Goal: Information Seeking & Learning: Find specific fact

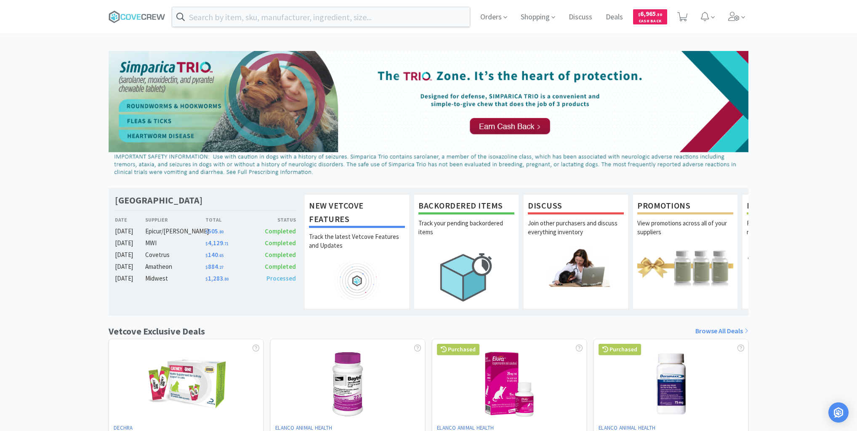
click at [27, 161] on div "Las Vegas Veterinary Specialty Center Date Supplier Total Status [DATE] Epicur/…" at bounding box center [428, 371] width 857 height 641
click at [35, 232] on div "Las Vegas Veterinary Specialty Center Date Supplier Total Status [DATE] Epicur/…" at bounding box center [428, 371] width 857 height 641
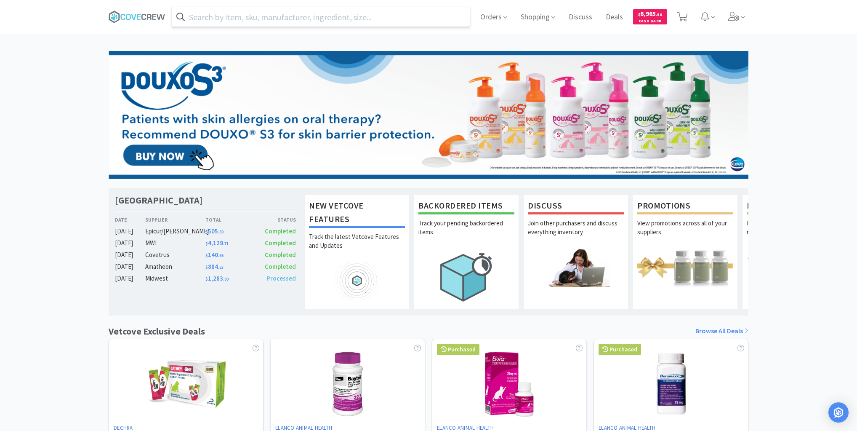
click at [442, 20] on input "text" at bounding box center [321, 16] width 298 height 19
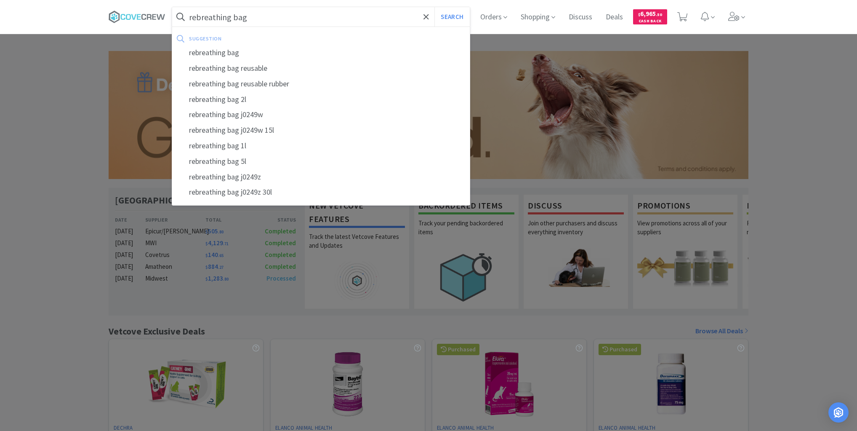
click at [435, 7] on button "Search" at bounding box center [452, 16] width 35 height 19
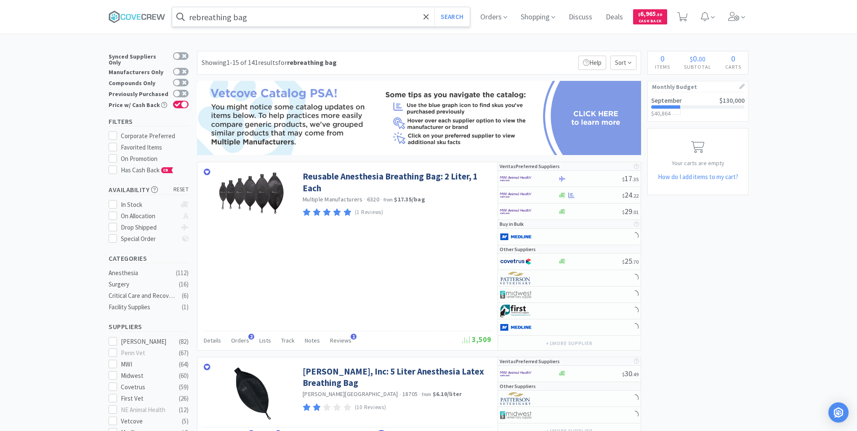
click at [403, 17] on input "rebreathing bag" at bounding box center [321, 16] width 298 height 19
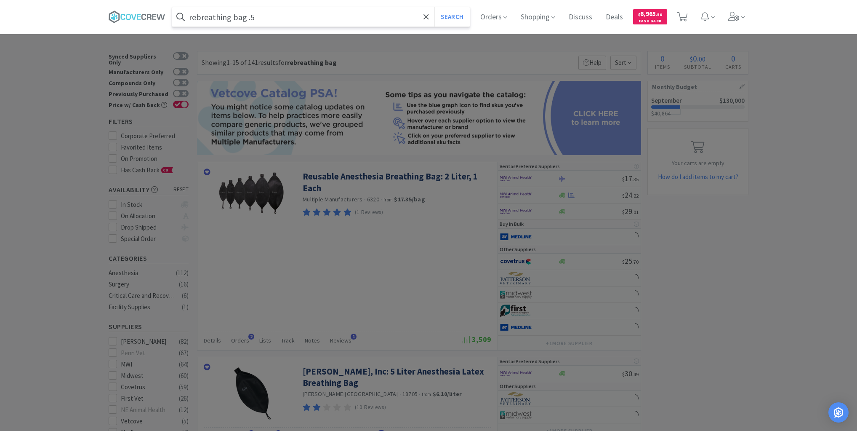
type input "rebreathing bag .5"
click at [435, 7] on button "Search" at bounding box center [452, 16] width 35 height 19
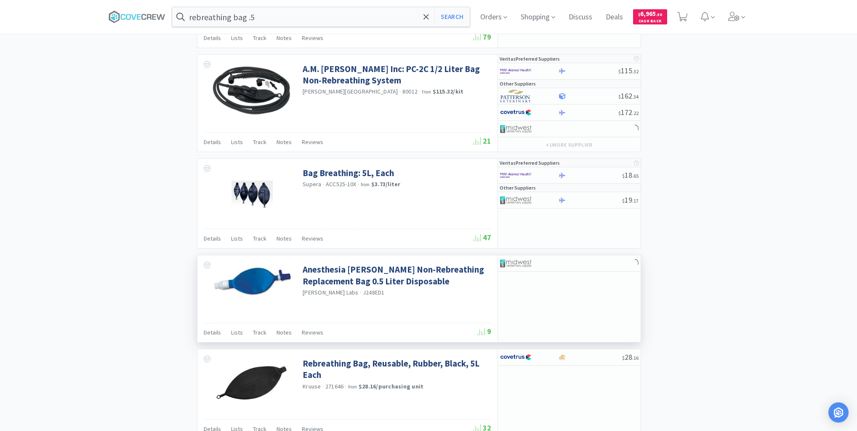
scroll to position [1360, 0]
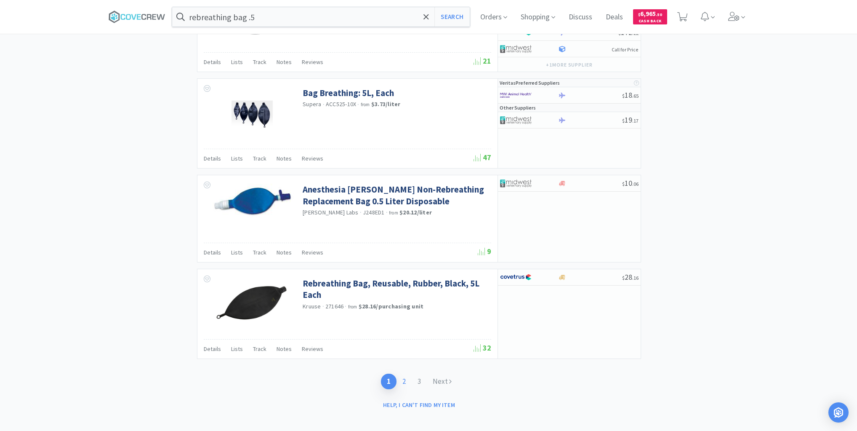
click at [406, 377] on link "2" at bounding box center [404, 381] width 15 height 16
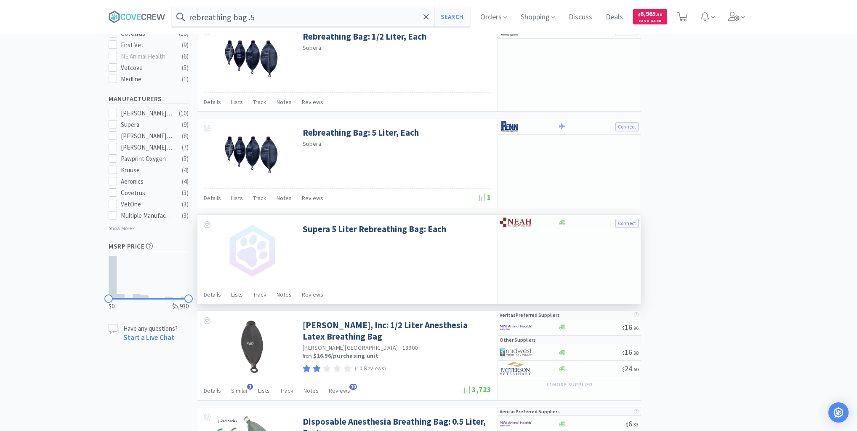
scroll to position [404, 0]
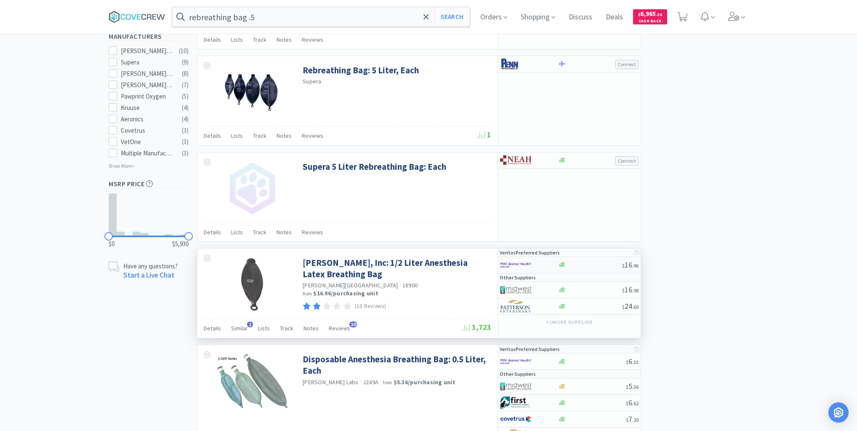
click at [584, 263] on div at bounding box center [590, 264] width 64 height 6
select select "1"
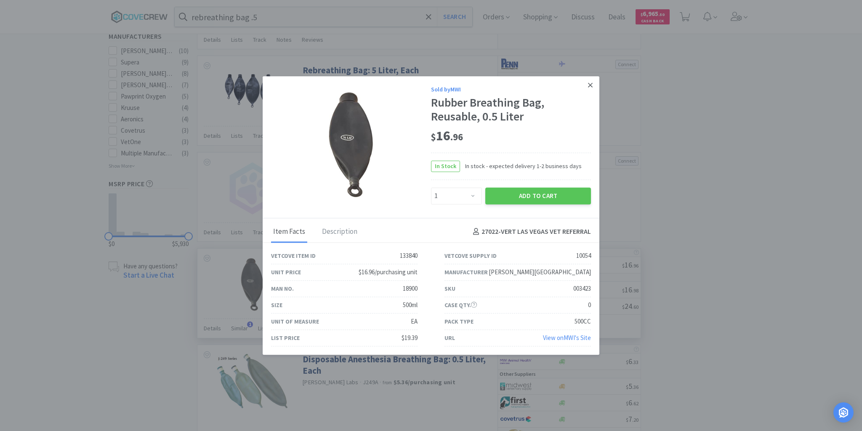
click at [592, 84] on icon at bounding box center [590, 85] width 5 height 5
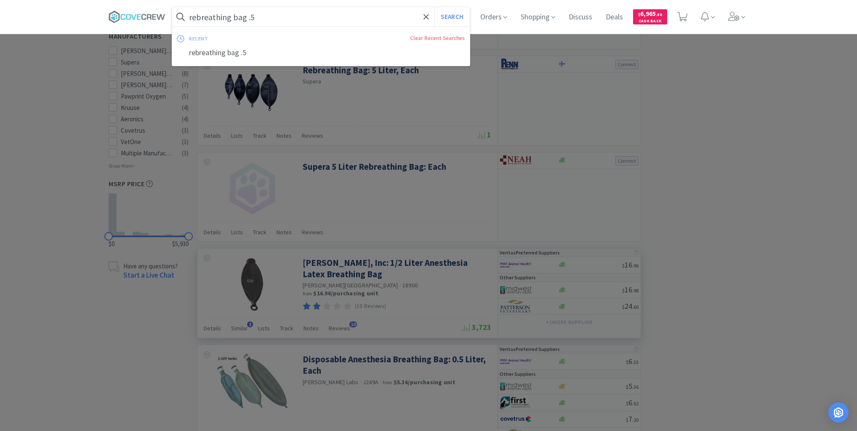
drag, startPoint x: 400, startPoint y: 17, endPoint x: 404, endPoint y: 27, distance: 10.6
click at [400, 18] on input "rebreathing bag .5" at bounding box center [321, 16] width 298 height 19
type input "rebreathing bag 1L"
click at [435, 7] on button "Search" at bounding box center [452, 16] width 35 height 19
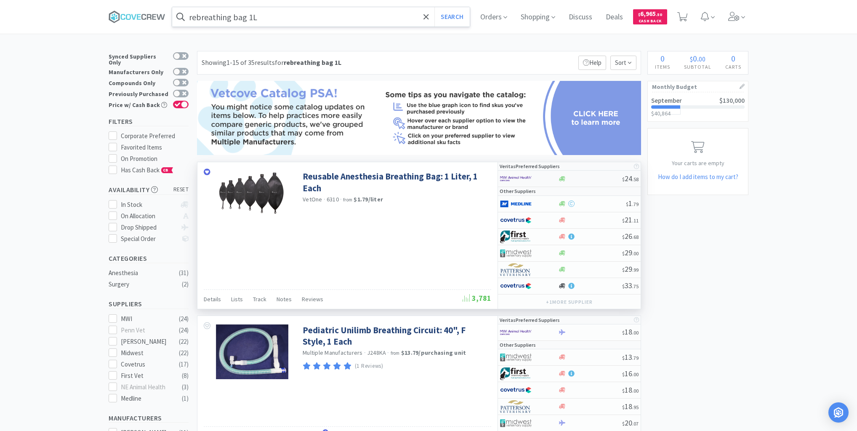
click at [583, 179] on div at bounding box center [590, 179] width 64 height 6
select select "1"
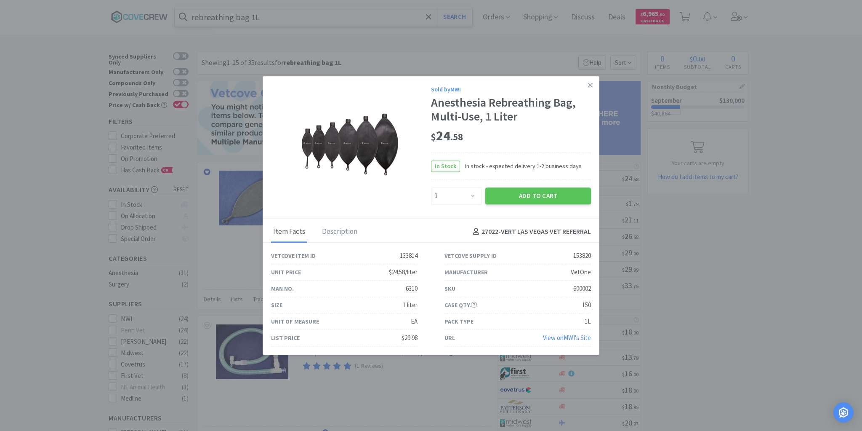
click at [590, 86] on icon at bounding box center [590, 85] width 5 height 5
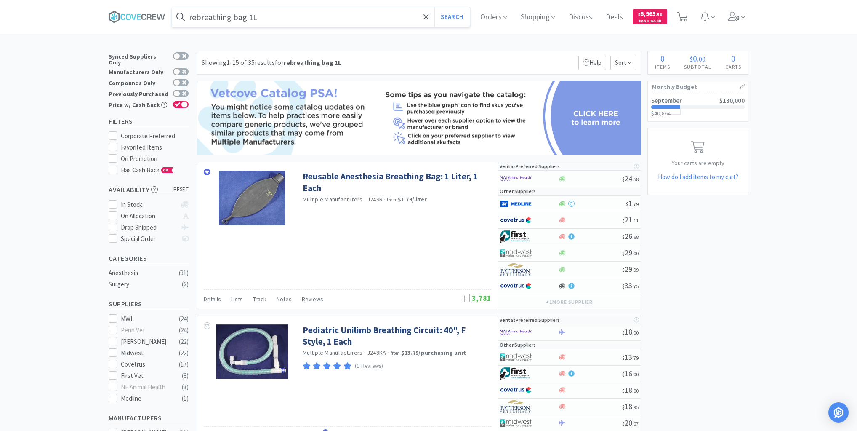
drag, startPoint x: 395, startPoint y: 16, endPoint x: 398, endPoint y: 20, distance: 5.3
click at [396, 16] on input "rebreathing bag 1L" at bounding box center [321, 16] width 298 height 19
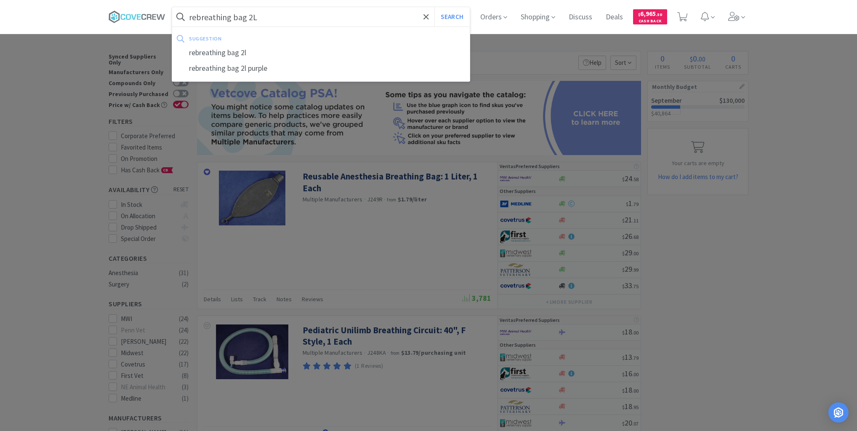
type input "rebreathing bag 2L"
click at [435, 7] on button "Search" at bounding box center [452, 16] width 35 height 19
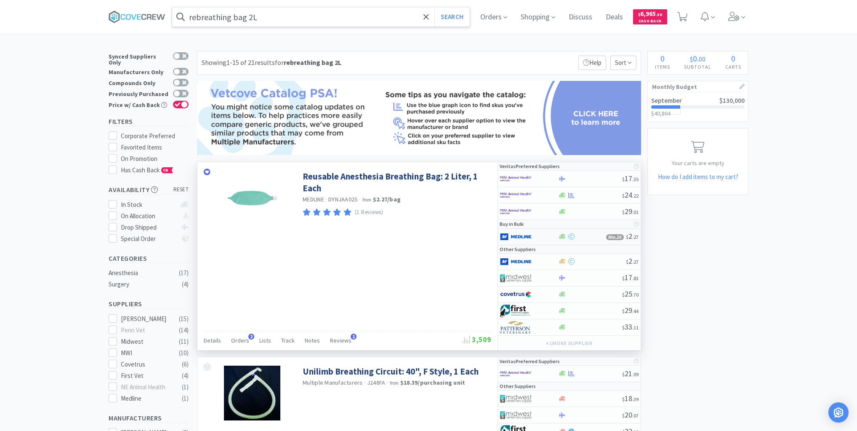
click at [539, 237] on div at bounding box center [523, 236] width 46 height 14
select select "1"
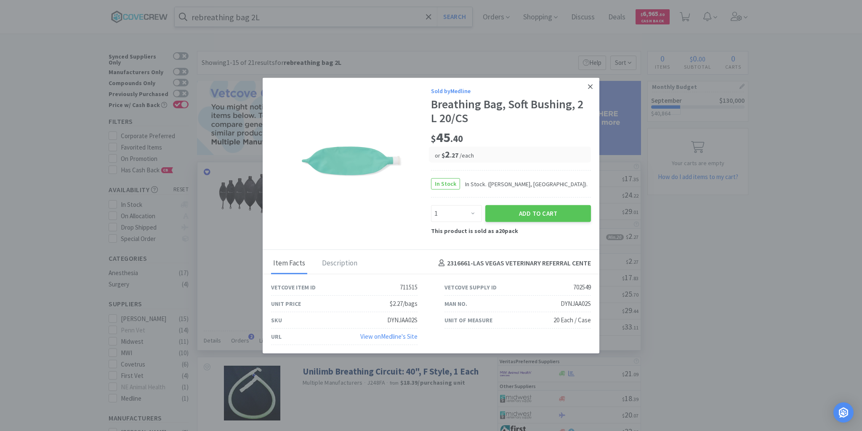
click at [590, 87] on icon at bounding box center [590, 87] width 5 height 8
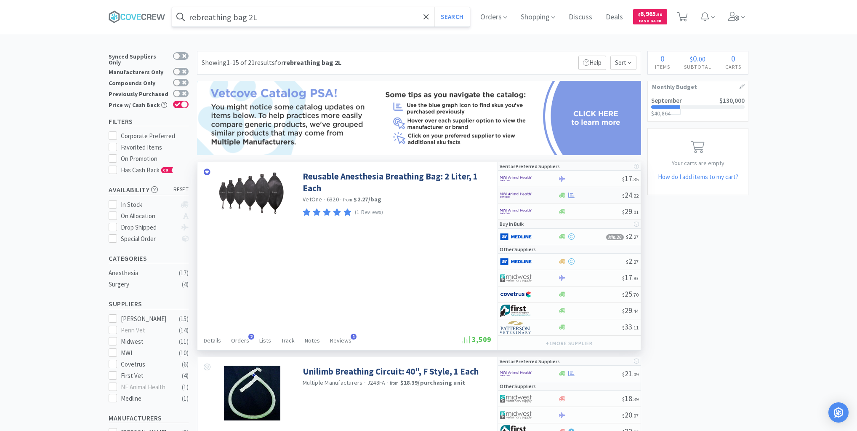
click at [600, 195] on div at bounding box center [590, 195] width 64 height 6
select select "1"
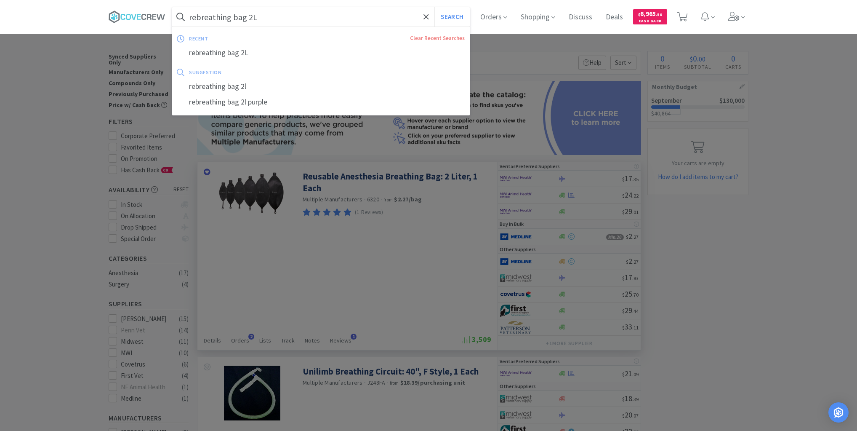
click at [348, 16] on input "rebreathing bag 2L" at bounding box center [321, 16] width 298 height 19
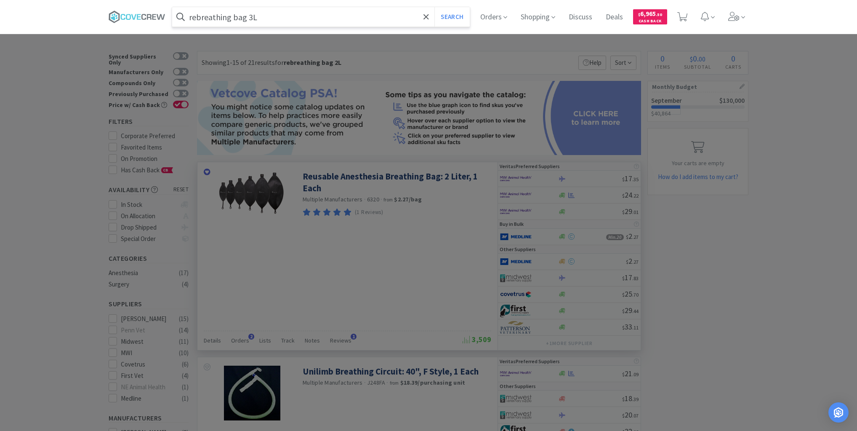
type input "rebreathing bag 3L"
click at [435, 7] on button "Search" at bounding box center [452, 16] width 35 height 19
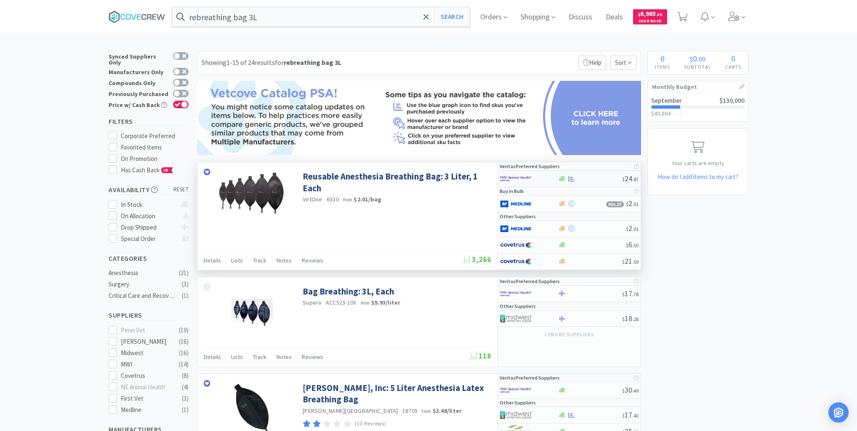
click at [583, 179] on div at bounding box center [590, 179] width 64 height 6
select select "1"
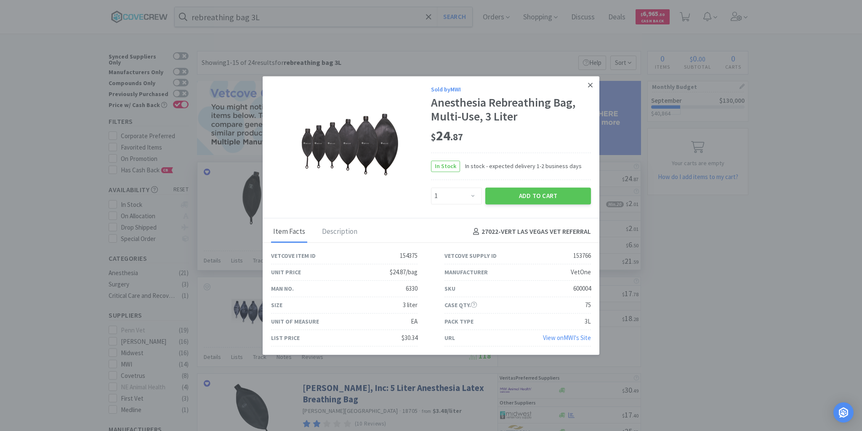
click at [592, 86] on icon at bounding box center [590, 85] width 5 height 8
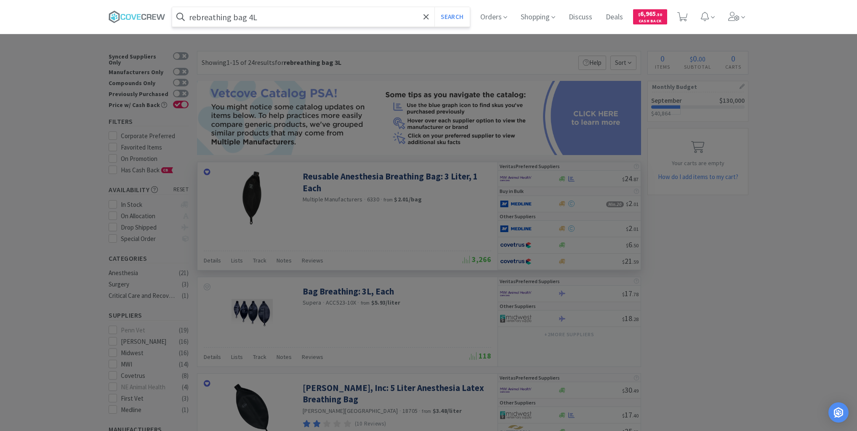
type input "rebreathing bag 4L"
click at [435, 7] on button "Search" at bounding box center [452, 16] width 35 height 19
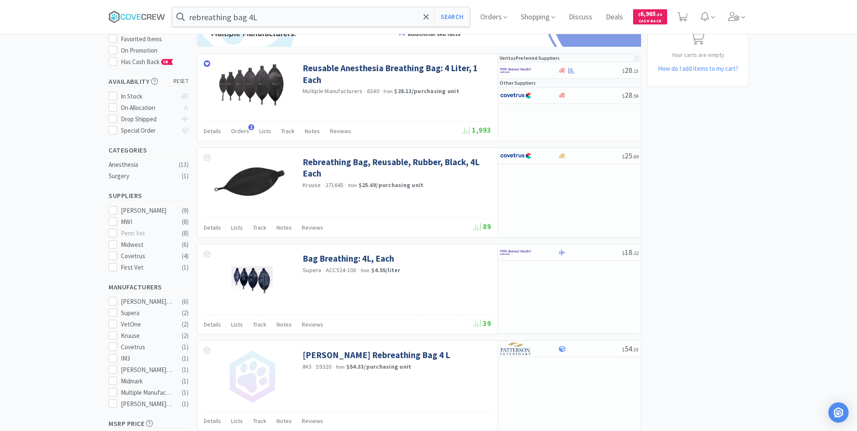
scroll to position [67, 0]
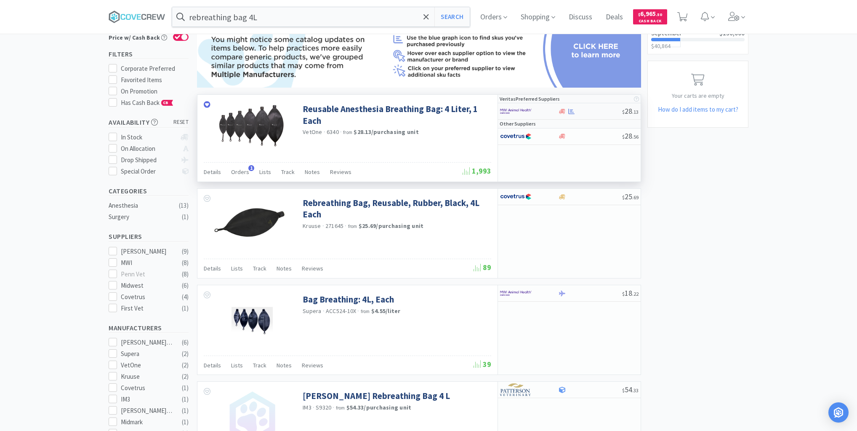
click at [599, 114] on div at bounding box center [590, 111] width 64 height 6
select select "1"
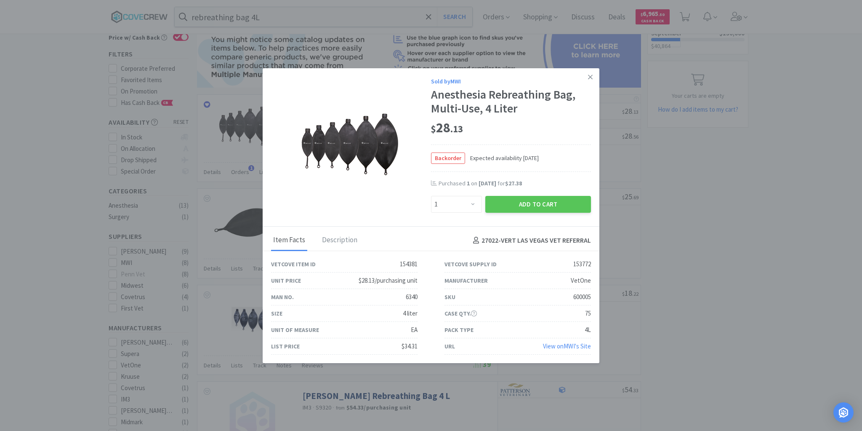
drag, startPoint x: 589, startPoint y: 79, endPoint x: 544, endPoint y: 69, distance: 46.2
click at [588, 79] on icon at bounding box center [590, 77] width 5 height 5
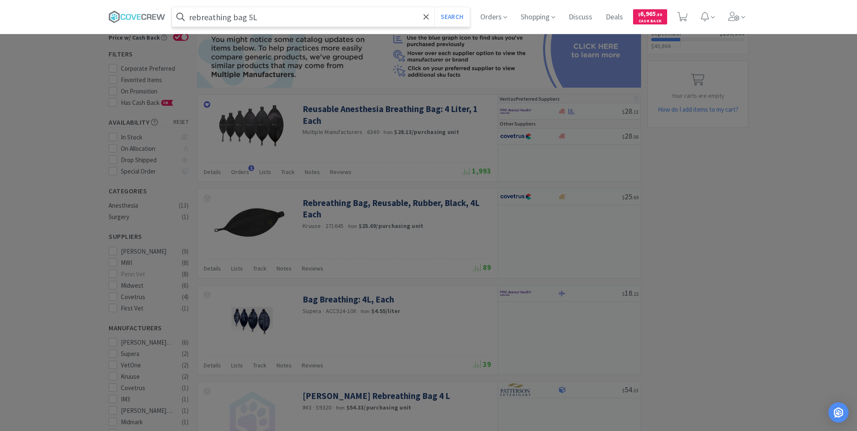
type input "rebreathing bag 5L"
click at [435, 7] on button "Search" at bounding box center [452, 16] width 35 height 19
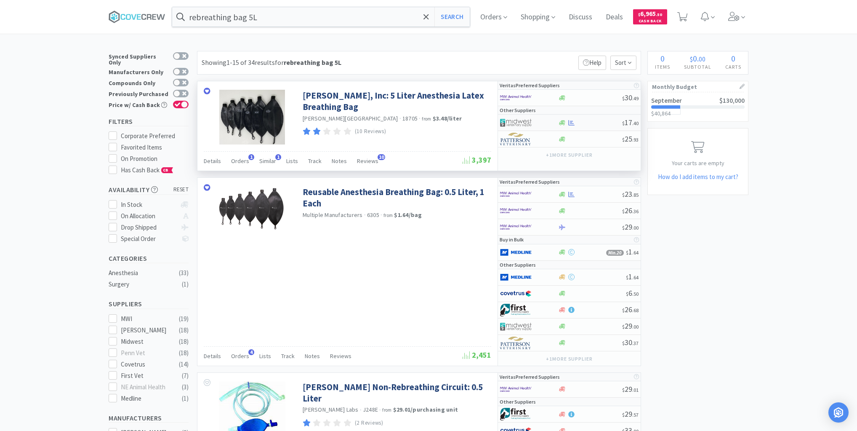
click at [590, 121] on div at bounding box center [590, 123] width 64 height 6
select select "1"
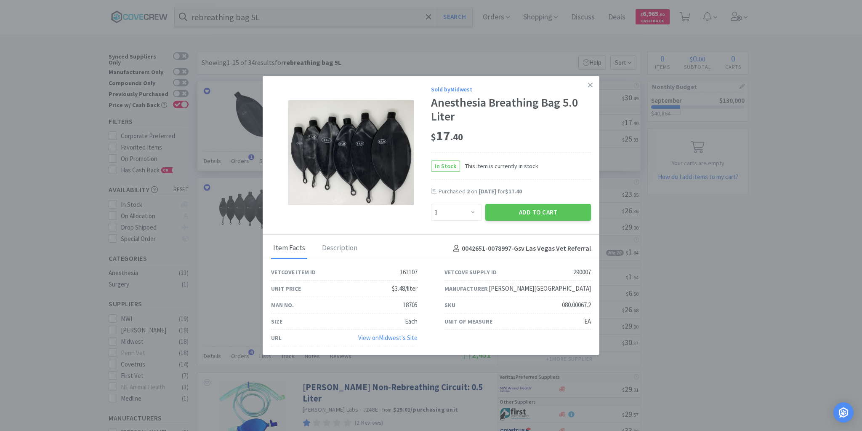
click at [589, 81] on link at bounding box center [590, 85] width 15 height 18
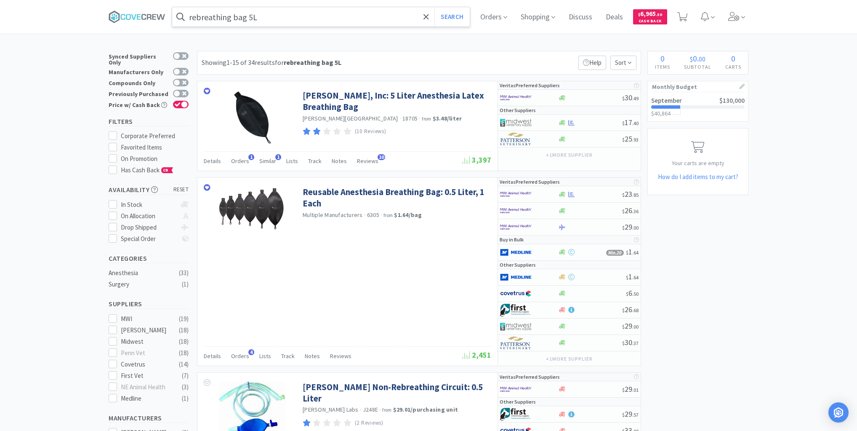
click at [376, 12] on input "rebreathing bag 5L" at bounding box center [321, 16] width 298 height 19
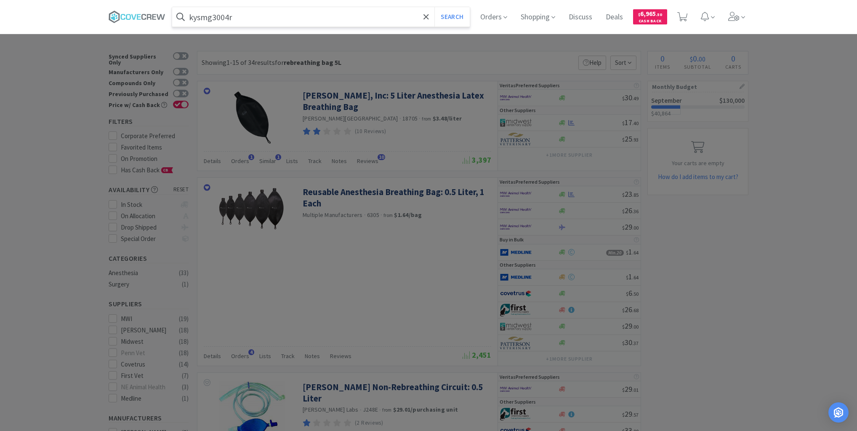
click at [435, 7] on button "Search" at bounding box center [452, 16] width 35 height 19
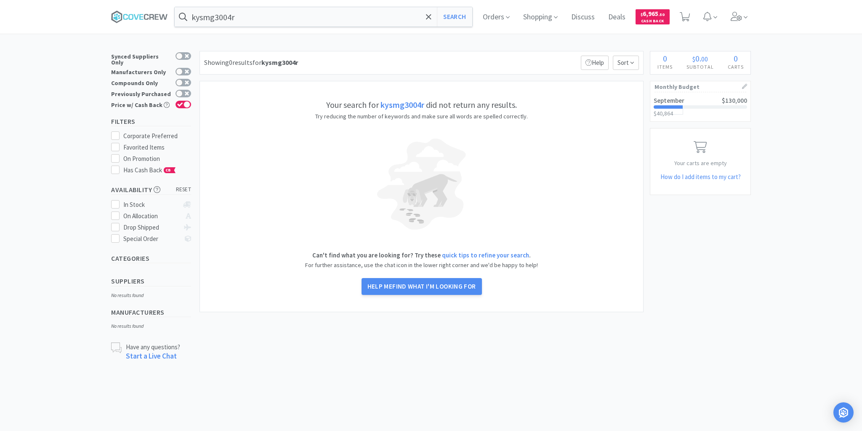
click at [91, 392] on body "kysmg3004r Search Orders Shopping Discuss Discuss Deals Deals $ 6,965 . 50 Cash…" at bounding box center [431, 215] width 862 height 431
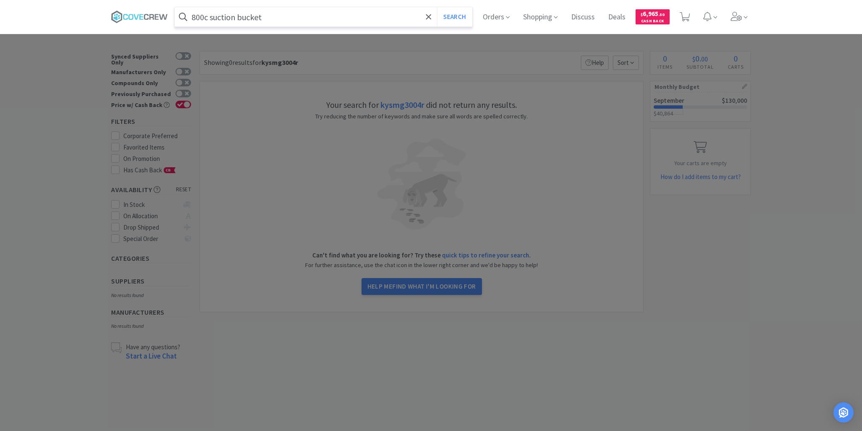
click at [437, 7] on button "Search" at bounding box center [454, 16] width 35 height 19
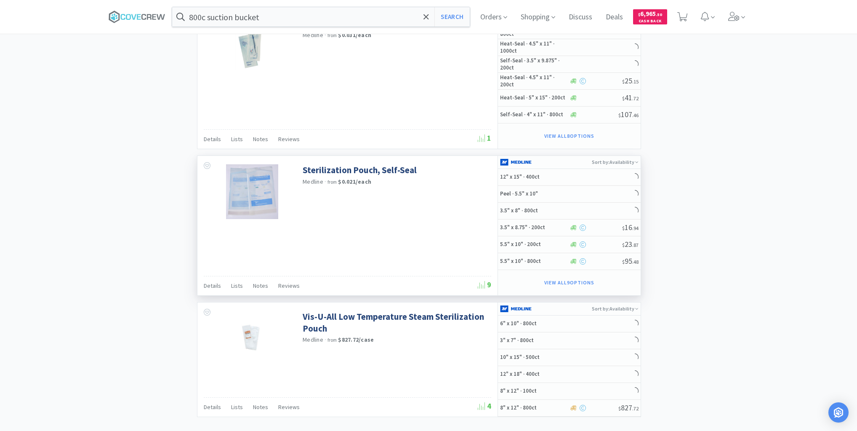
scroll to position [1285, 0]
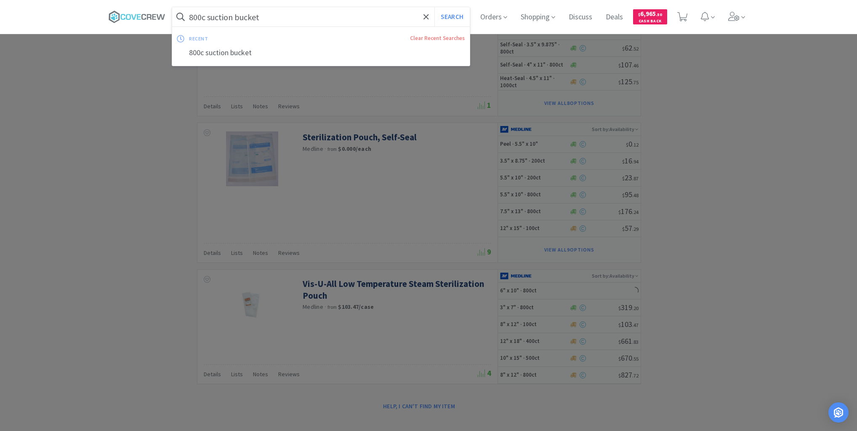
click at [320, 16] on input "800c suction bucket" at bounding box center [321, 16] width 298 height 19
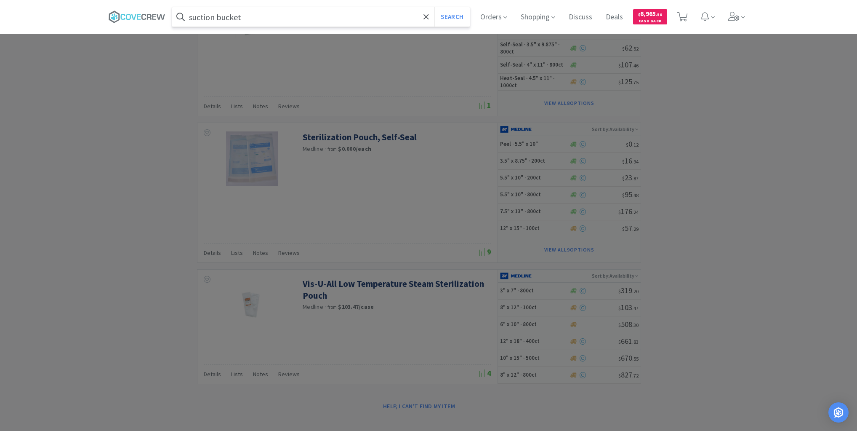
type input "suction bucket"
click at [435, 7] on button "Search" at bounding box center [452, 16] width 35 height 19
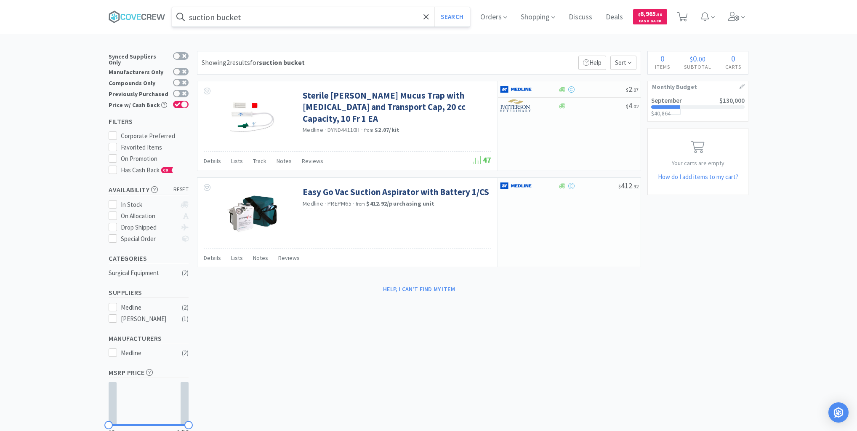
click at [315, 22] on input "suction bucket" at bounding box center [321, 16] width 298 height 19
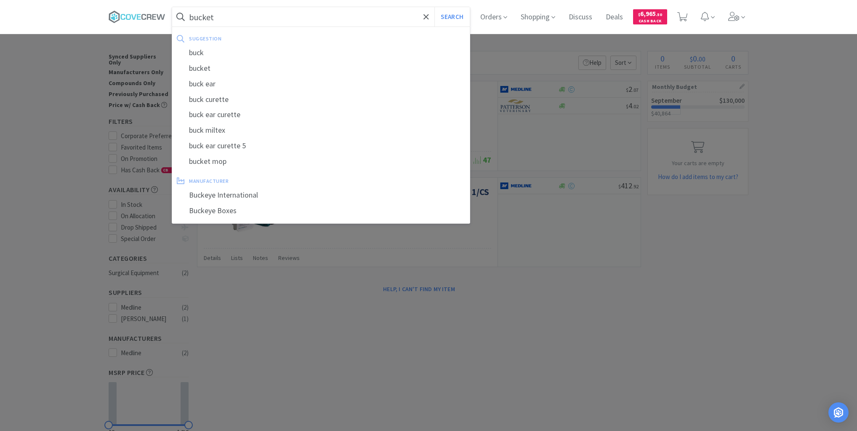
type input "bucket"
click at [435, 7] on button "Search" at bounding box center [452, 16] width 35 height 19
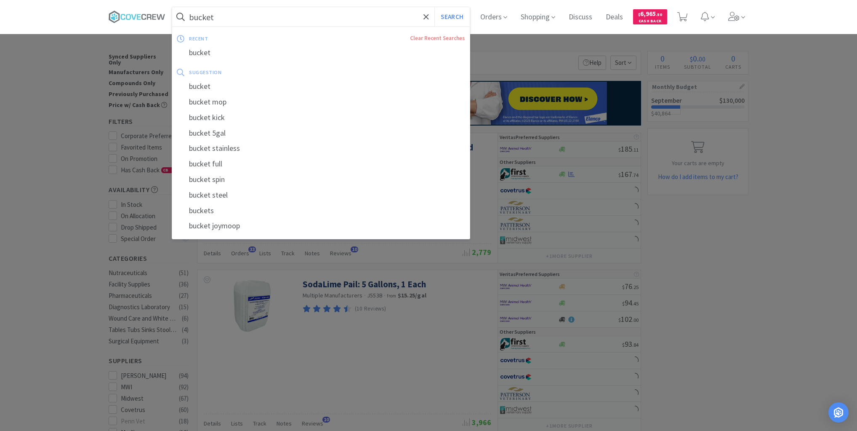
click at [321, 18] on input "bucket" at bounding box center [321, 16] width 298 height 19
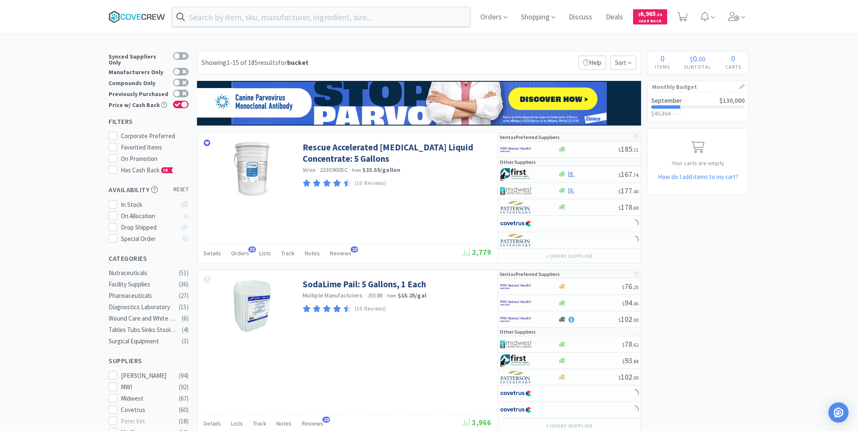
click at [147, 13] on icon at bounding box center [137, 17] width 57 height 13
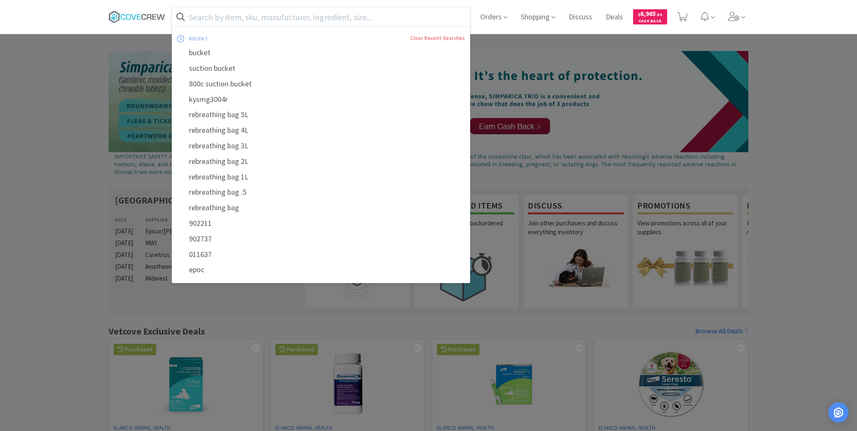
click at [271, 19] on input "text" at bounding box center [321, 16] width 298 height 19
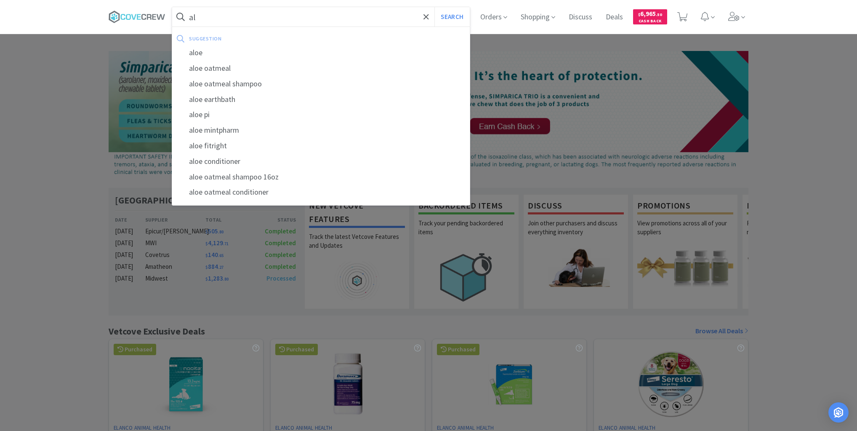
type input "a"
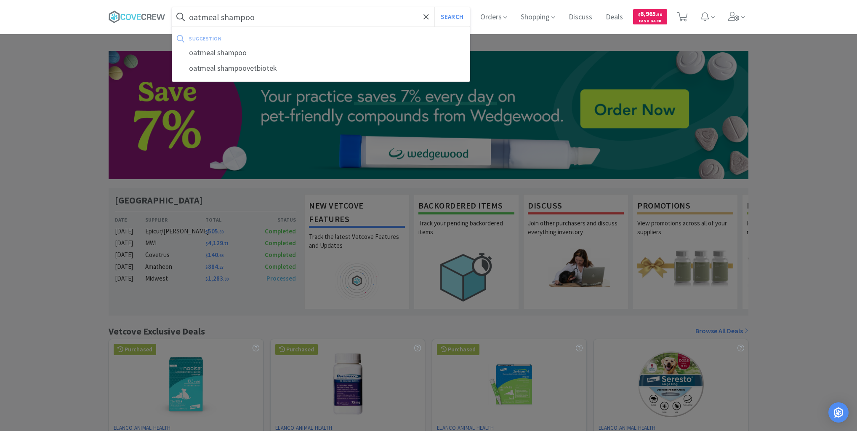
type input "oatmeal shampoo"
click at [435, 7] on button "Search" at bounding box center [452, 16] width 35 height 19
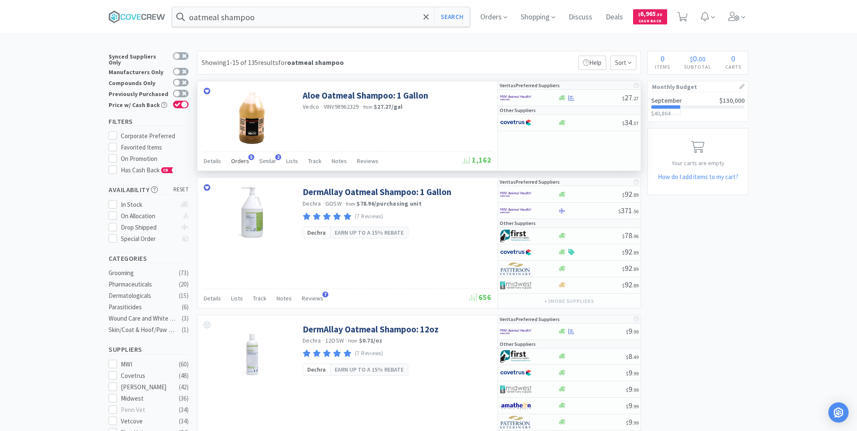
click at [237, 162] on span "Orders" at bounding box center [240, 161] width 18 height 8
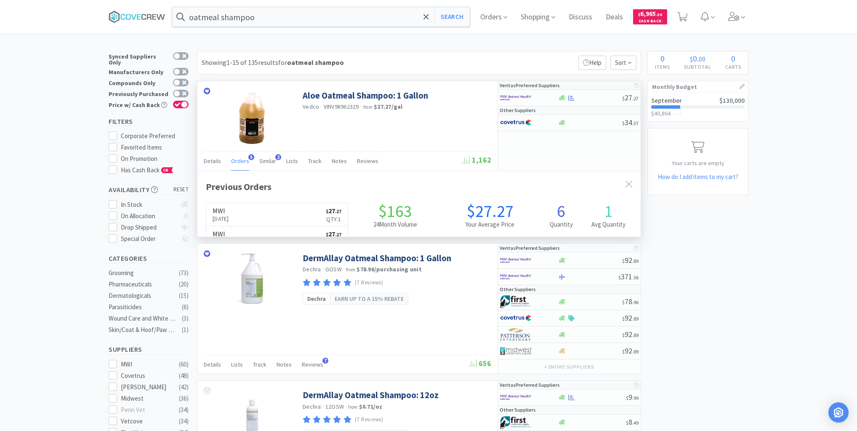
scroll to position [218, 443]
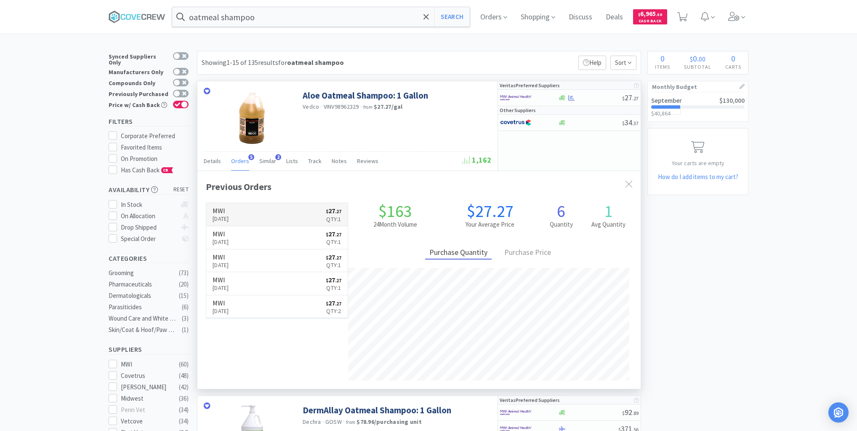
click at [254, 207] on link "MWI [DATE] $ 27 . 27 Qty: 1" at bounding box center [276, 214] width 141 height 23
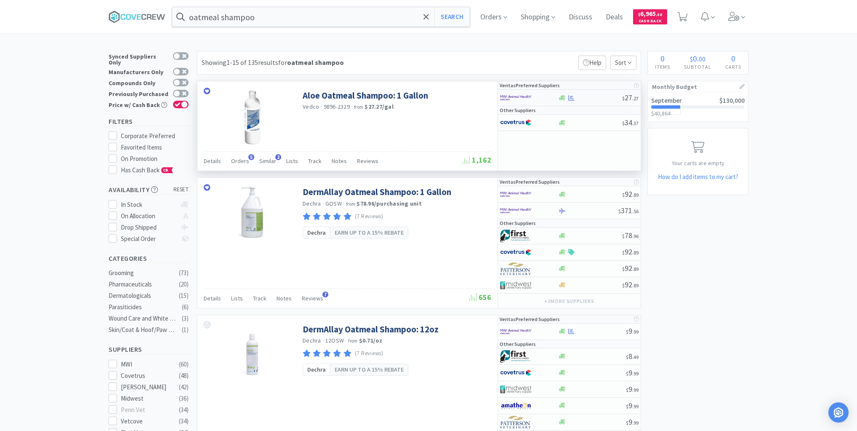
click at [593, 96] on div at bounding box center [590, 98] width 64 height 6
select select "1"
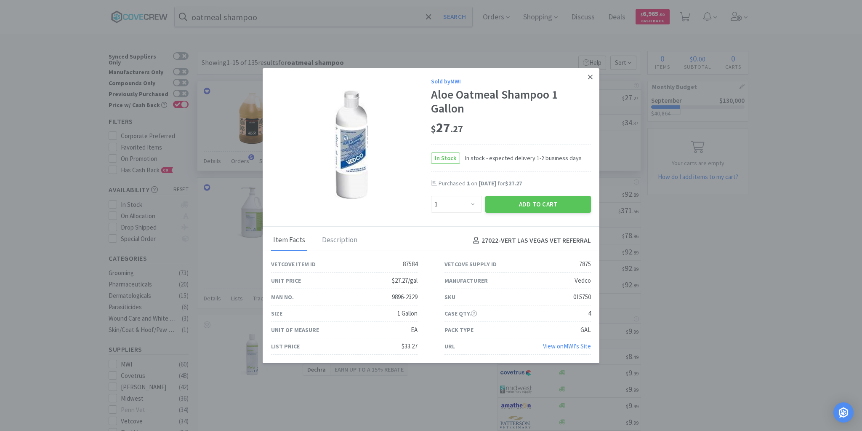
click at [592, 77] on icon at bounding box center [590, 77] width 5 height 8
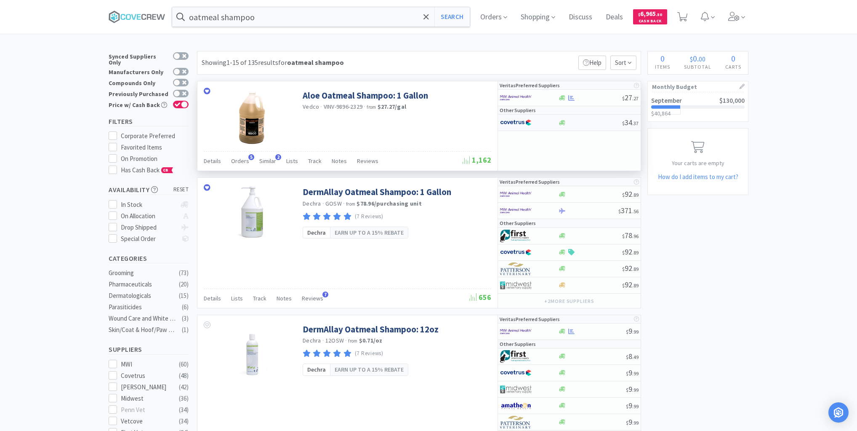
click at [587, 126] on div "$ 34 . 37" at bounding box center [569, 123] width 143 height 16
select select "1"
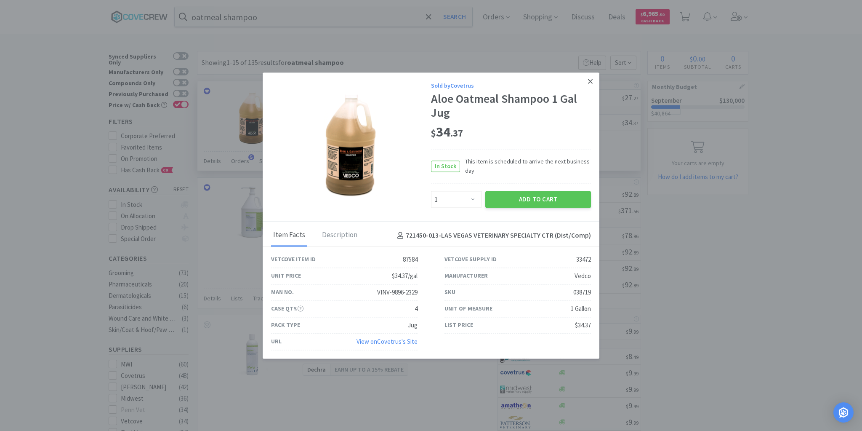
click at [590, 82] on icon at bounding box center [590, 81] width 5 height 8
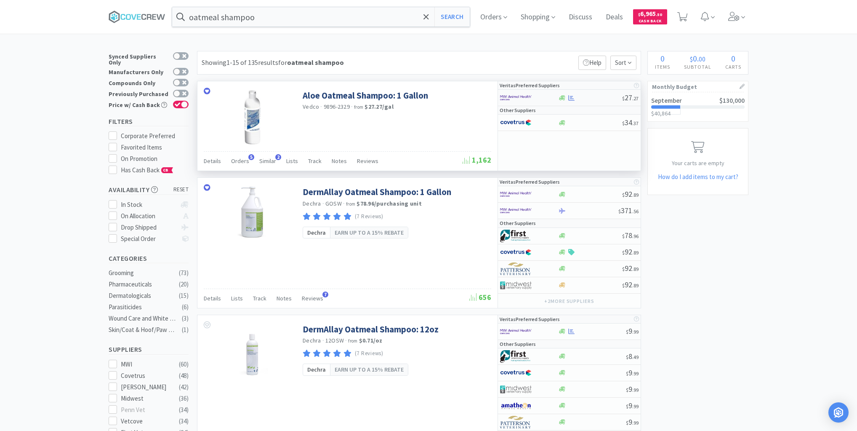
click at [592, 96] on div at bounding box center [590, 98] width 64 height 6
select select "1"
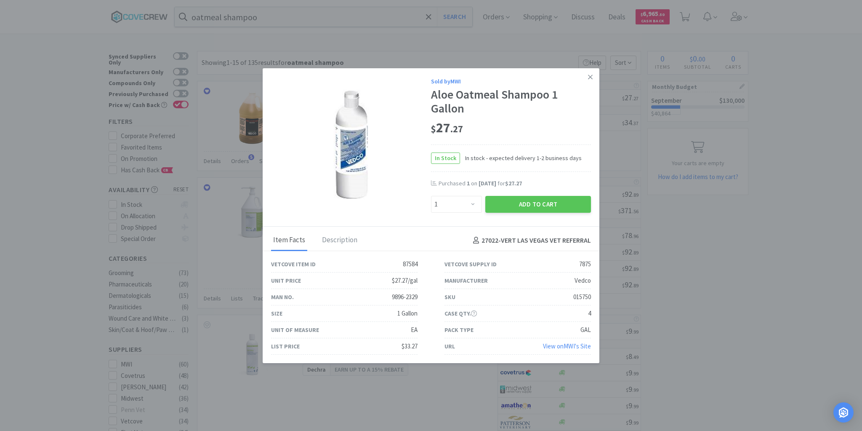
click at [591, 78] on icon at bounding box center [590, 77] width 5 height 5
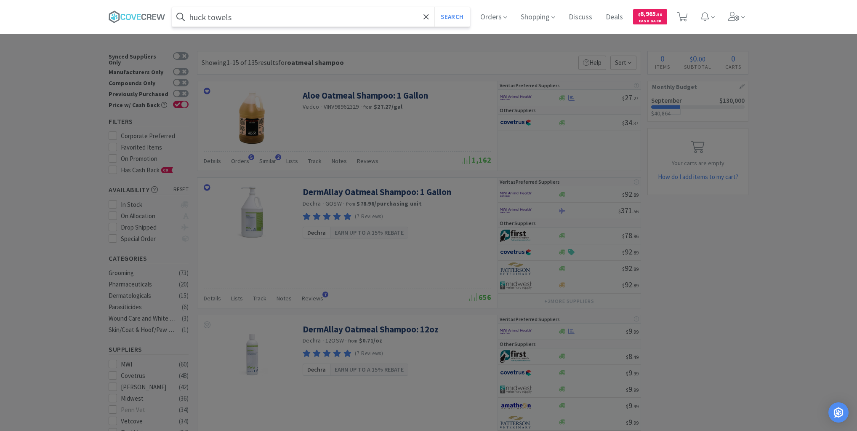
click at [435, 7] on button "Search" at bounding box center [452, 16] width 35 height 19
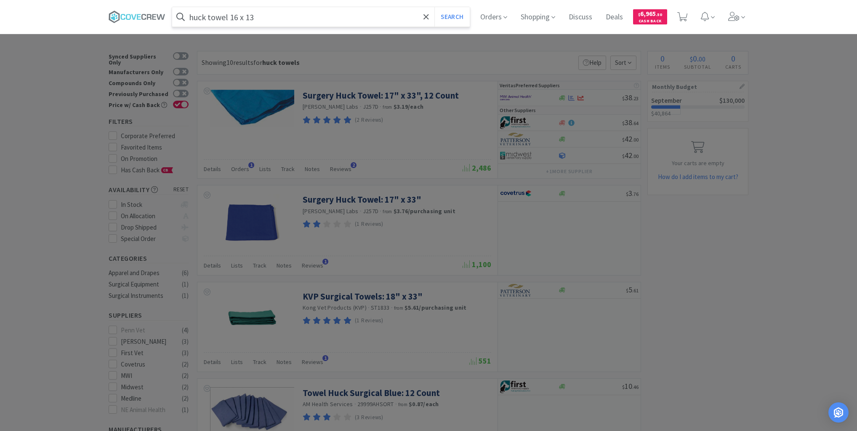
click at [435, 7] on button "Search" at bounding box center [452, 16] width 35 height 19
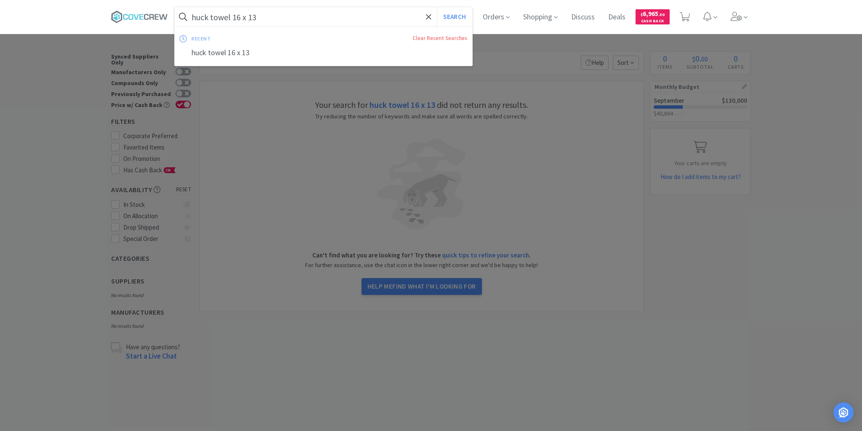
click at [290, 14] on input "huck towel 16 x 13" at bounding box center [324, 16] width 298 height 19
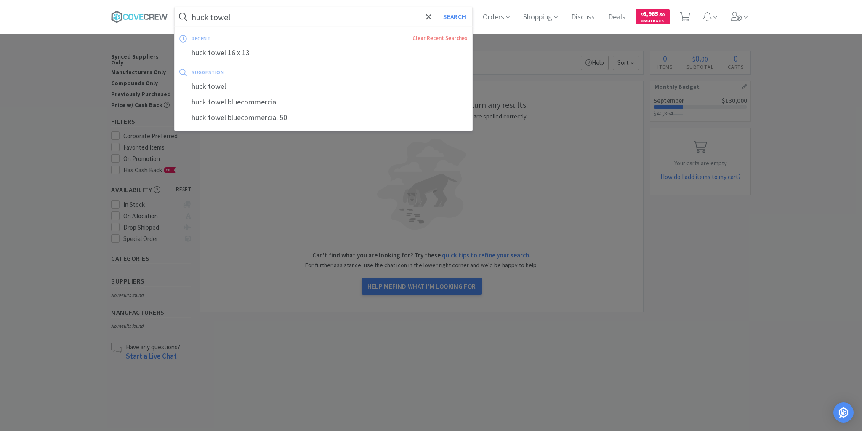
click at [437, 7] on button "Search" at bounding box center [454, 16] width 35 height 19
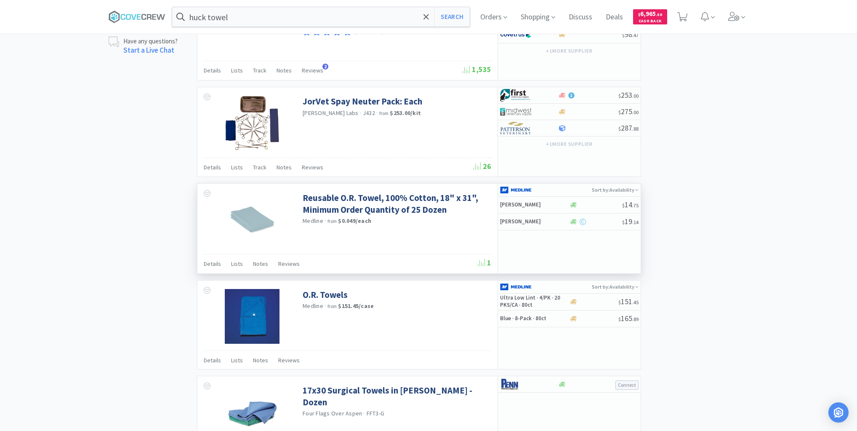
scroll to position [658, 0]
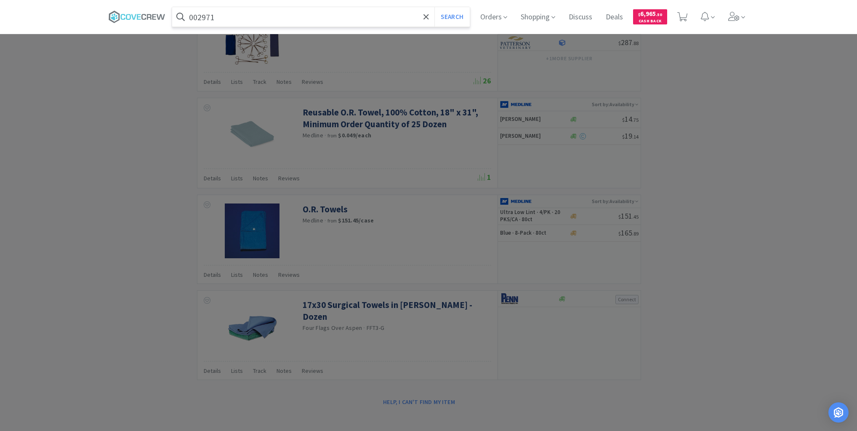
click at [435, 7] on button "Search" at bounding box center [452, 16] width 35 height 19
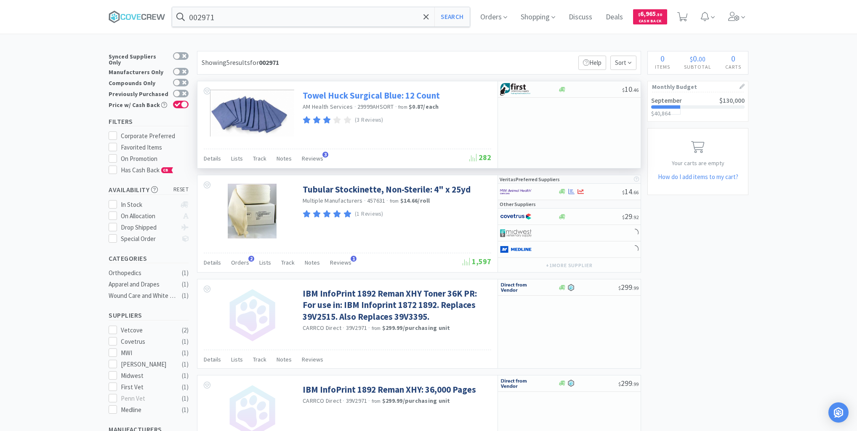
click at [358, 97] on link "Towel Huck Surgical Blue: 12 Count" at bounding box center [371, 95] width 137 height 11
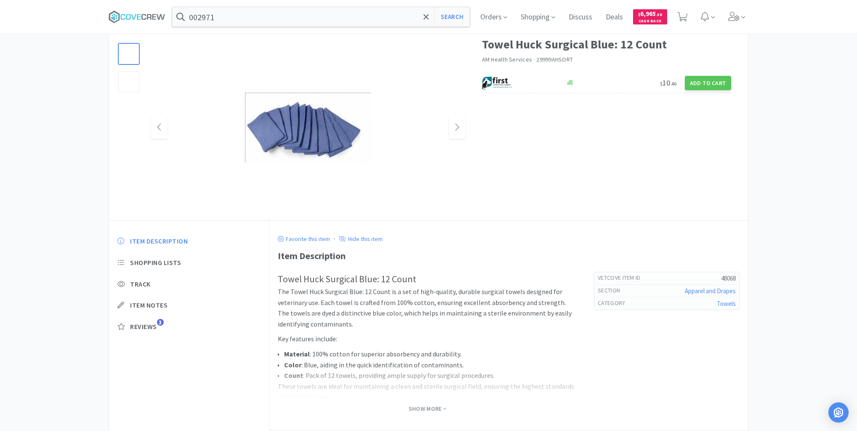
scroll to position [83, 0]
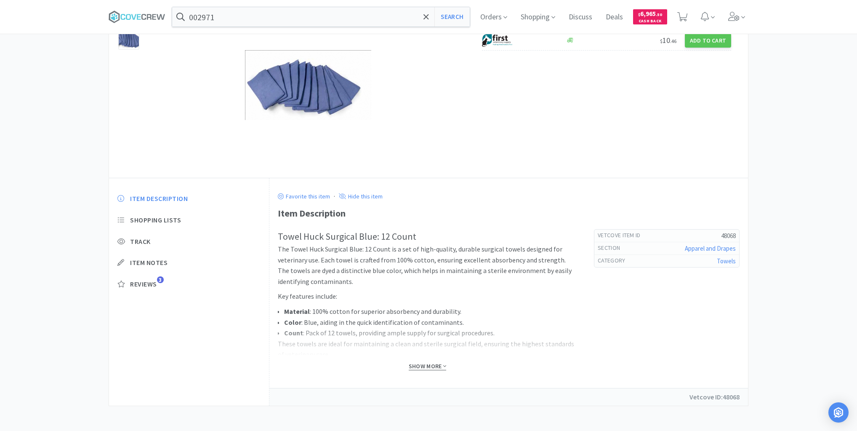
click at [424, 363] on span "Show More" at bounding box center [427, 366] width 37 height 8
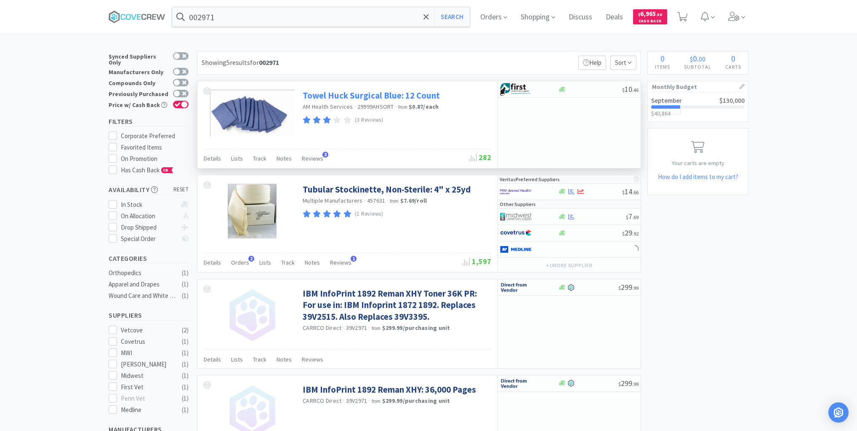
click at [375, 93] on link "Towel Huck Surgical Blue: 12 Count" at bounding box center [371, 95] width 137 height 11
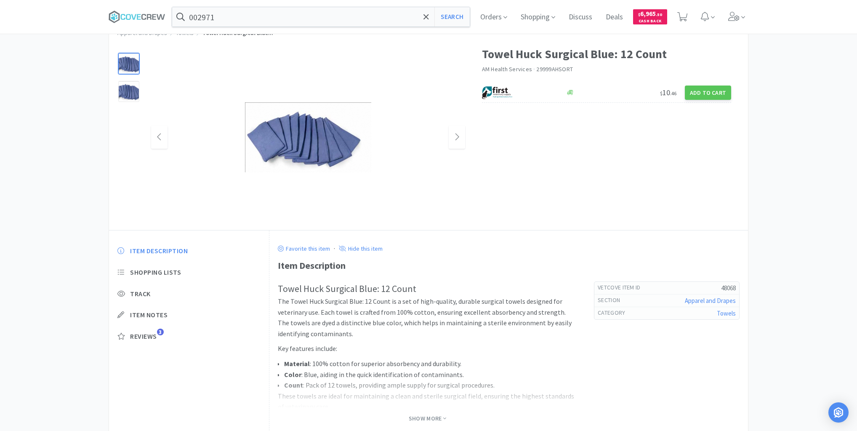
scroll to position [83, 0]
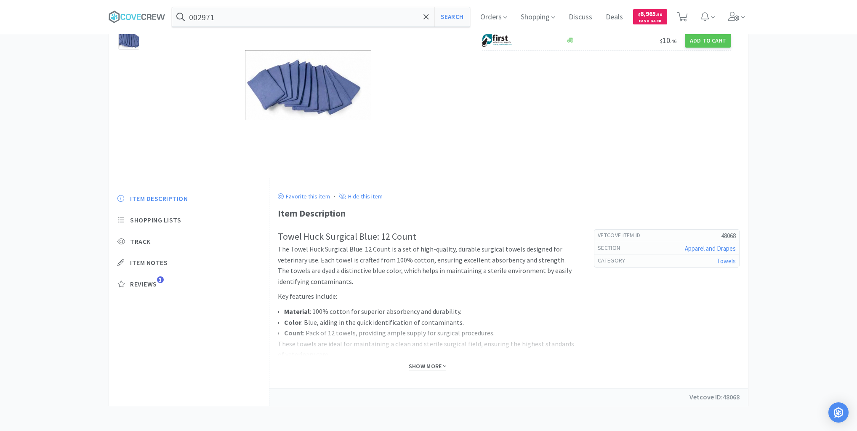
click at [413, 365] on span "Show More" at bounding box center [427, 366] width 37 height 8
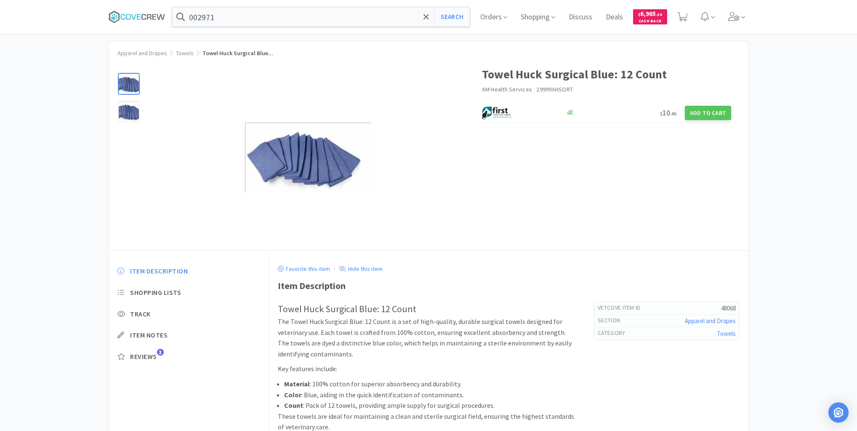
scroll to position [5, 0]
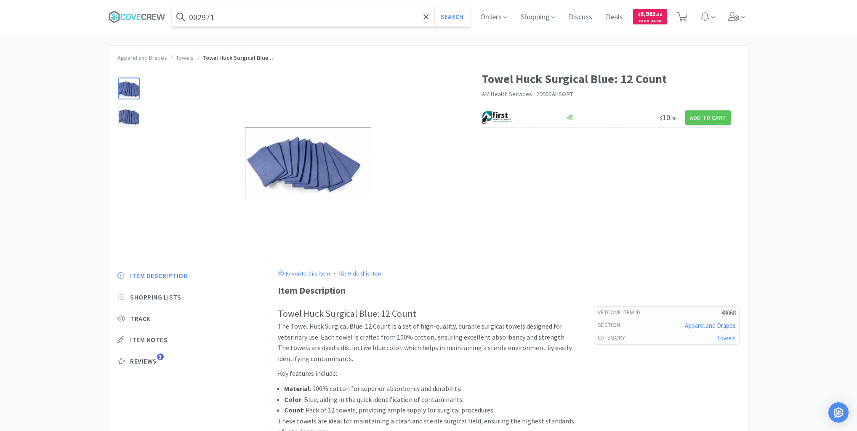
click at [252, 16] on input "002971" at bounding box center [321, 16] width 298 height 19
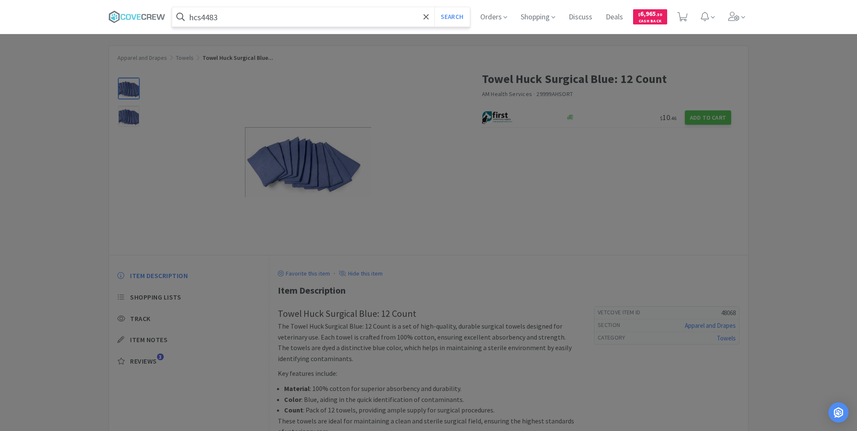
type input "hcs4483"
click at [435, 7] on button "Search" at bounding box center [452, 16] width 35 height 19
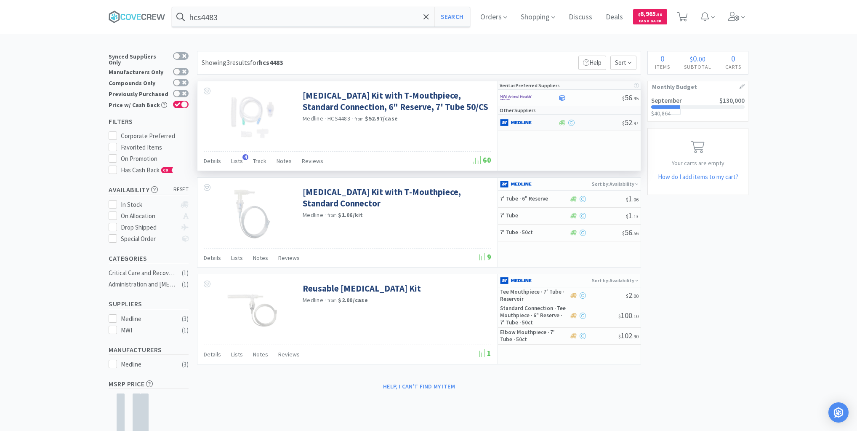
click at [585, 124] on div at bounding box center [590, 123] width 64 height 6
select select "1"
drag, startPoint x: 333, startPoint y: 15, endPoint x: 338, endPoint y: 23, distance: 9.1
click at [333, 15] on input "hcs4483" at bounding box center [321, 16] width 298 height 19
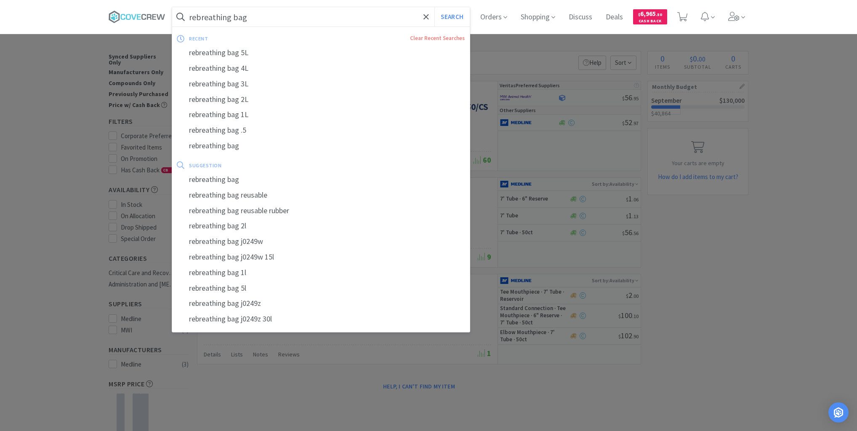
type input "rebreathing bag"
click at [435, 7] on button "Search" at bounding box center [452, 16] width 35 height 19
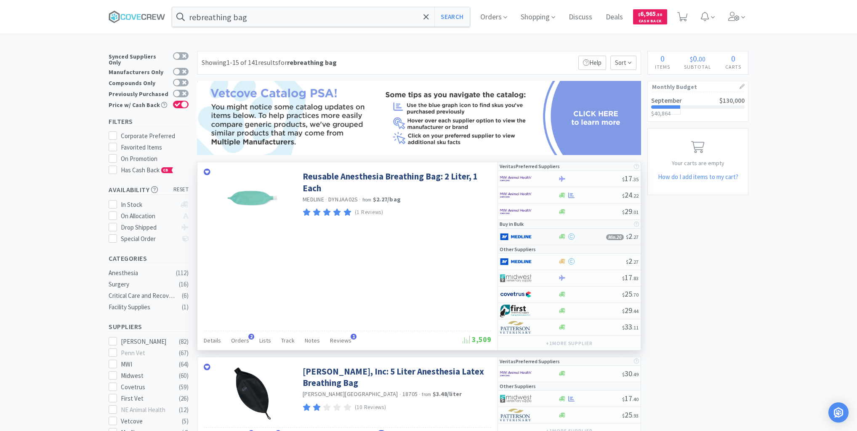
click at [544, 236] on div at bounding box center [523, 236] width 46 height 14
select select "1"
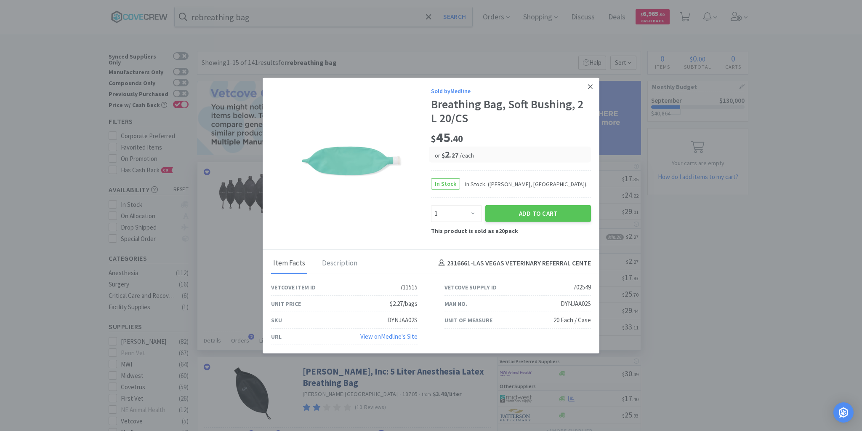
click at [592, 86] on icon at bounding box center [590, 87] width 5 height 8
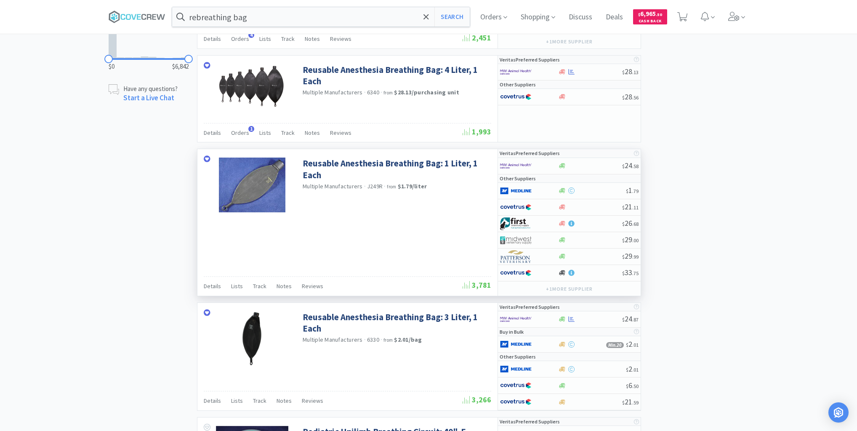
scroll to position [606, 0]
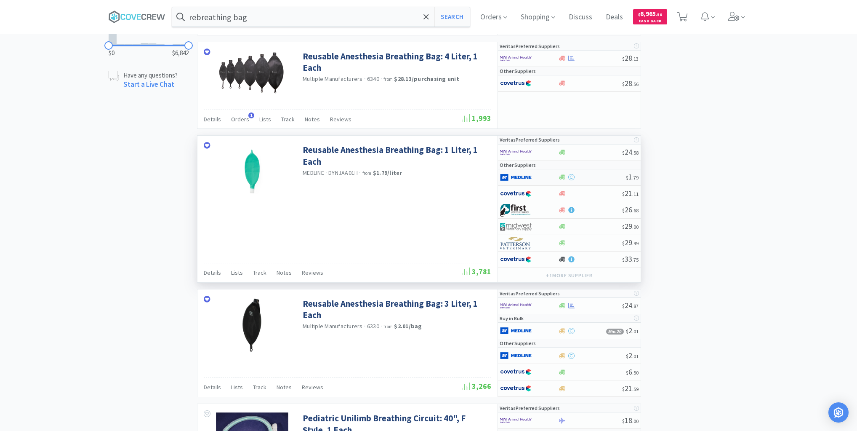
click at [544, 173] on div at bounding box center [523, 177] width 46 height 14
select select "1"
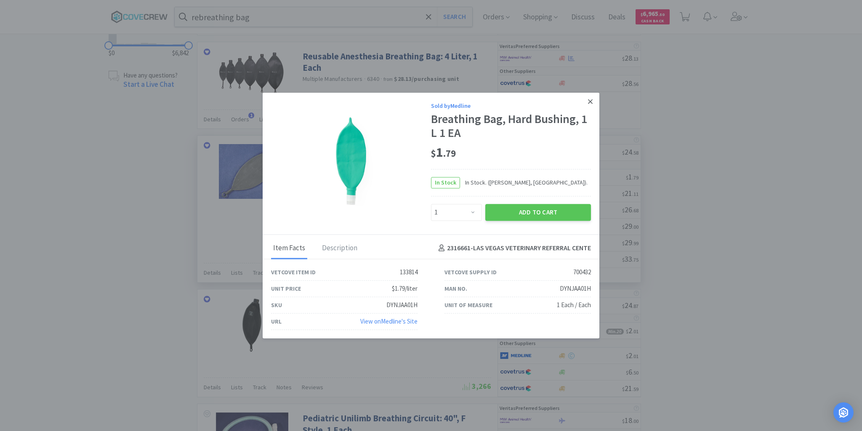
click at [591, 103] on icon at bounding box center [590, 101] width 5 height 5
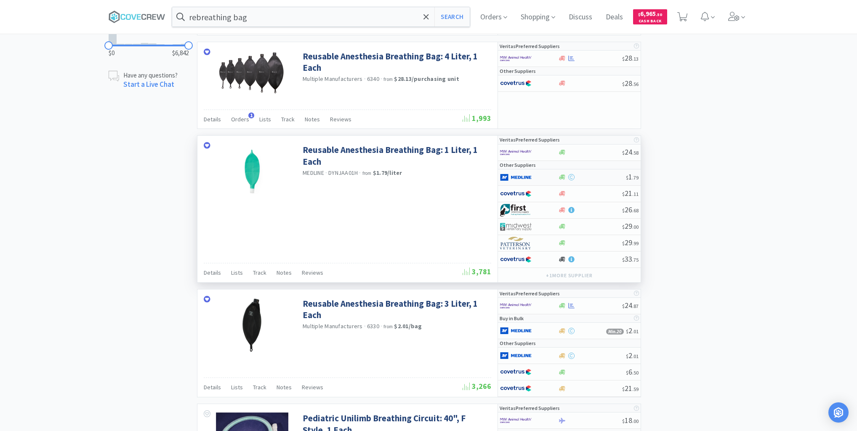
click at [544, 173] on div at bounding box center [523, 177] width 46 height 14
select select "1"
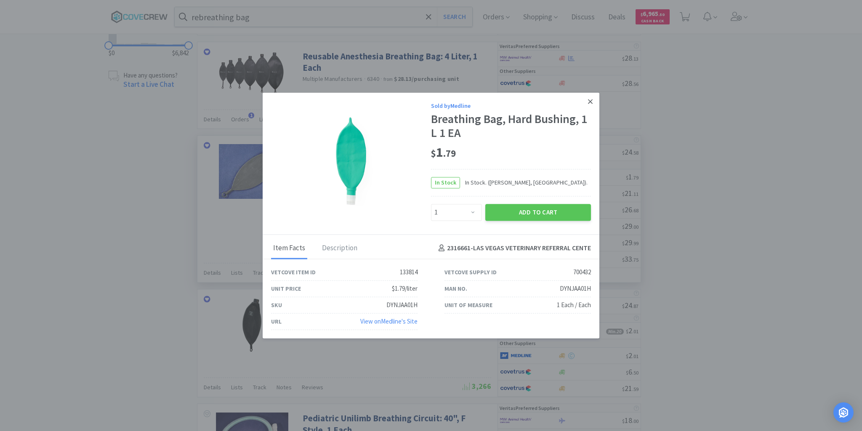
click at [589, 101] on icon at bounding box center [590, 102] width 5 height 8
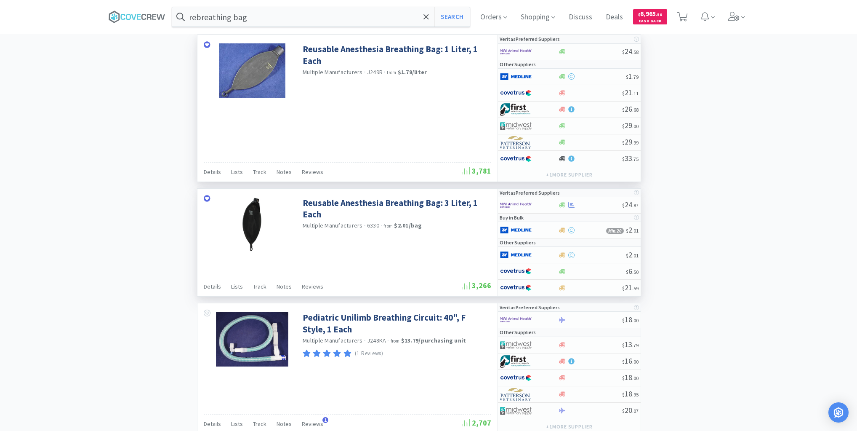
scroll to position [707, 0]
click at [590, 251] on div at bounding box center [592, 254] width 68 height 6
select select "1"
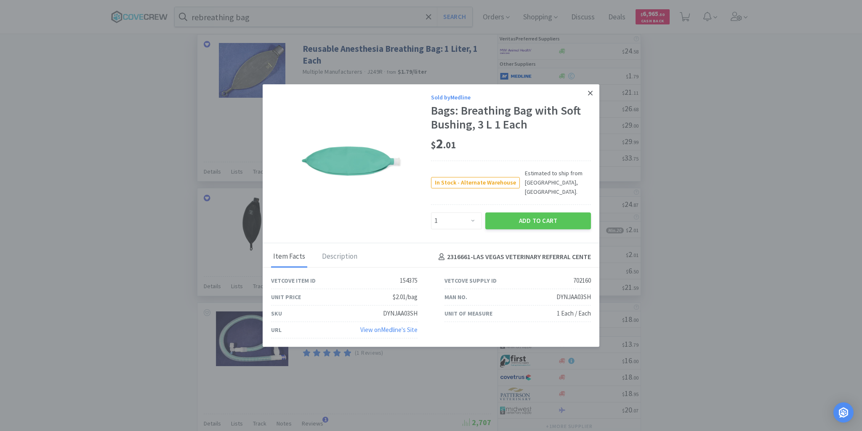
click at [590, 97] on icon at bounding box center [590, 93] width 5 height 8
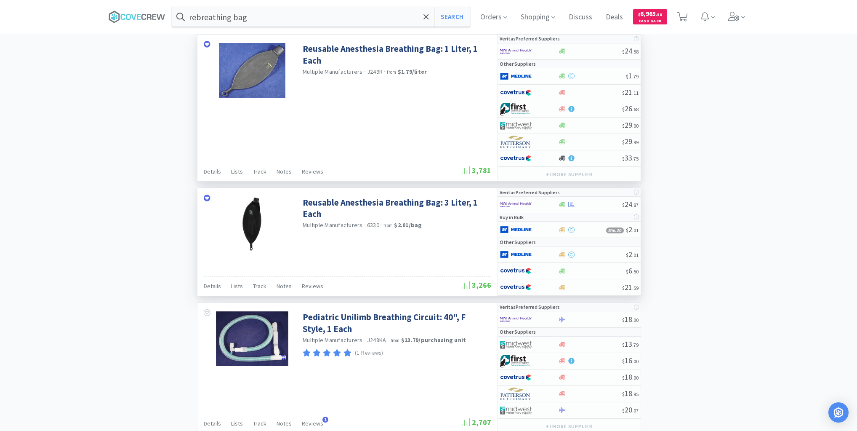
drag, startPoint x: 109, startPoint y: 144, endPoint x: 110, endPoint y: 152, distance: 8.0
click at [109, 145] on div "× Filter Results Synced Suppliers Only Manufacturers Only Compounds Only Previo…" at bounding box center [429, 352] width 640 height 2017
click at [86, 100] on div "× Filter Results Synced Suppliers Only Manufacturers Only Compounds Only Previo…" at bounding box center [428, 352] width 857 height 2017
click at [126, 135] on div "× Filter Results Synced Suppliers Only Manufacturers Only Compounds Only Previo…" at bounding box center [429, 352] width 640 height 2017
click at [157, 162] on div "× Filter Results Synced Suppliers Only Manufacturers Only Compounds Only Previo…" at bounding box center [429, 352] width 640 height 2017
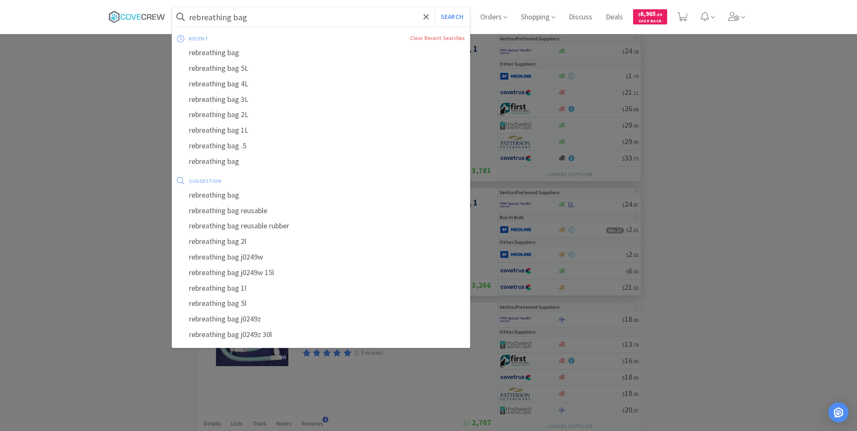
click at [315, 17] on input "rebreathing bag" at bounding box center [321, 16] width 298 height 19
click at [140, 19] on icon at bounding box center [139, 16] width 4 height 5
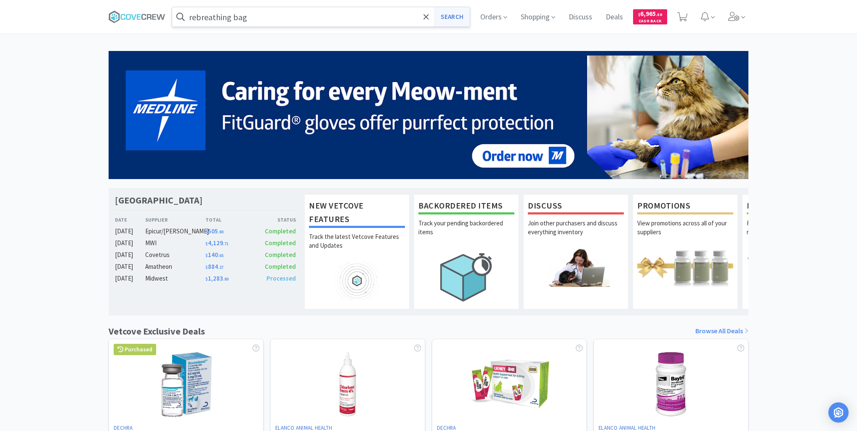
click at [451, 21] on button "Search" at bounding box center [452, 16] width 35 height 19
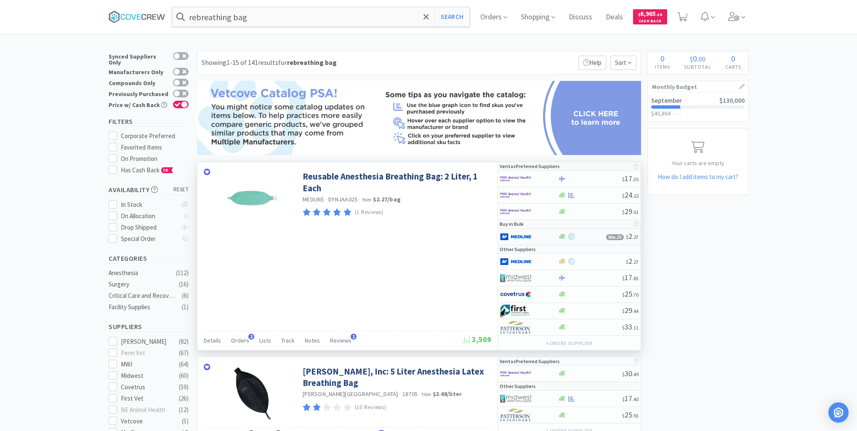
click at [543, 236] on div at bounding box center [523, 236] width 46 height 14
select select "1"
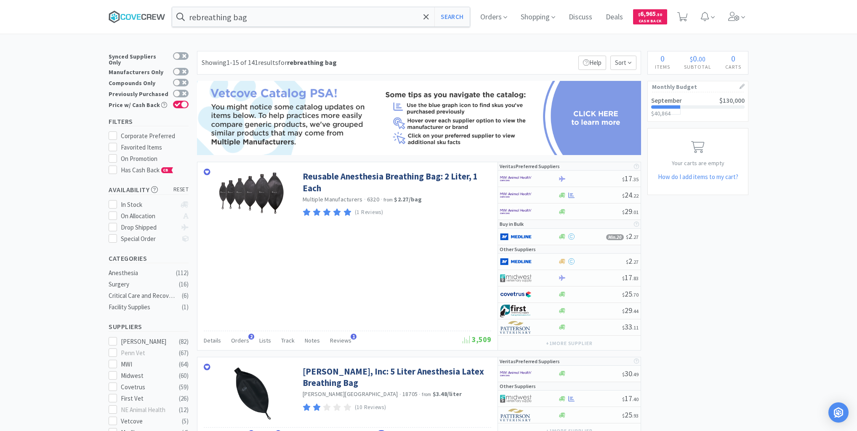
click at [150, 14] on icon at bounding box center [149, 16] width 5 height 5
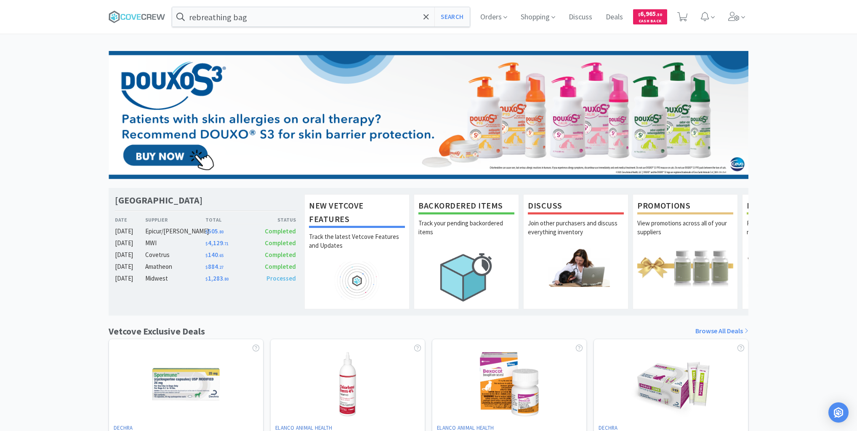
click at [76, 118] on div "Las Vegas Veterinary Specialty Center Date Supplier Total Status [DATE] Epicur/…" at bounding box center [428, 371] width 857 height 641
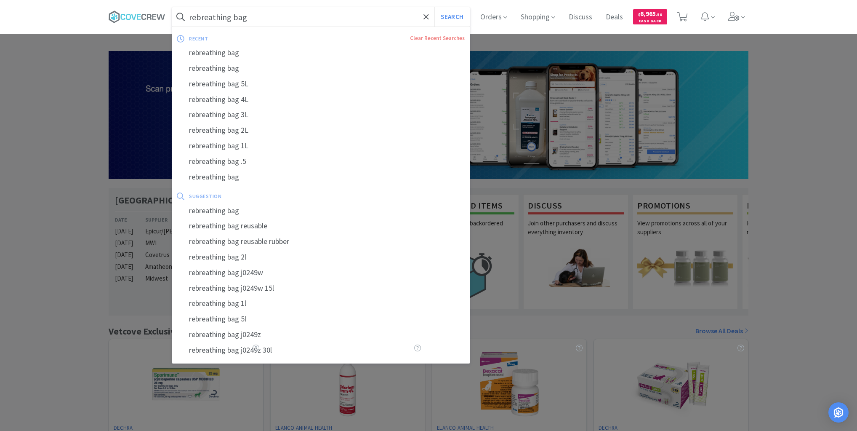
click at [392, 12] on input "rebreathing bag" at bounding box center [321, 16] width 298 height 19
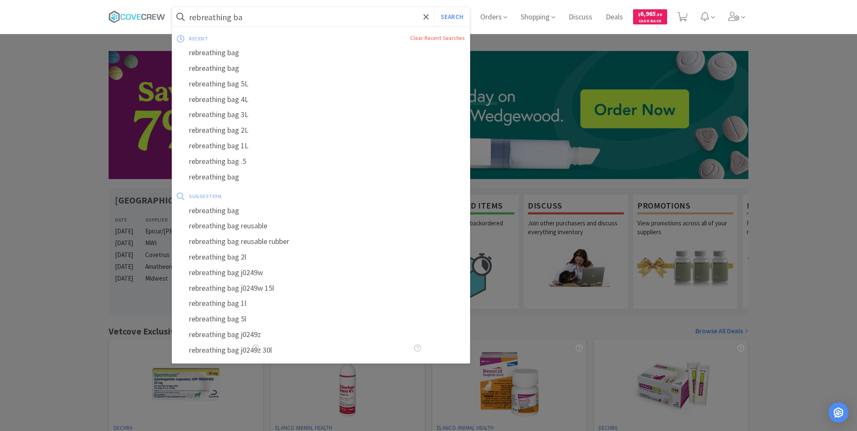
type input "rebreathing bag"
click at [435, 7] on button "Search" at bounding box center [452, 16] width 35 height 19
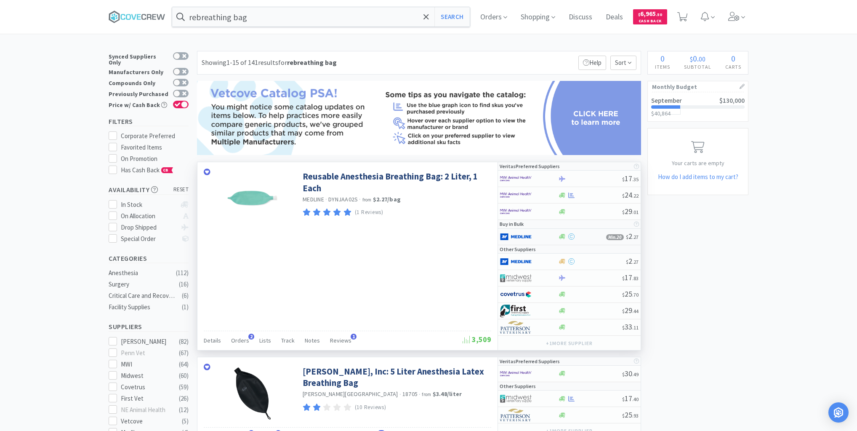
click at [551, 234] on div at bounding box center [529, 236] width 58 height 14
select select "1"
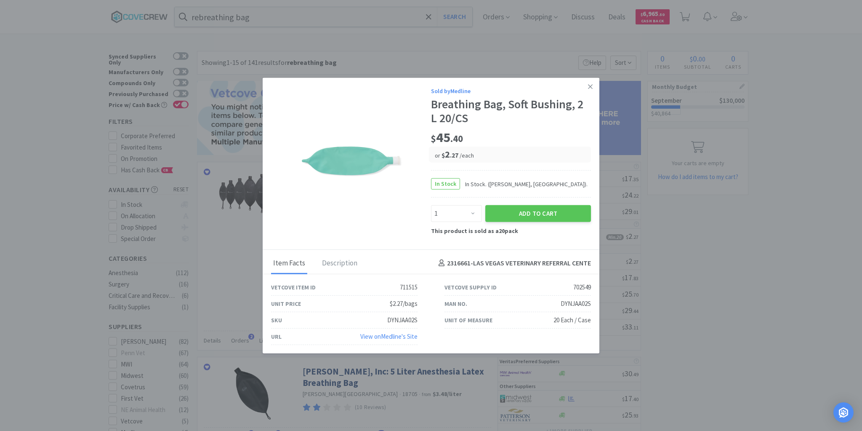
click at [590, 86] on icon at bounding box center [590, 86] width 5 height 5
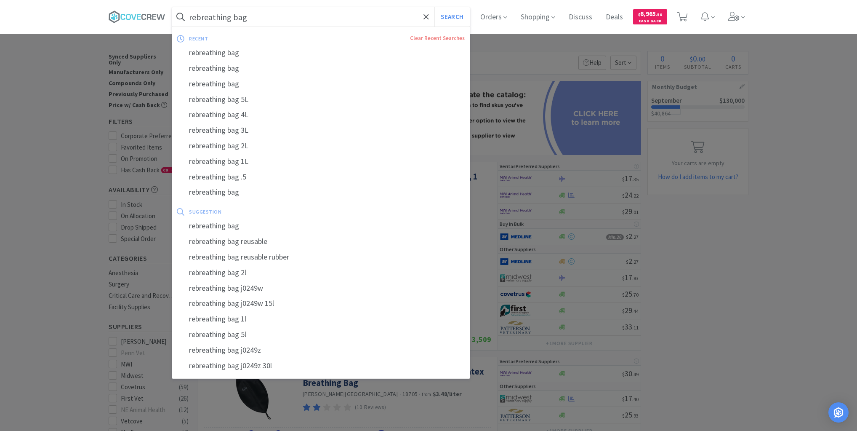
click at [303, 16] on input "rebreathing bag" at bounding box center [321, 16] width 298 height 19
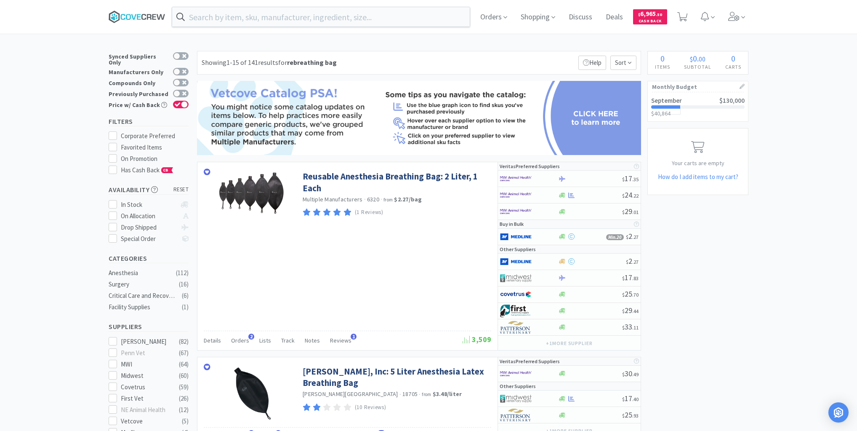
click at [135, 12] on icon at bounding box center [137, 17] width 57 height 13
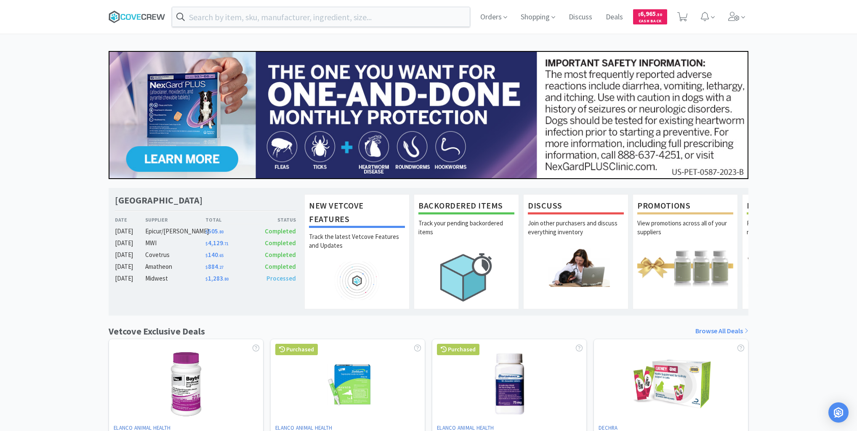
click at [155, 13] on icon at bounding box center [137, 17] width 57 height 13
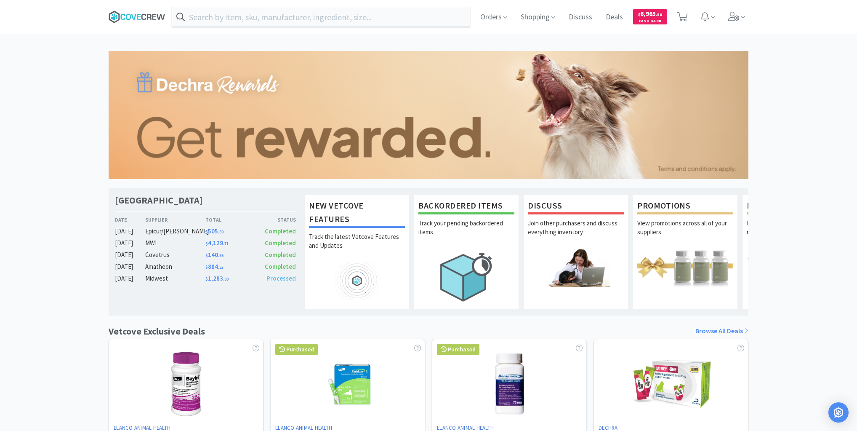
click at [137, 13] on icon at bounding box center [137, 17] width 57 height 13
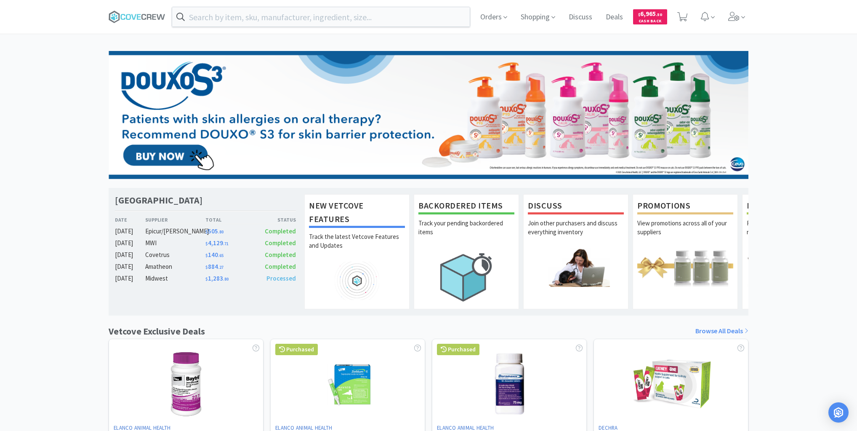
drag, startPoint x: 52, startPoint y: 90, endPoint x: 61, endPoint y: 88, distance: 9.6
click at [56, 89] on div "Las Vegas Veterinary Specialty Center Date Supplier Total Status [DATE] Epicur/…" at bounding box center [428, 371] width 857 height 641
click at [142, 13] on icon at bounding box center [137, 17] width 57 height 13
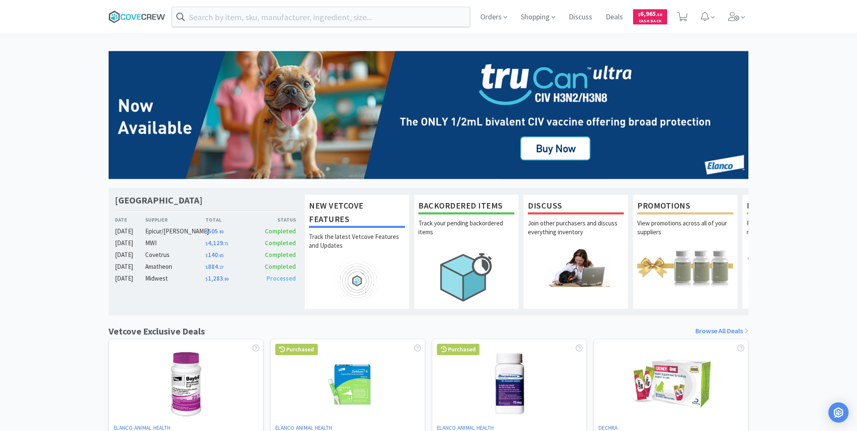
click at [142, 19] on icon at bounding box center [143, 17] width 5 height 6
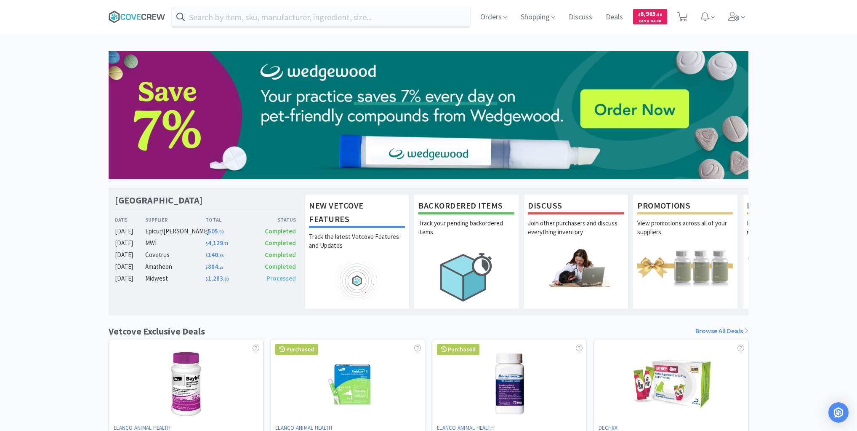
click at [129, 16] on icon at bounding box center [137, 17] width 57 height 13
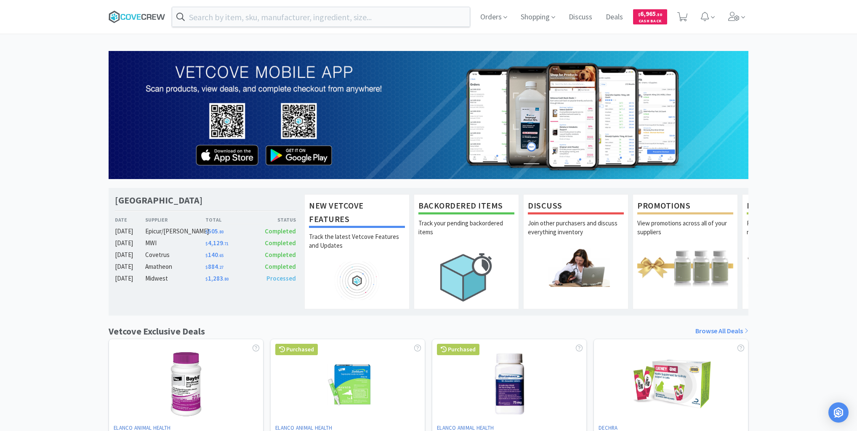
click at [127, 17] on icon at bounding box center [137, 17] width 57 height 13
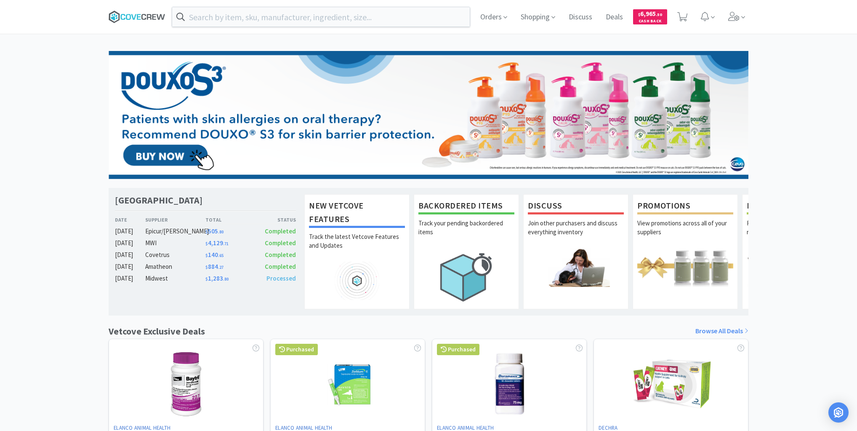
click at [142, 15] on icon at bounding box center [137, 17] width 57 height 13
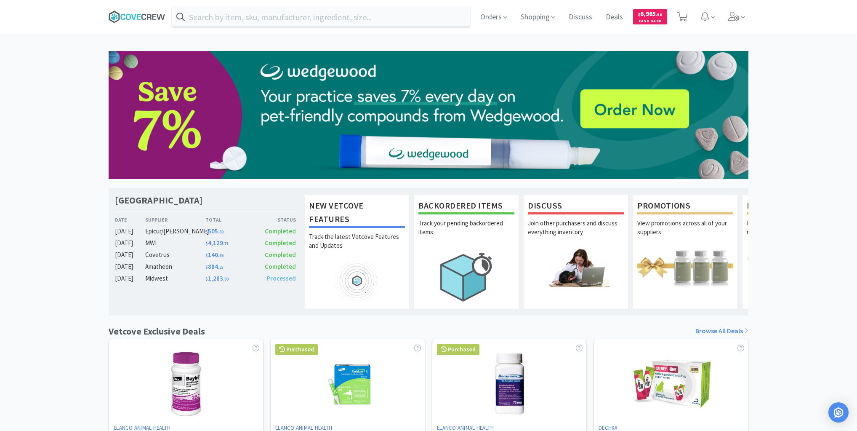
click at [132, 18] on icon at bounding box center [137, 17] width 57 height 13
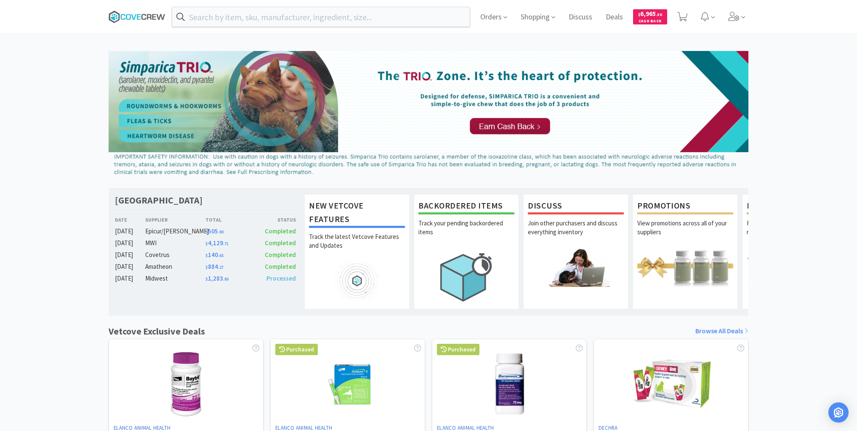
click at [141, 17] on icon at bounding box center [143, 17] width 5 height 6
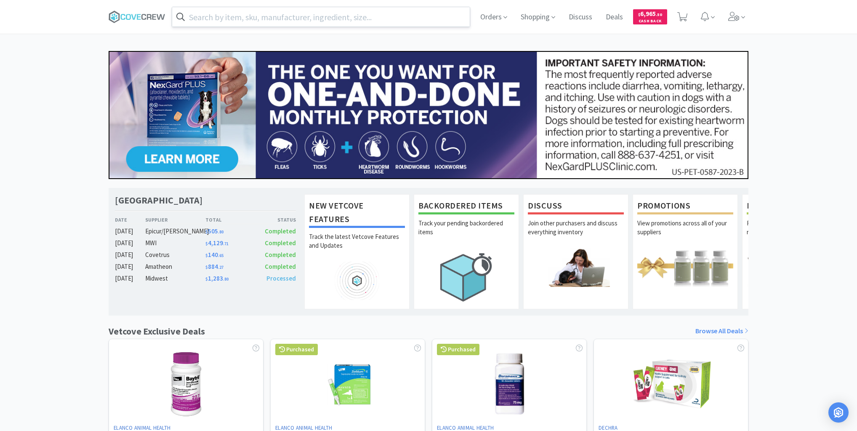
click at [308, 20] on input "text" at bounding box center [321, 16] width 298 height 19
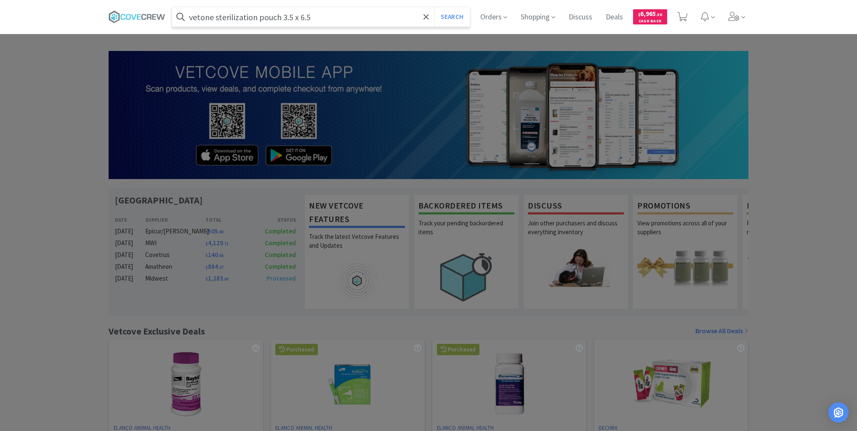
click at [435, 7] on button "Search" at bounding box center [452, 16] width 35 height 19
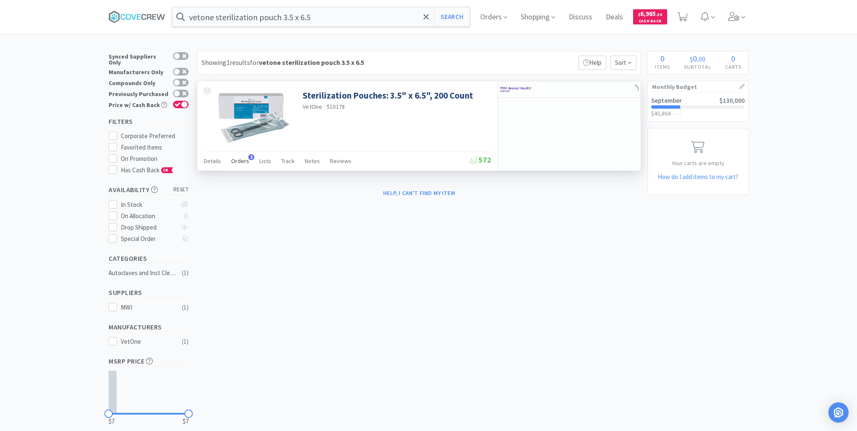
click at [238, 162] on span "Orders" at bounding box center [240, 161] width 18 height 8
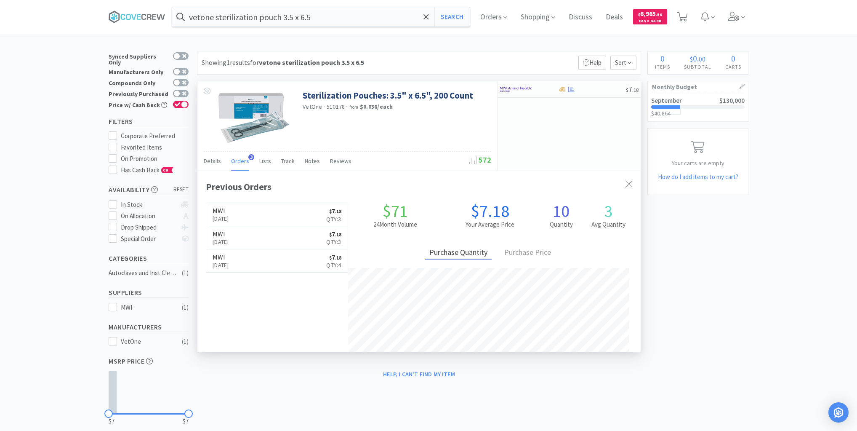
scroll to position [218, 443]
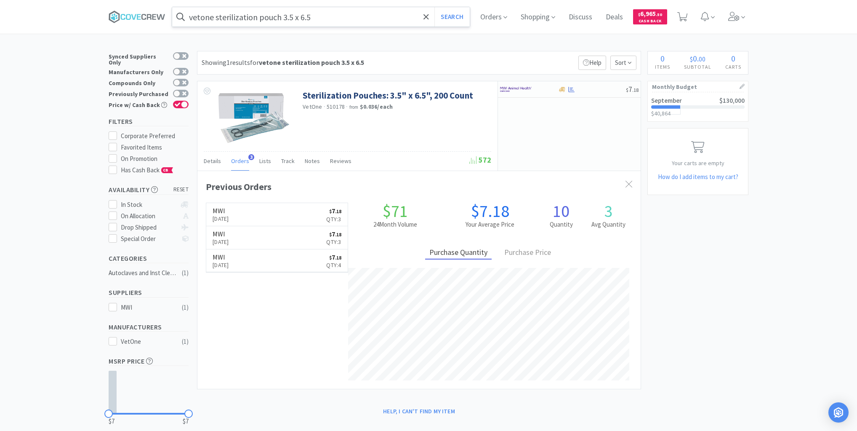
click at [368, 17] on input "vetone sterilization pouch 3.5 x 6.5" at bounding box center [321, 16] width 298 height 19
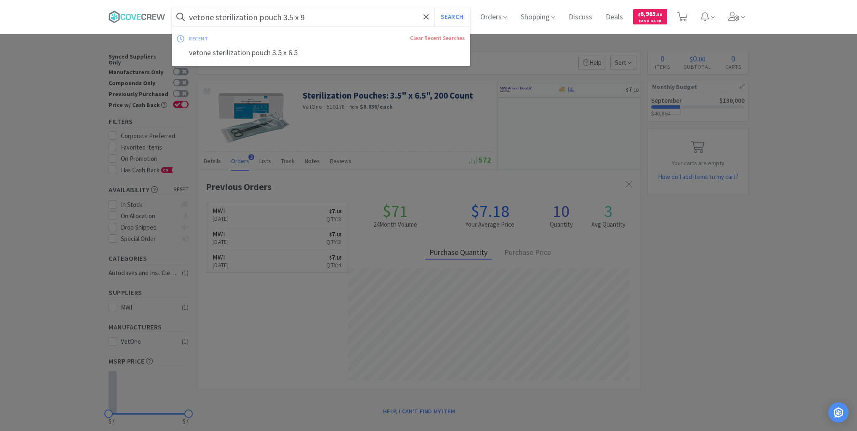
click at [435, 7] on button "Search" at bounding box center [452, 16] width 35 height 19
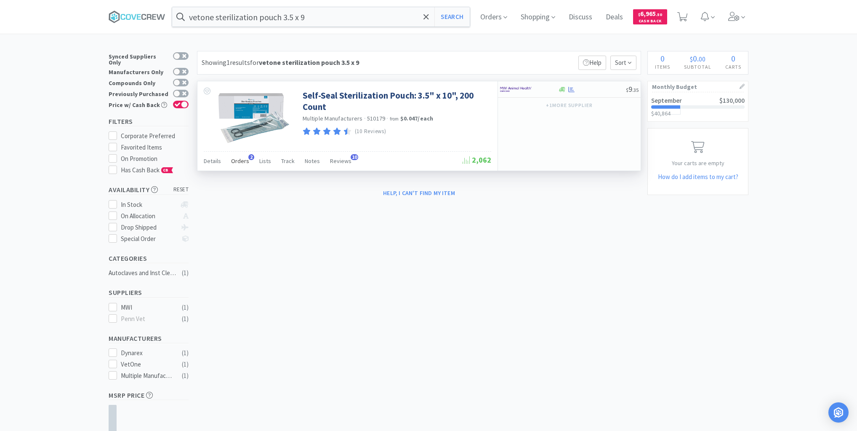
click at [245, 161] on span "Orders" at bounding box center [240, 161] width 18 height 8
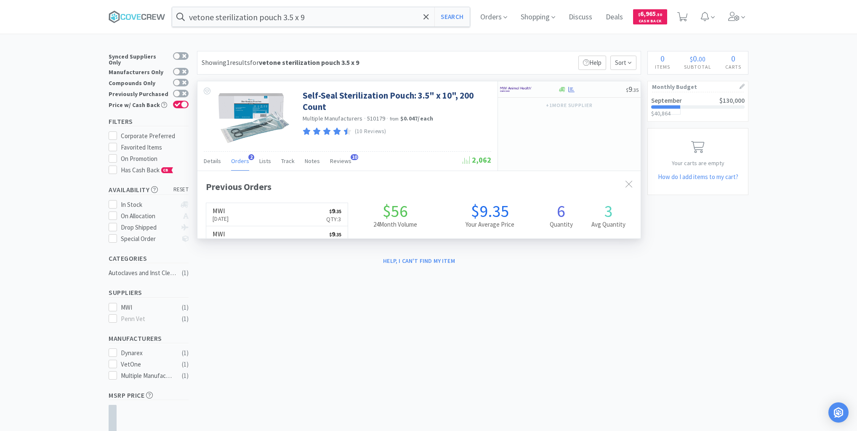
scroll to position [218, 443]
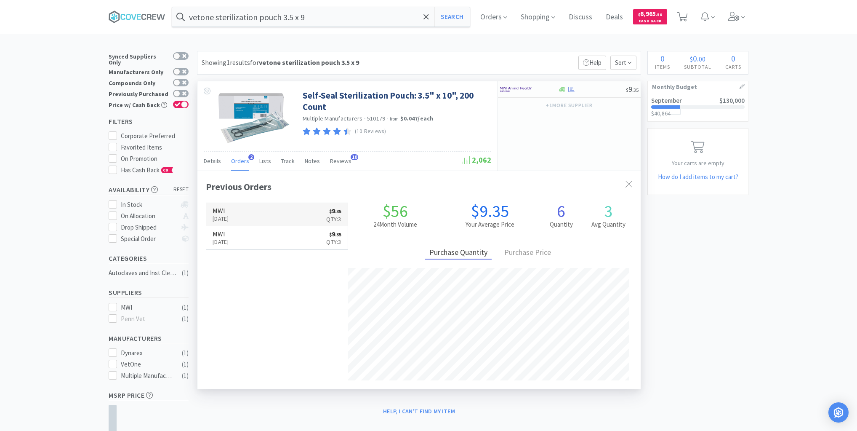
click at [272, 217] on link "MWI [DATE] $ 9 . 35 Qty: 3" at bounding box center [276, 214] width 141 height 23
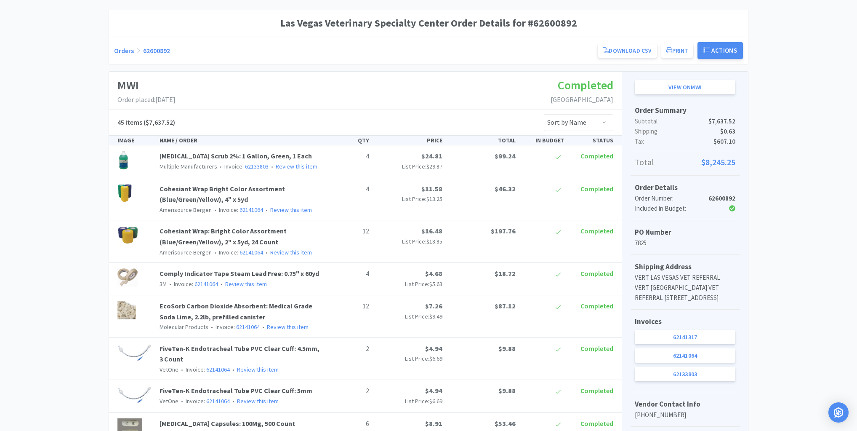
scroll to position [168, 0]
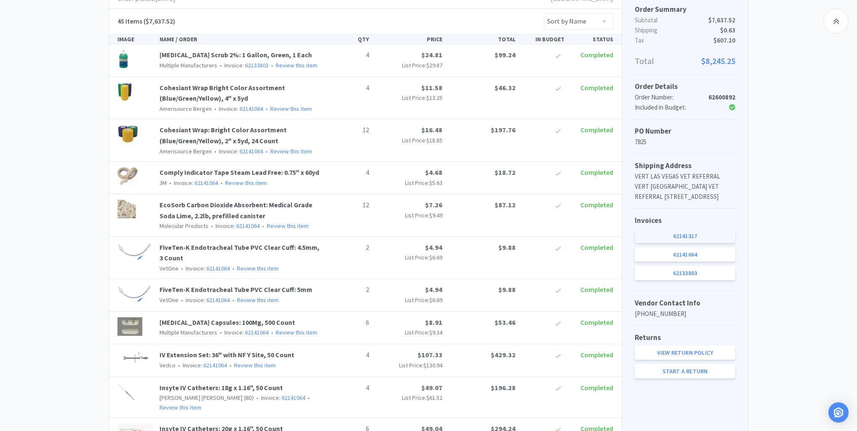
click at [680, 243] on link "62141317" at bounding box center [685, 236] width 101 height 14
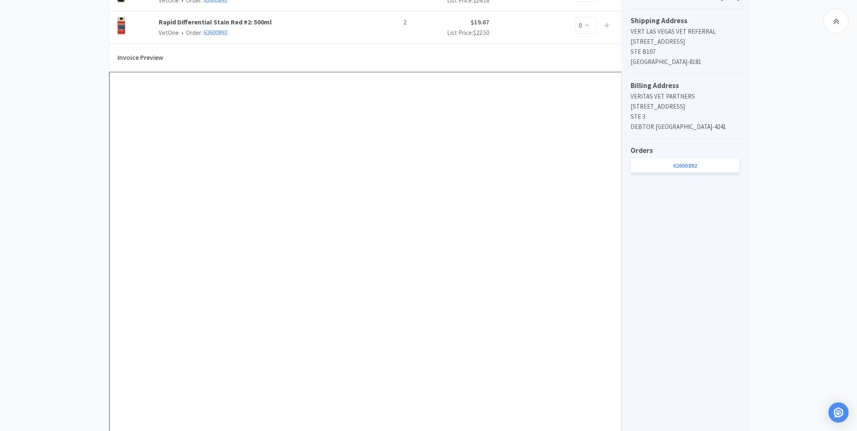
scroll to position [303, 0]
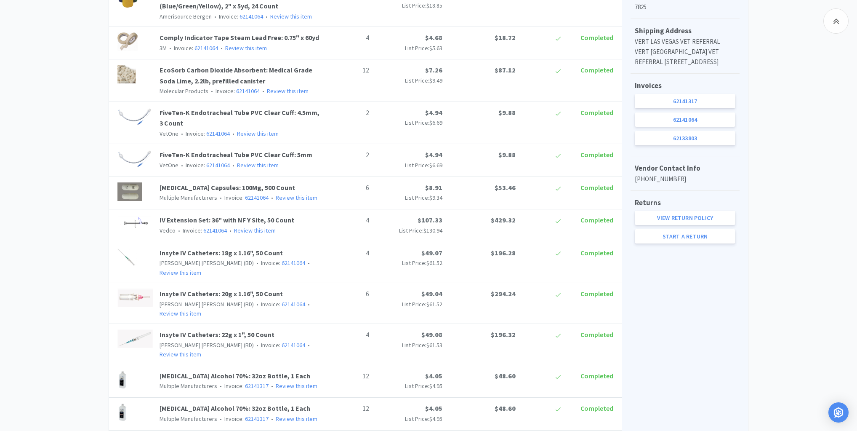
scroll to position [168, 0]
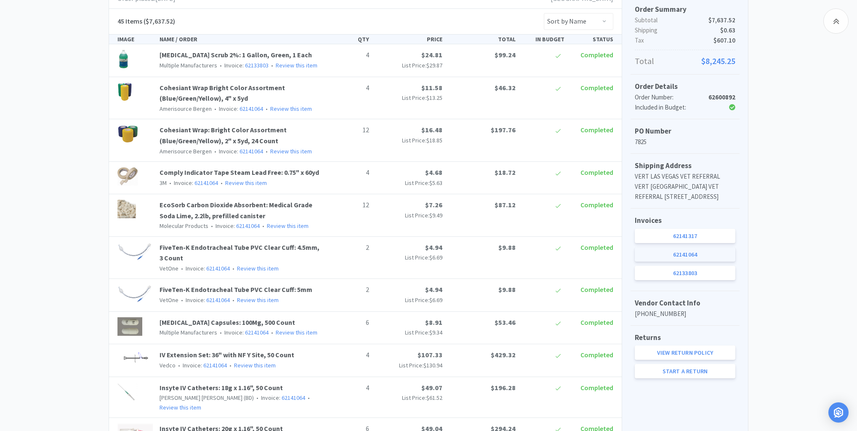
click at [679, 261] on link "62141064" at bounding box center [685, 254] width 101 height 14
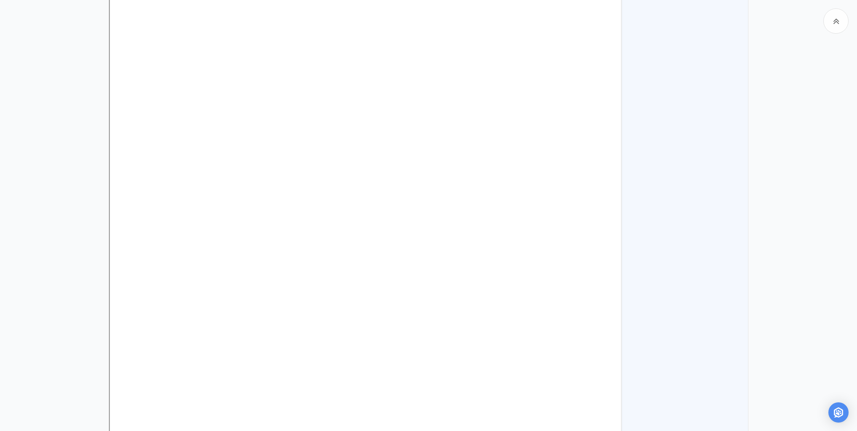
scroll to position [1449, 0]
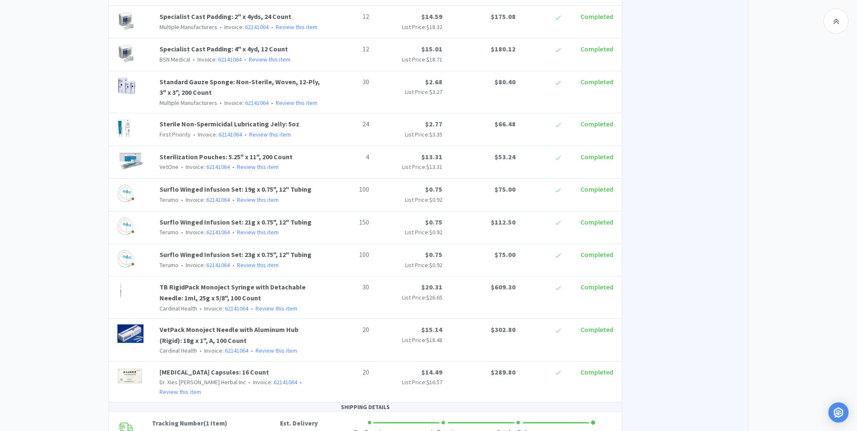
scroll to position [168, 0]
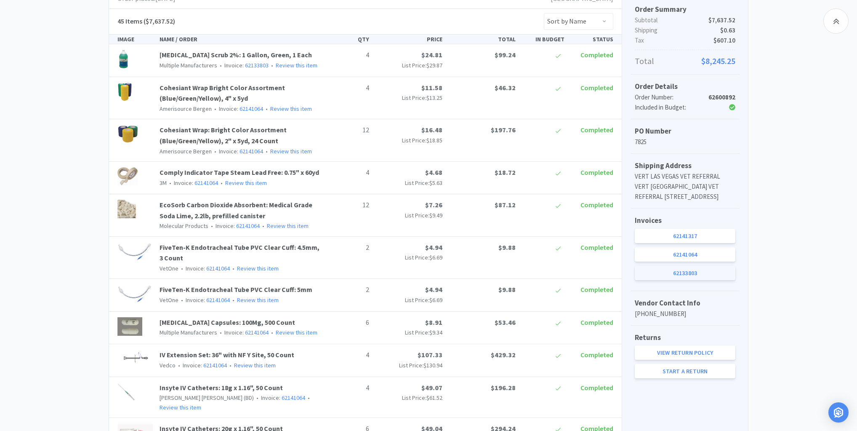
click at [688, 280] on link "62133803" at bounding box center [685, 273] width 101 height 14
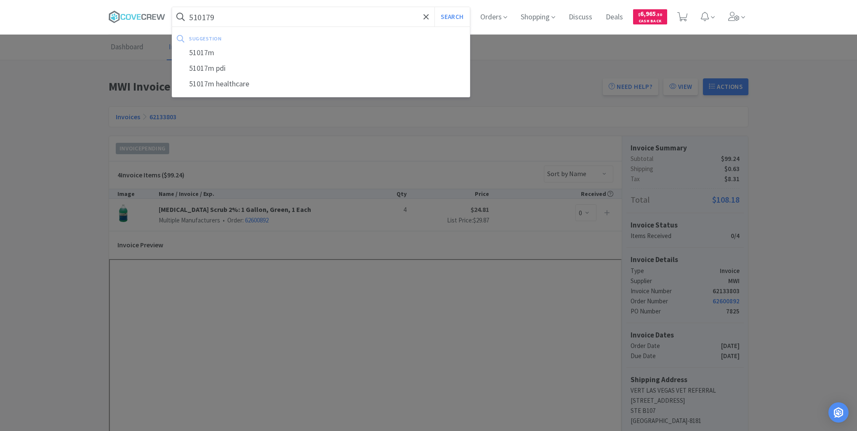
click at [435, 7] on button "Search" at bounding box center [452, 16] width 35 height 19
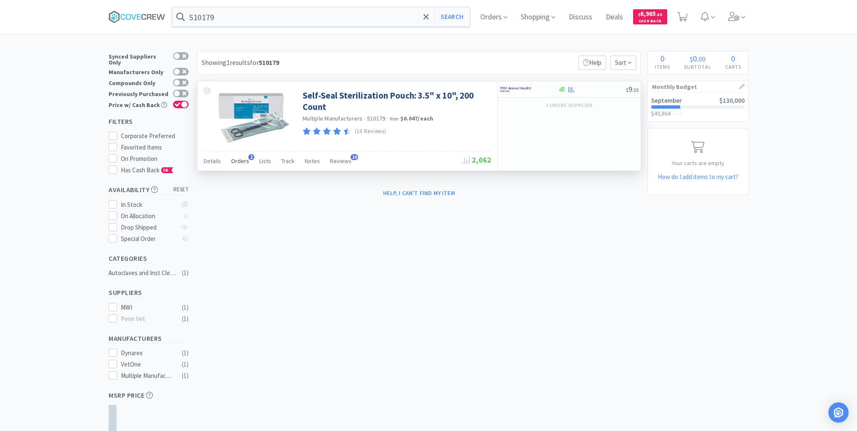
click at [236, 161] on span "Orders" at bounding box center [240, 161] width 18 height 8
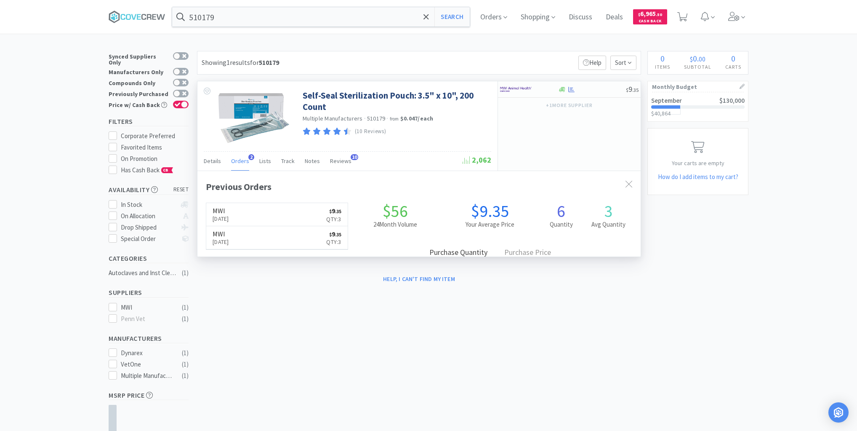
scroll to position [218, 443]
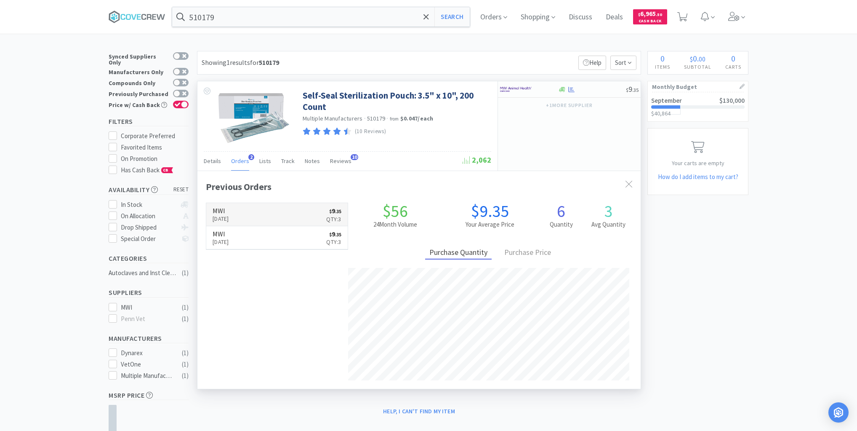
click at [260, 210] on link "MWI [DATE] $ 9 . 35 Qty: 3" at bounding box center [276, 214] width 141 height 23
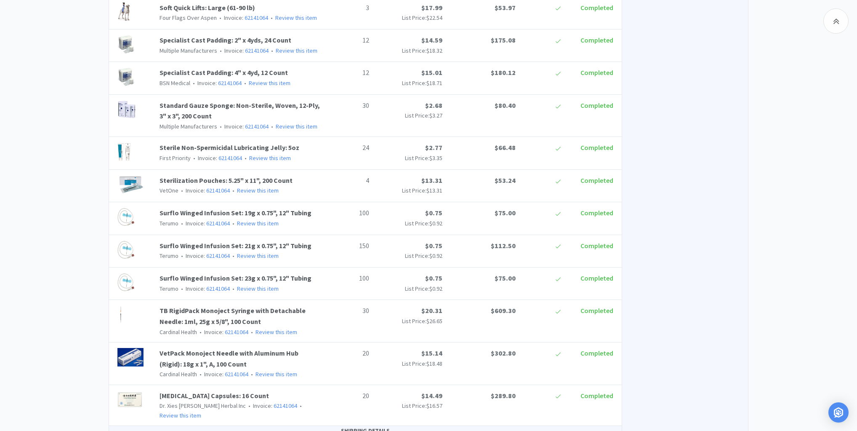
scroll to position [1381, 0]
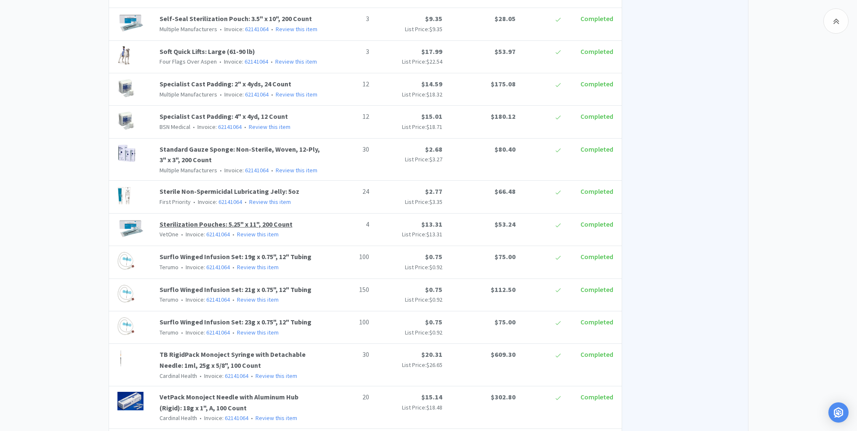
click at [185, 220] on link "Sterilization Pouches: 5.25" x 11", 200 Count" at bounding box center [226, 224] width 133 height 8
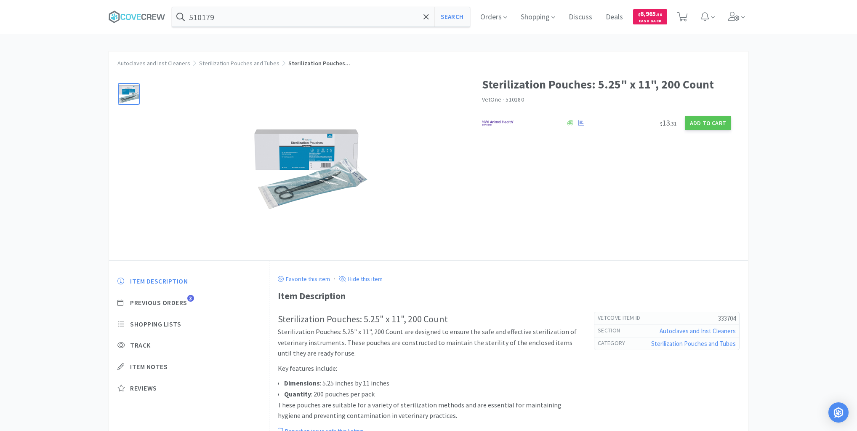
click at [315, 158] on img at bounding box center [308, 168] width 126 height 88
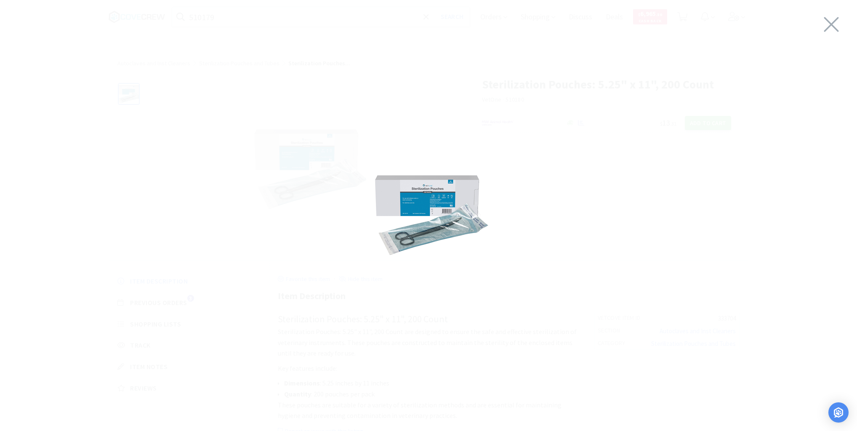
click at [413, 203] on img at bounding box center [429, 214] width 126 height 88
click at [832, 26] on icon at bounding box center [831, 24] width 15 height 15
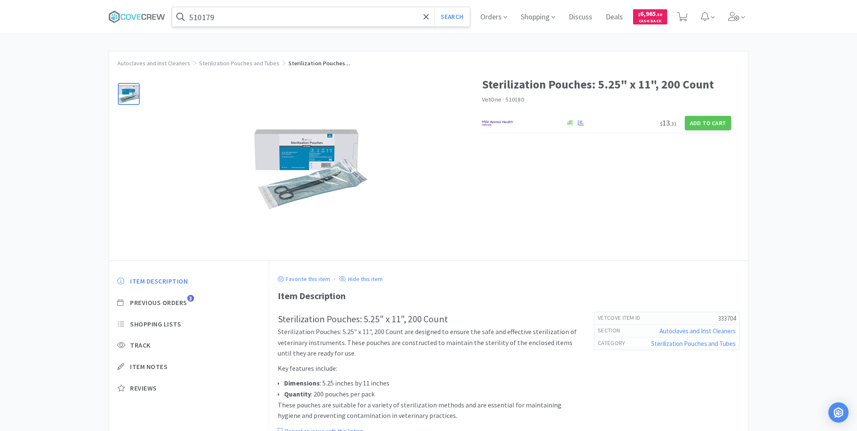
drag, startPoint x: 393, startPoint y: 12, endPoint x: 403, endPoint y: 25, distance: 16.8
click at [394, 12] on input "510179" at bounding box center [321, 16] width 298 height 19
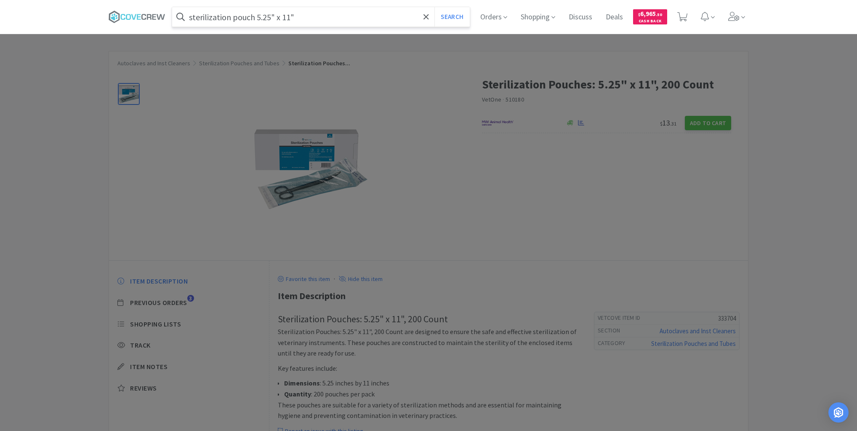
click at [435, 7] on button "Search" at bounding box center [452, 16] width 35 height 19
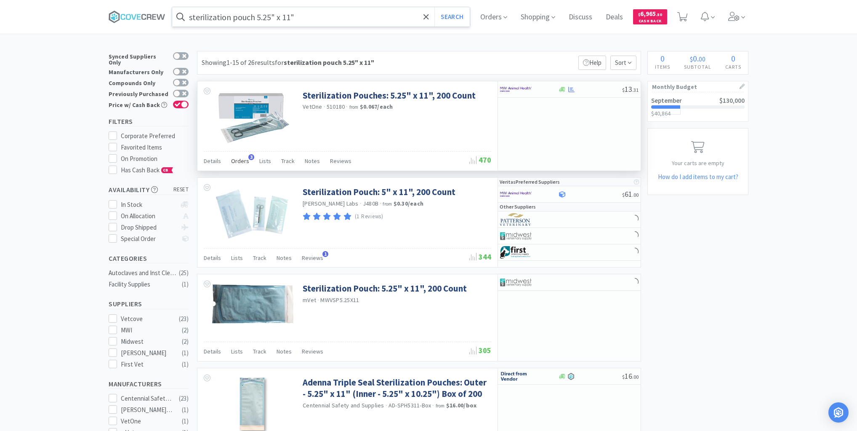
click at [243, 163] on span "Orders" at bounding box center [240, 161] width 18 height 8
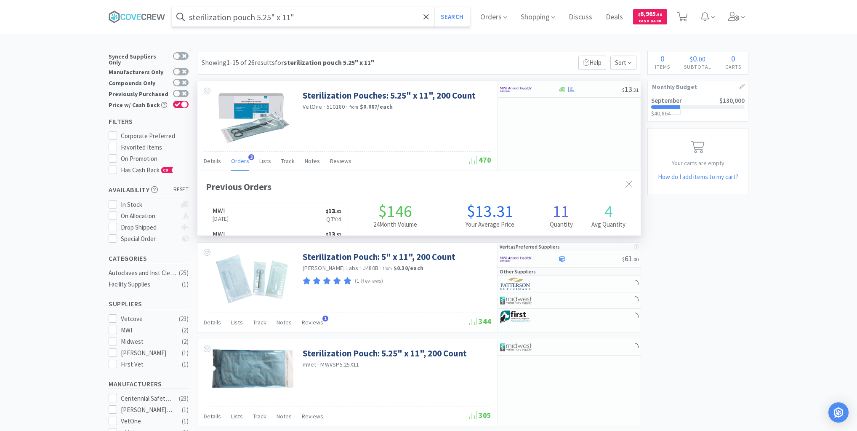
scroll to position [218, 443]
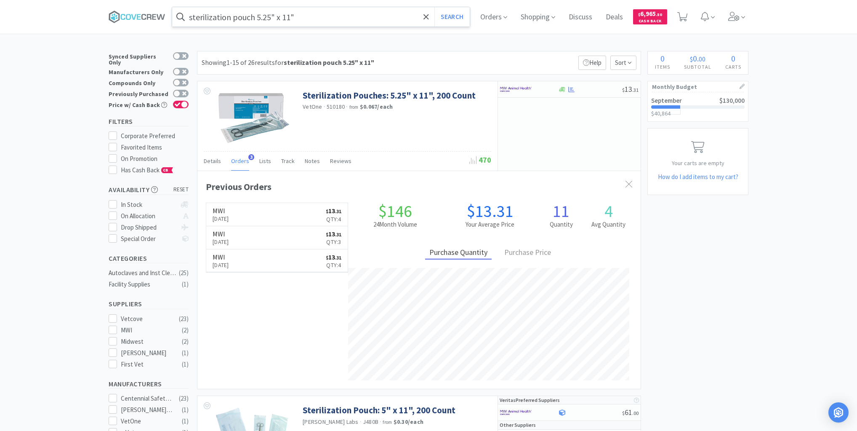
click at [265, 212] on link "MWI [DATE] $ 13 . 31 Qty: 4" at bounding box center [276, 214] width 141 height 23
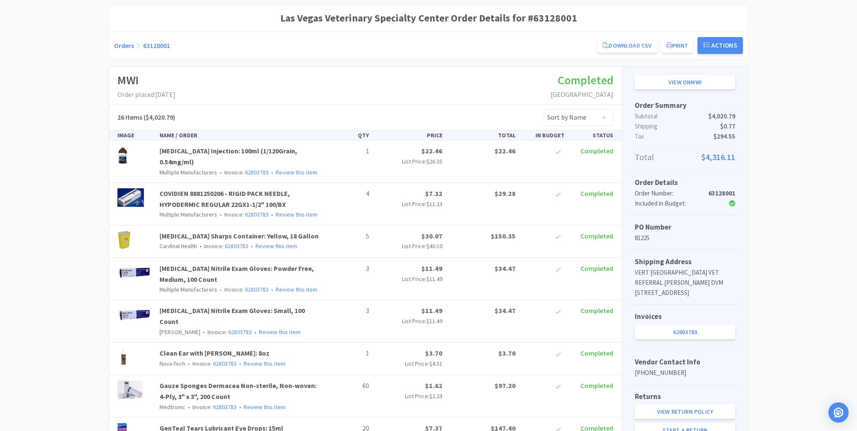
scroll to position [135, 0]
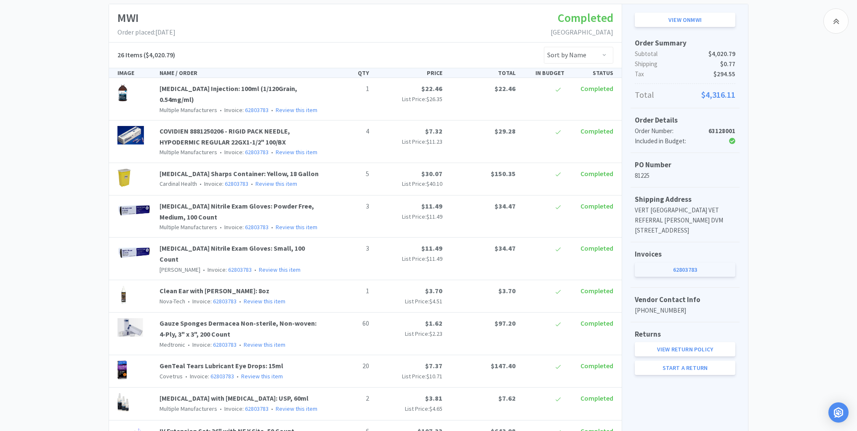
click at [691, 275] on link "62803783" at bounding box center [685, 269] width 101 height 14
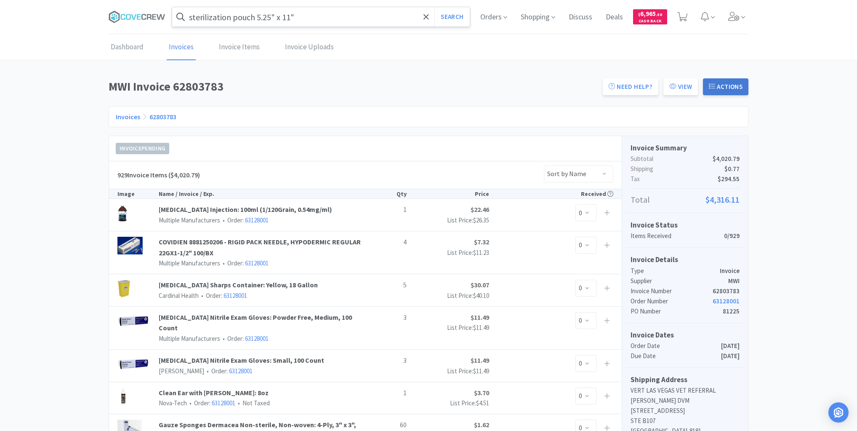
click at [730, 91] on button "Actions" at bounding box center [725, 86] width 45 height 17
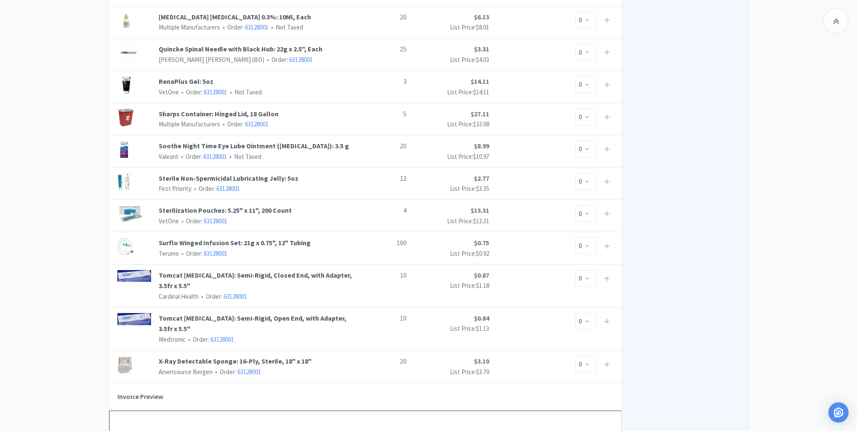
scroll to position [910, 0]
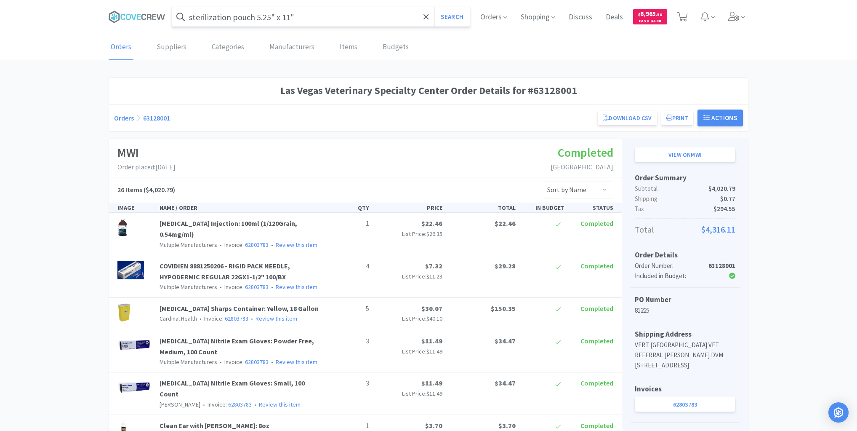
click at [371, 13] on input "sterilization pouch 5.25" x 11"" at bounding box center [321, 16] width 298 height 19
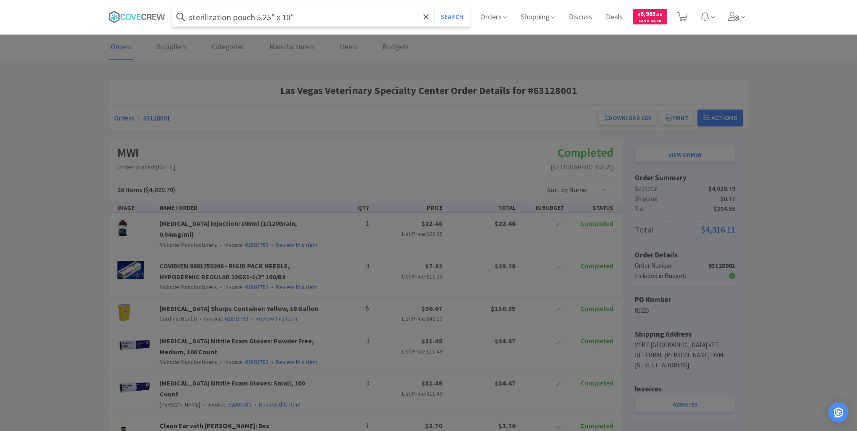
click at [435, 7] on button "Search" at bounding box center [452, 16] width 35 height 19
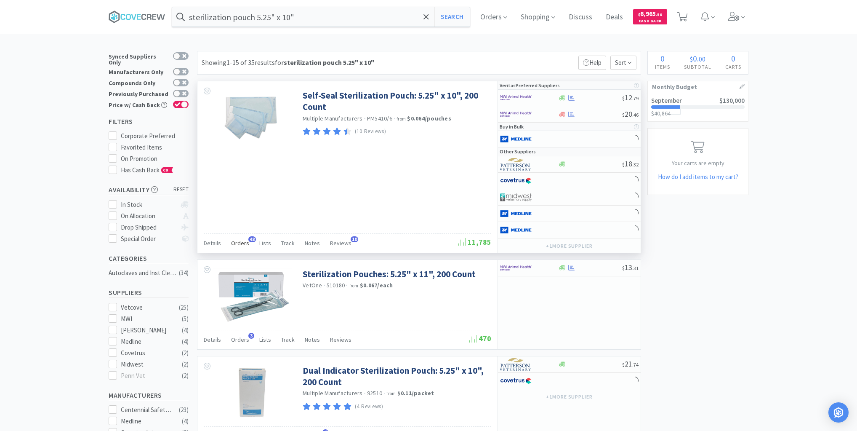
click at [239, 240] on span "Orders" at bounding box center [240, 243] width 18 height 8
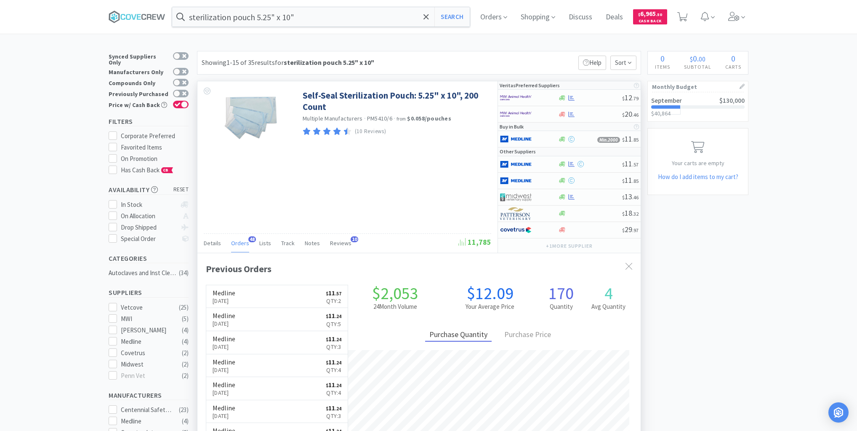
scroll to position [226, 443]
click at [350, 10] on input "sterilization pouch 5.25" x 10"" at bounding box center [321, 16] width 298 height 19
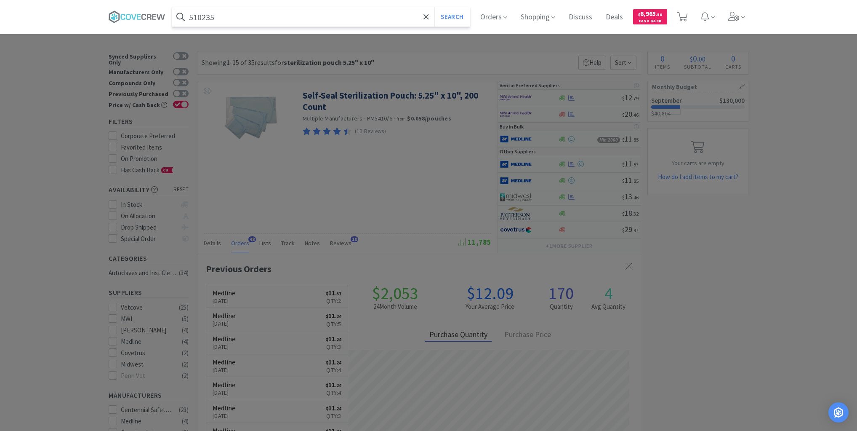
click at [435, 7] on button "Search" at bounding box center [452, 16] width 35 height 19
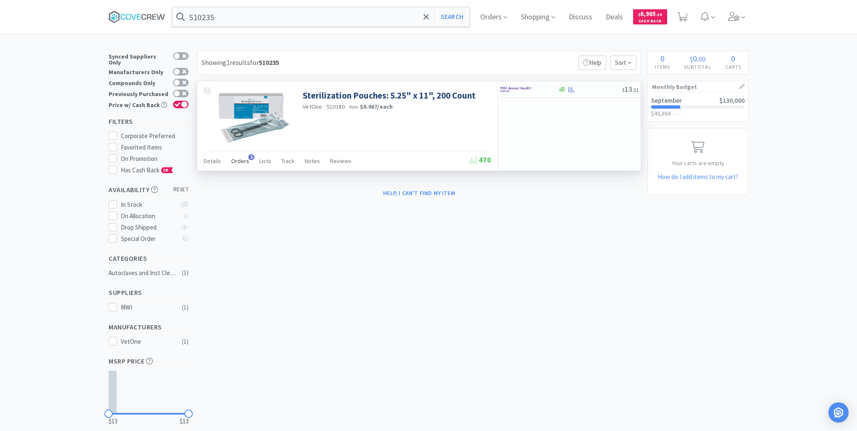
click at [245, 160] on span "Orders" at bounding box center [240, 161] width 18 height 8
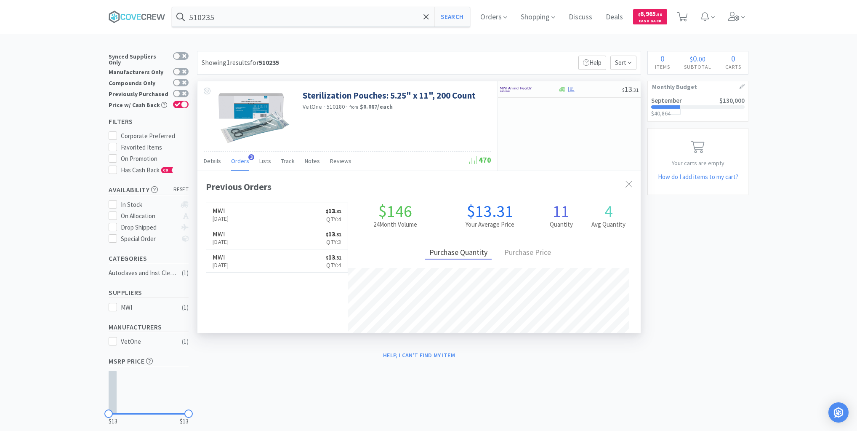
scroll to position [218, 443]
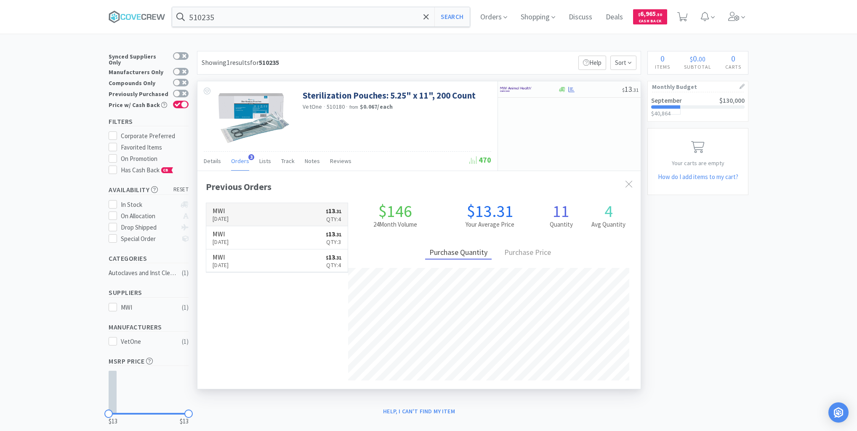
click at [269, 213] on link "MWI [DATE] $ 13 . 31 Qty: 4" at bounding box center [276, 214] width 141 height 23
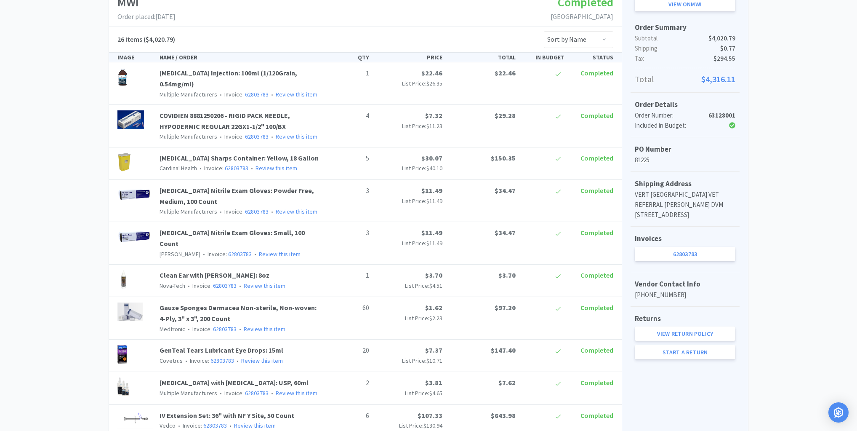
scroll to position [269, 0]
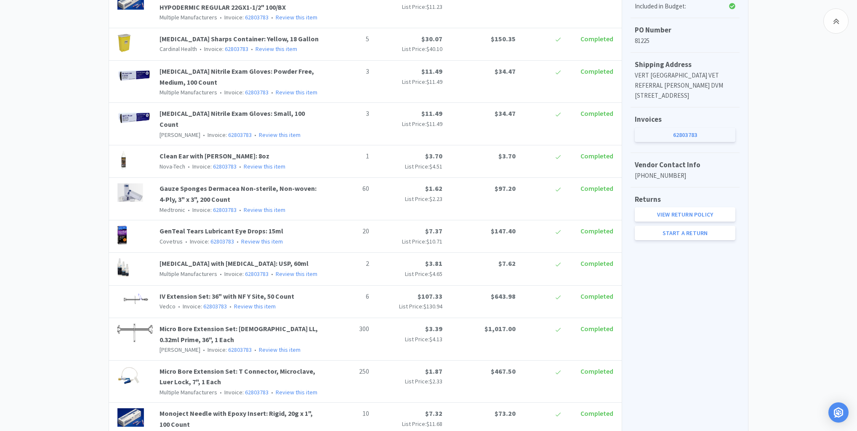
click at [680, 142] on link "62803783" at bounding box center [685, 135] width 101 height 14
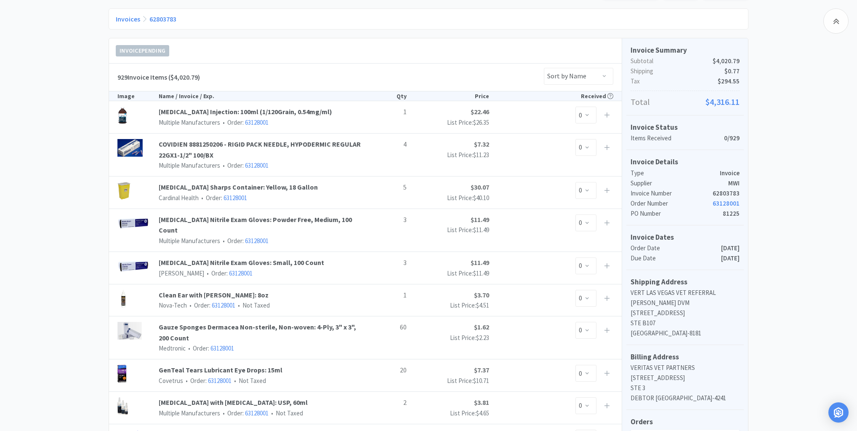
scroll to position [168, 0]
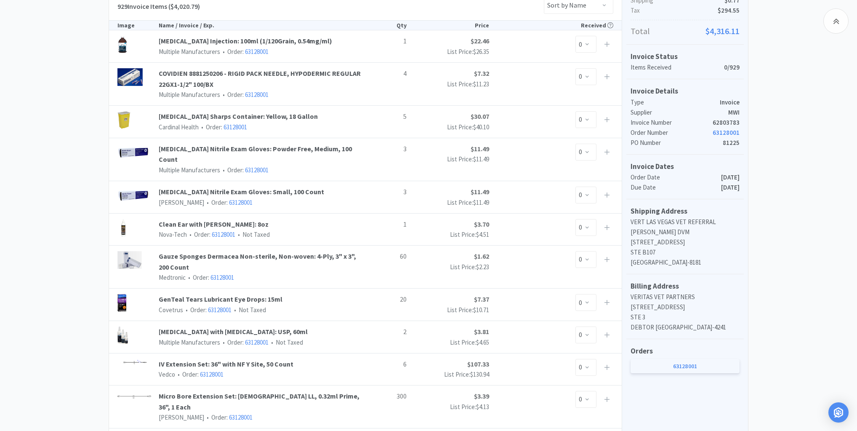
click at [686, 373] on link "63128001" at bounding box center [685, 366] width 109 height 14
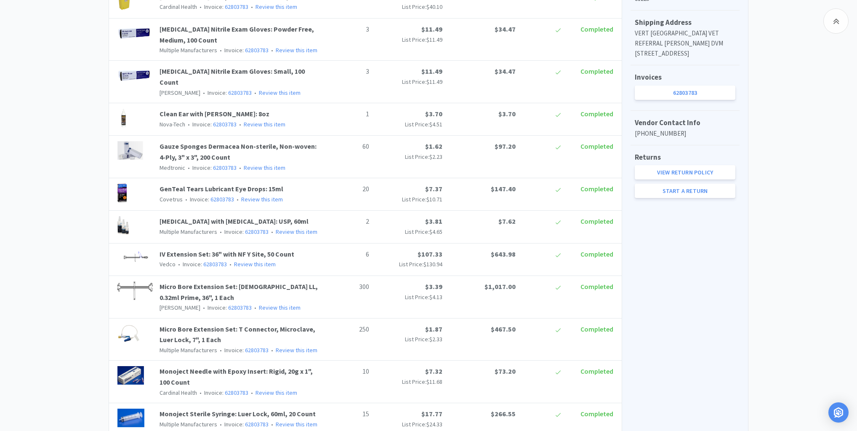
scroll to position [261, 0]
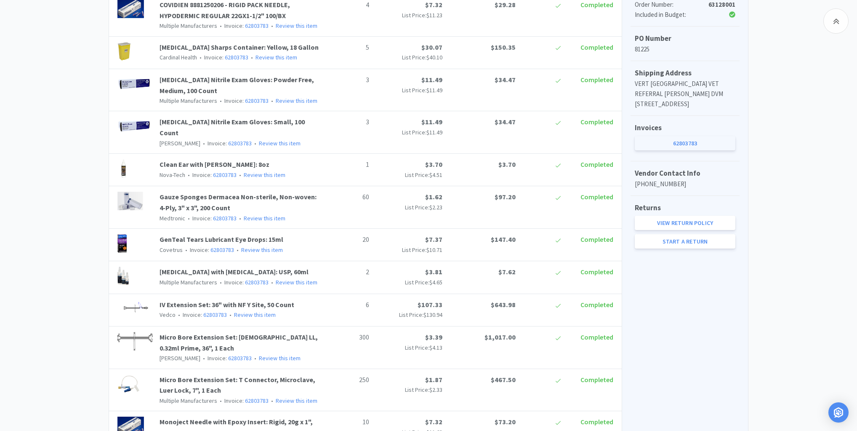
click at [678, 150] on link "62803783" at bounding box center [685, 143] width 101 height 14
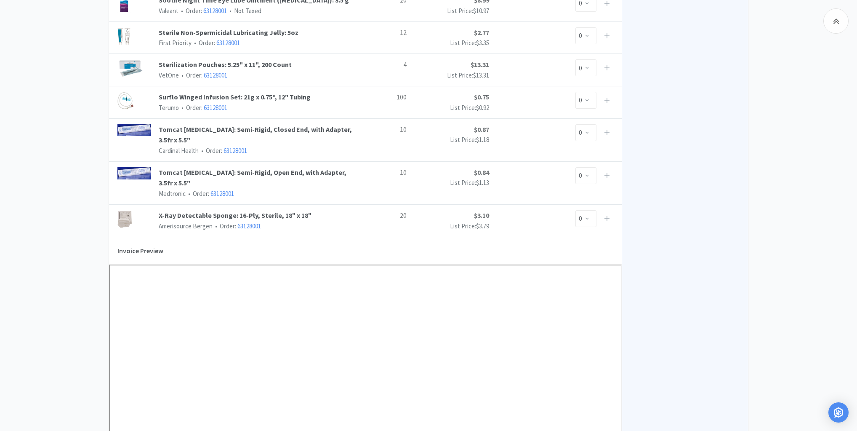
scroll to position [1112, 0]
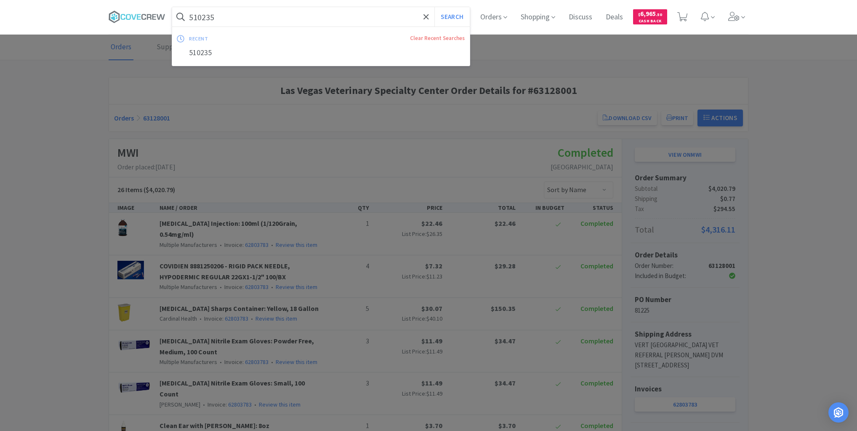
click at [315, 16] on input "510235" at bounding box center [321, 16] width 298 height 19
type input "5"
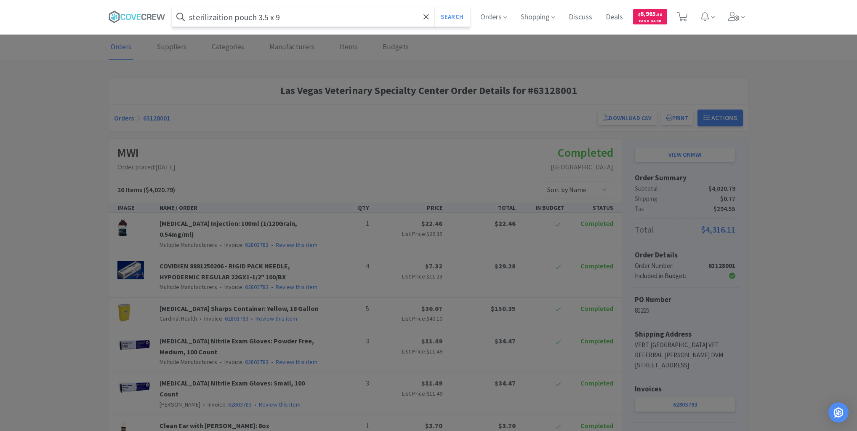
click at [435, 7] on button "Search" at bounding box center [452, 16] width 35 height 19
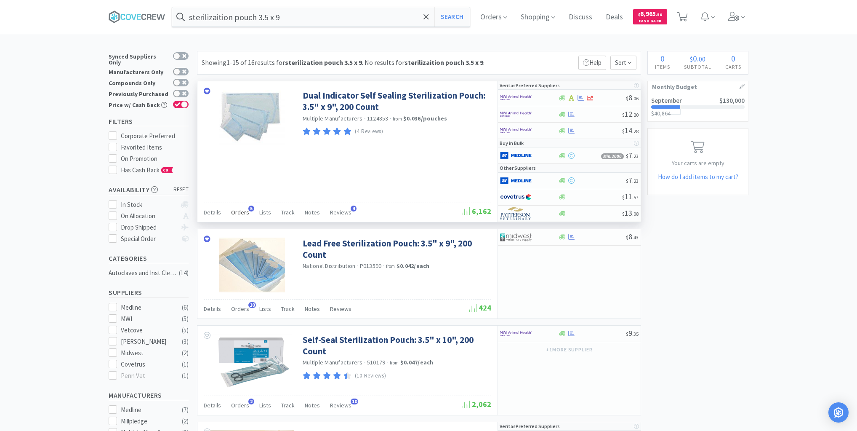
click at [240, 212] on span "Orders" at bounding box center [240, 212] width 18 height 8
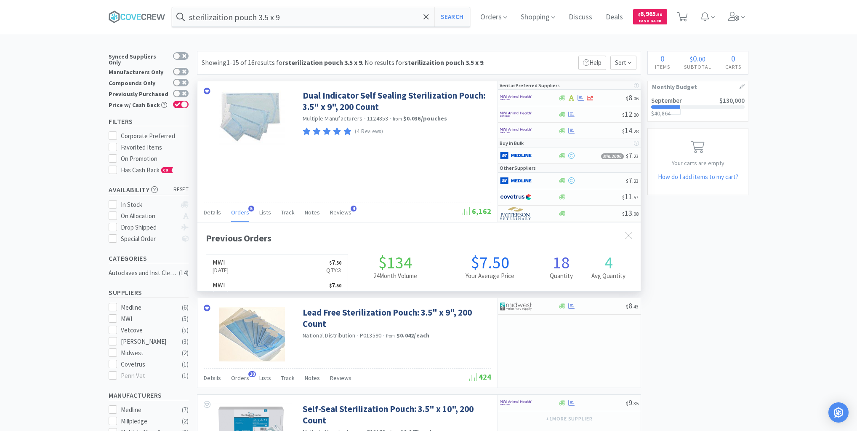
scroll to position [218, 443]
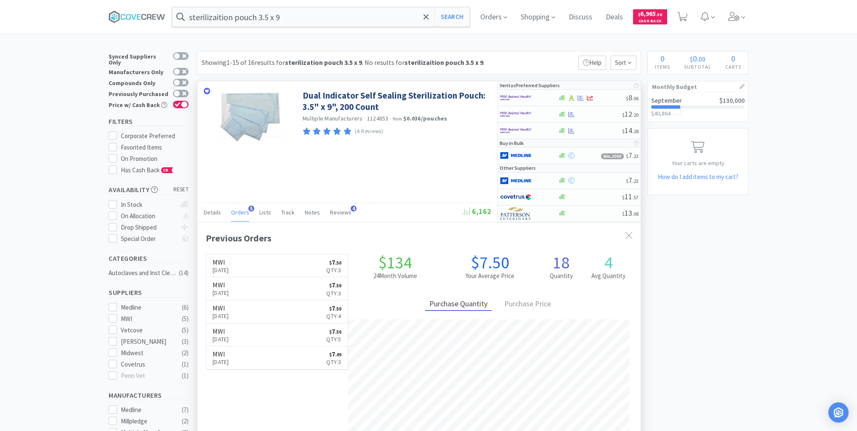
click at [242, 212] on span "Orders" at bounding box center [240, 212] width 18 height 8
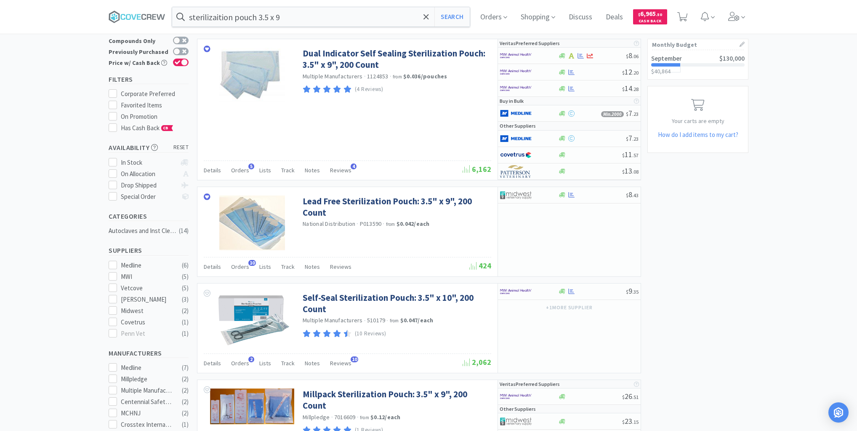
scroll to position [101, 0]
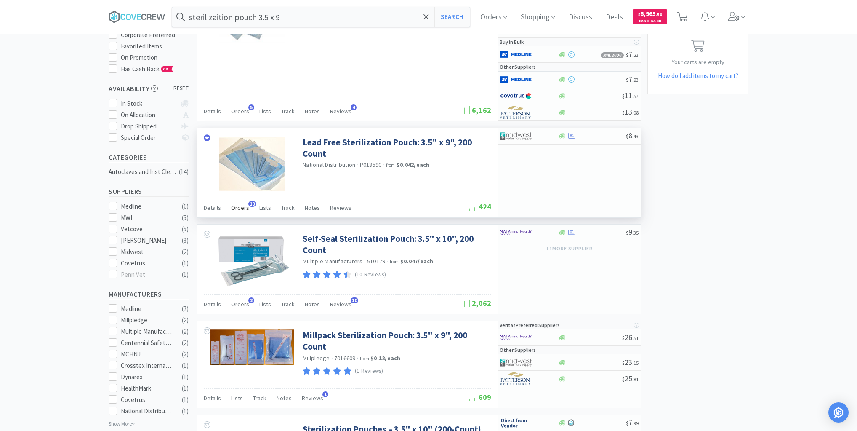
click at [240, 208] on span "Orders" at bounding box center [240, 208] width 18 height 8
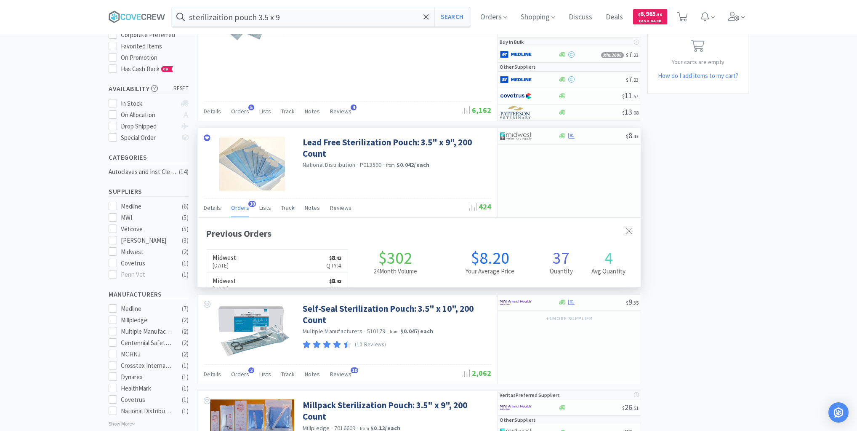
scroll to position [226, 443]
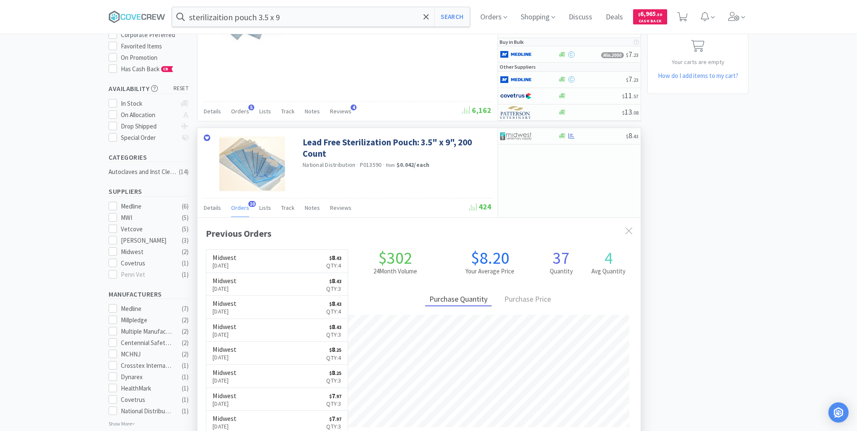
click at [242, 208] on span "Orders" at bounding box center [240, 208] width 18 height 8
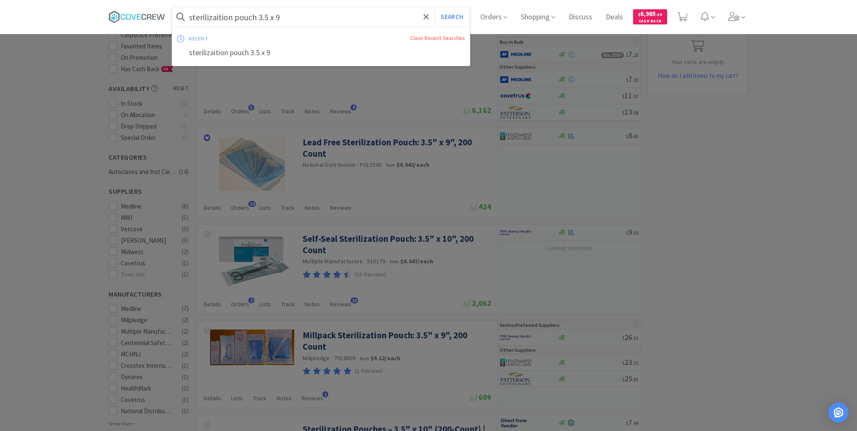
click at [302, 15] on input "sterilizaition pouch 3.5 x 9" at bounding box center [321, 16] width 298 height 19
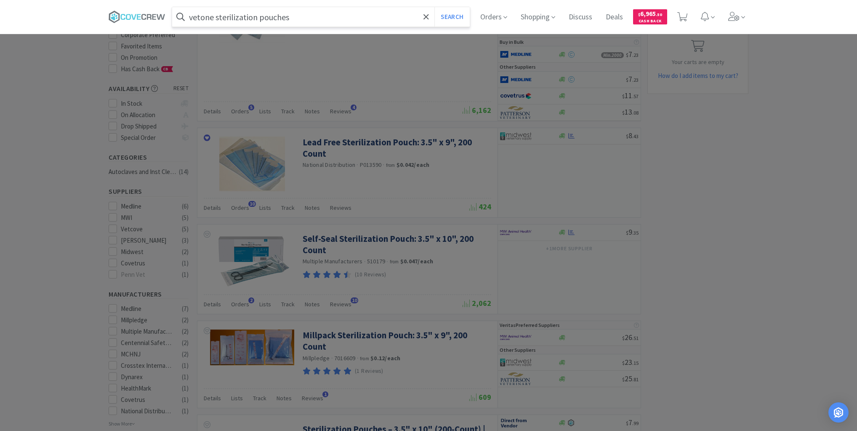
click at [435, 7] on button "Search" at bounding box center [452, 16] width 35 height 19
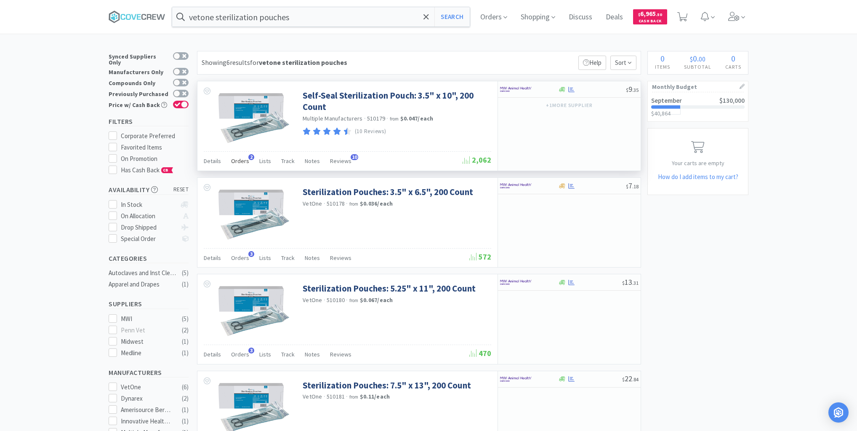
click at [244, 160] on span "Orders" at bounding box center [240, 161] width 18 height 8
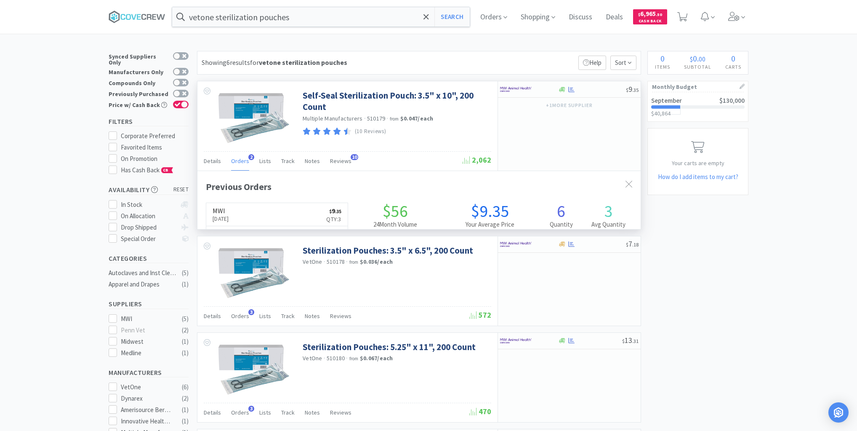
scroll to position [218, 443]
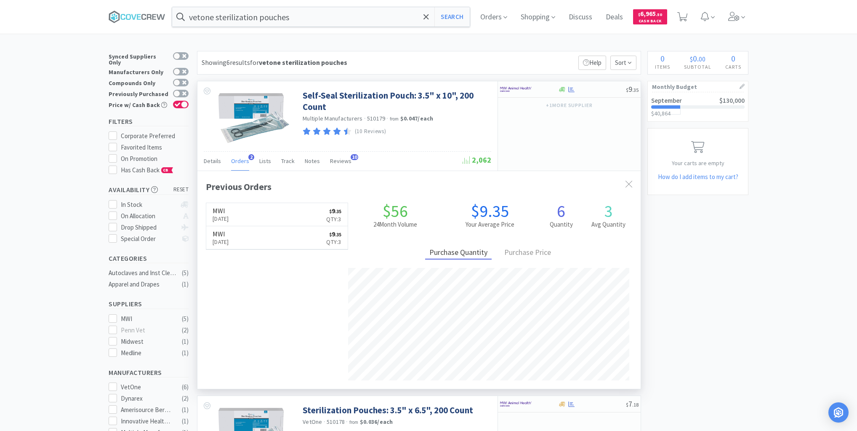
click at [243, 160] on span "Orders" at bounding box center [240, 161] width 18 height 8
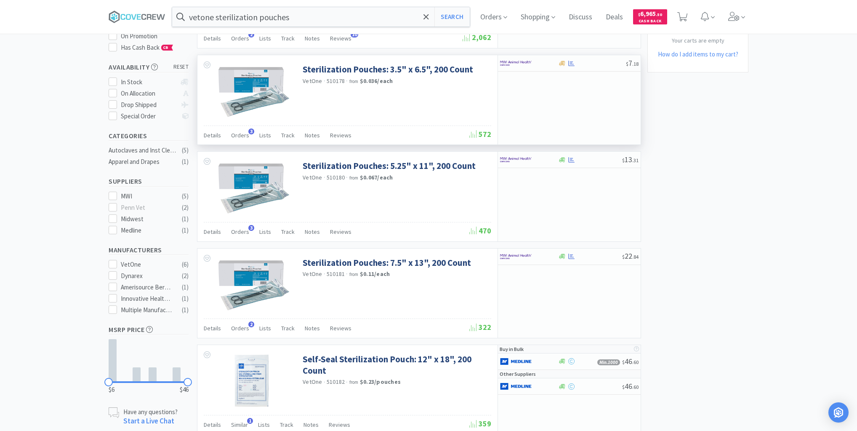
scroll to position [0, 0]
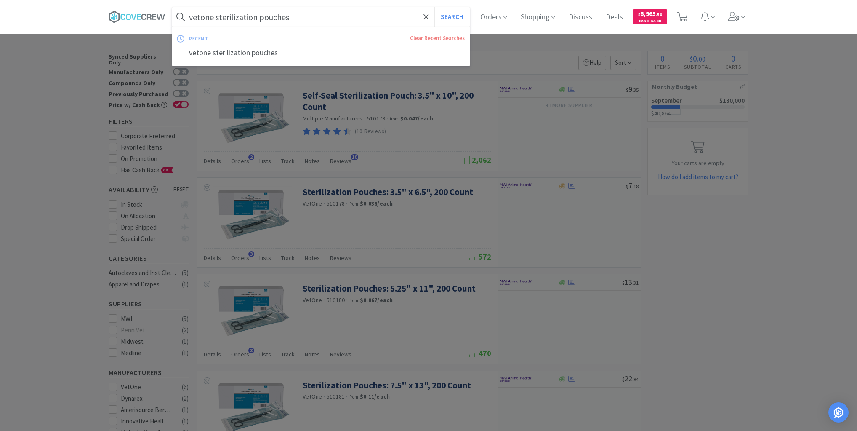
click at [355, 17] on input "vetone sterilization pouches" at bounding box center [321, 16] width 298 height 19
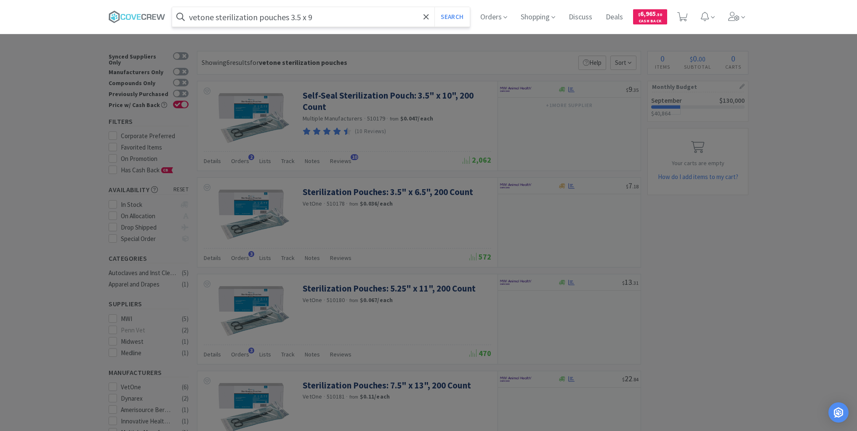
type input "vetone sterilization pouches 3.5 x 9"
click at [435, 7] on button "Search" at bounding box center [452, 16] width 35 height 19
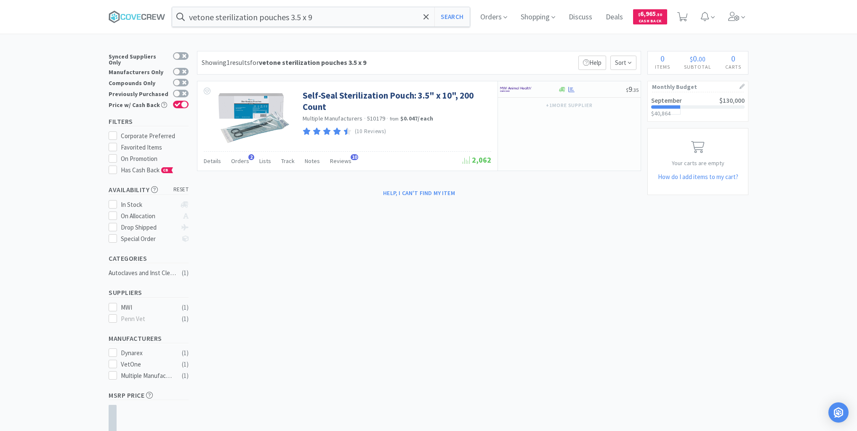
drag, startPoint x: 132, startPoint y: 16, endPoint x: 260, endPoint y: 42, distance: 130.6
click at [133, 16] on icon at bounding box center [137, 17] width 57 height 13
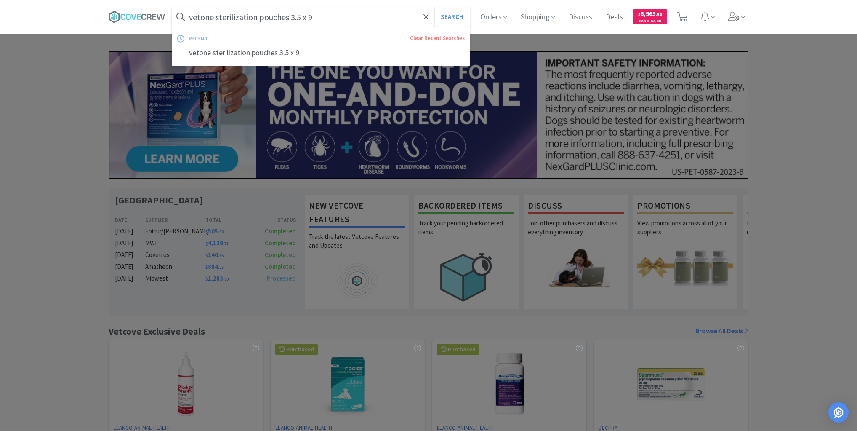
click at [341, 14] on input "vetone sterilization pouches 3.5 x 9" at bounding box center [321, 16] width 298 height 19
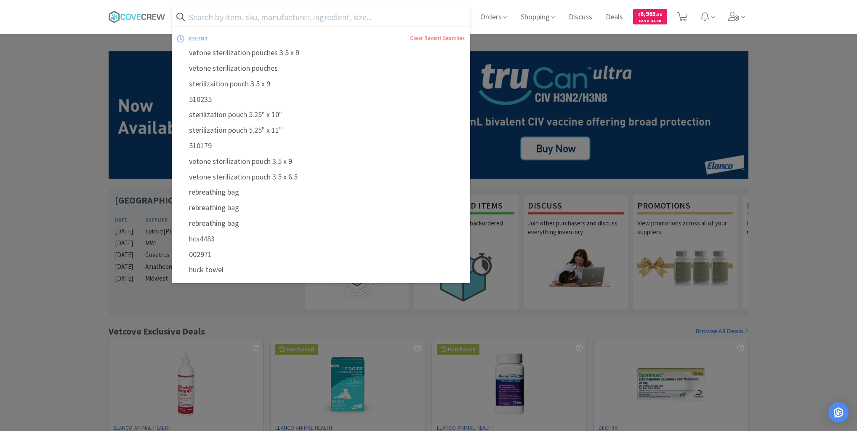
click at [71, 72] on div at bounding box center [428, 215] width 857 height 431
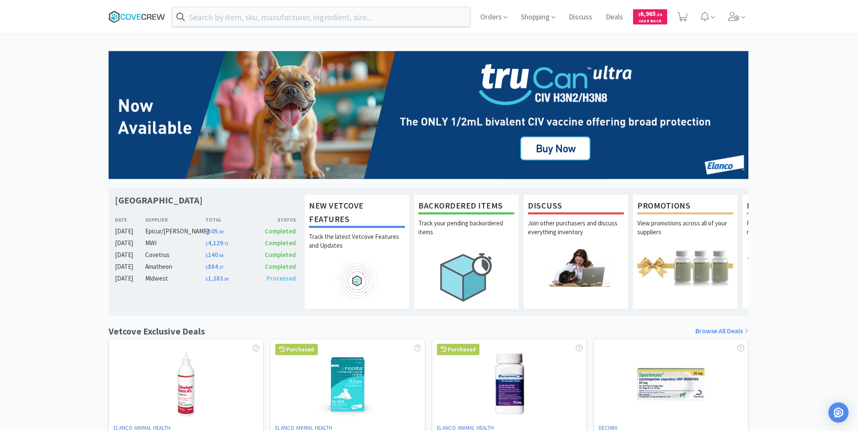
click at [140, 20] on icon at bounding box center [137, 17] width 57 height 13
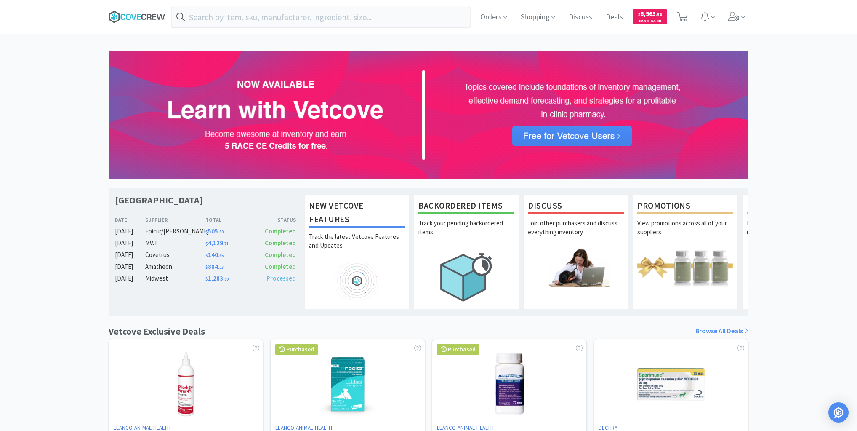
click at [138, 19] on icon at bounding box center [139, 16] width 4 height 5
click at [149, 16] on icon at bounding box center [137, 17] width 57 height 13
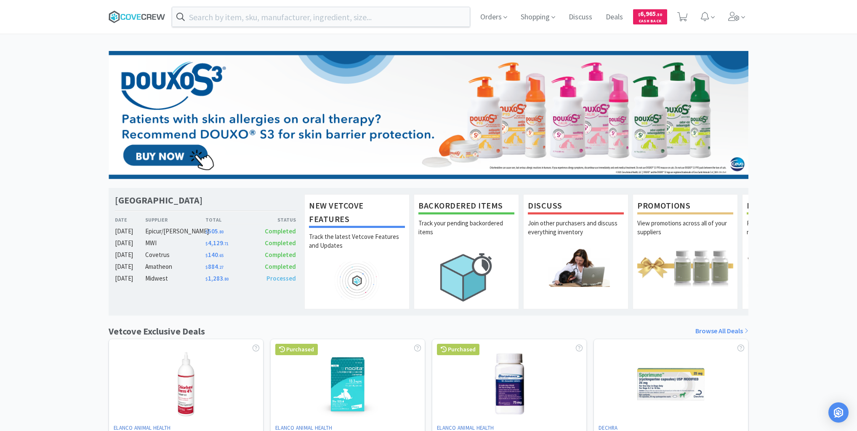
click at [135, 16] on icon at bounding box center [137, 17] width 57 height 13
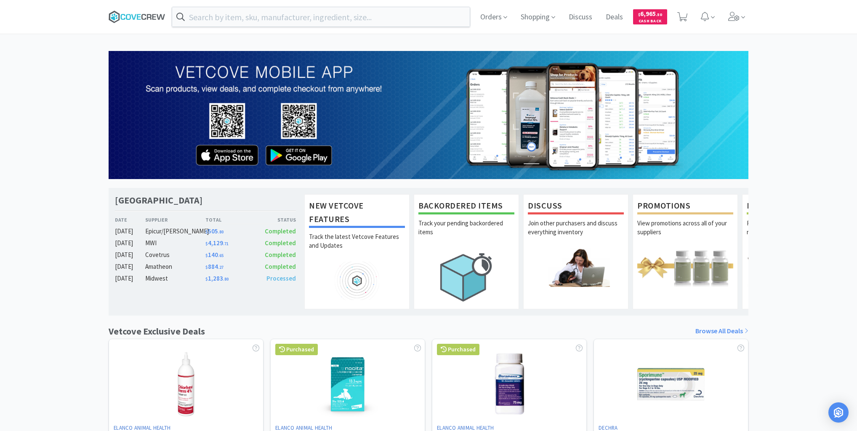
click at [149, 16] on icon at bounding box center [137, 17] width 57 height 13
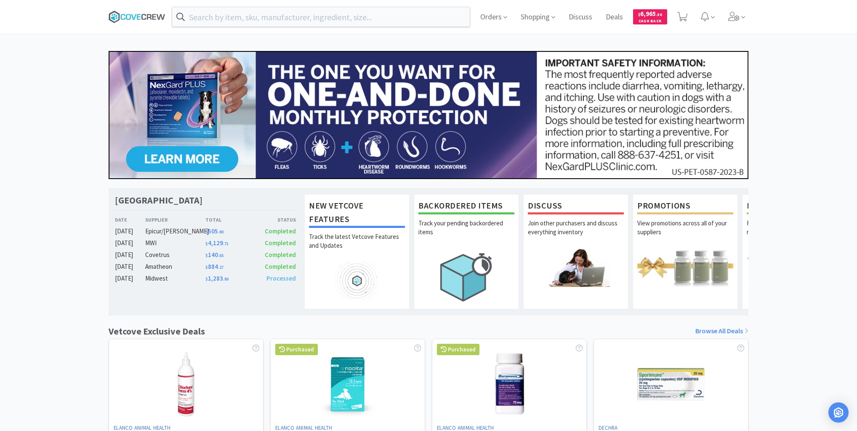
click at [137, 12] on icon at bounding box center [137, 17] width 57 height 13
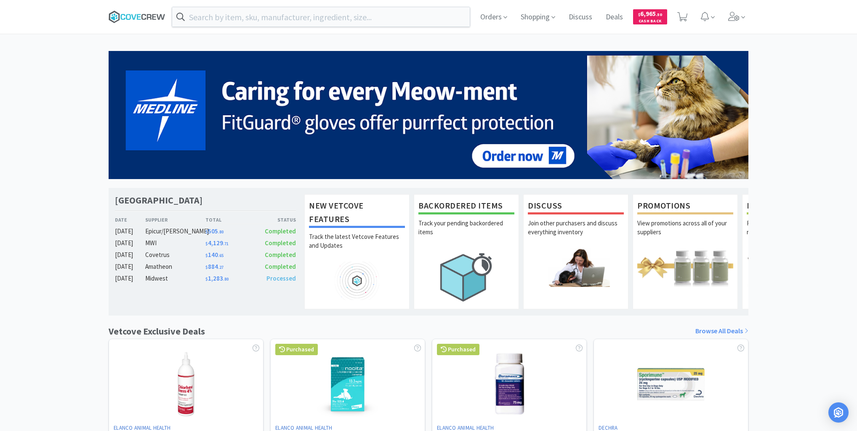
click at [127, 13] on icon at bounding box center [137, 17] width 57 height 13
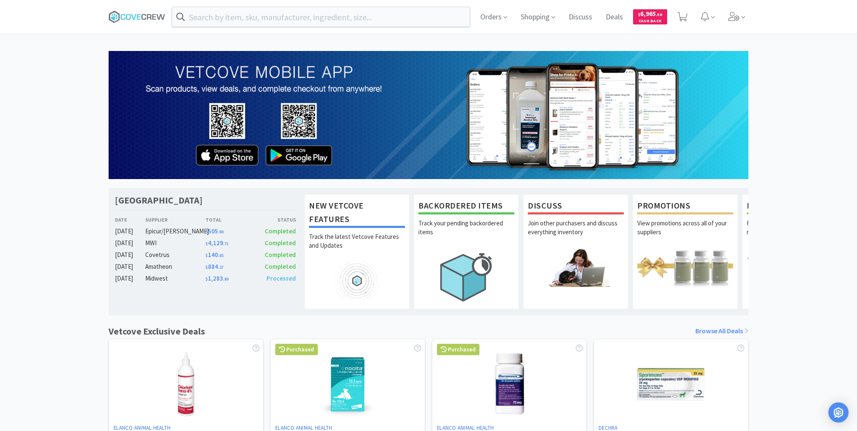
drag, startPoint x: 64, startPoint y: 107, endPoint x: 67, endPoint y: 102, distance: 6.1
click at [64, 107] on div "Las Vegas Veterinary Specialty Center Date Supplier Total Status [DATE] Epicur/…" at bounding box center [428, 371] width 857 height 641
click at [137, 11] on icon at bounding box center [137, 17] width 57 height 13
